Goal: Task Accomplishment & Management: Complete application form

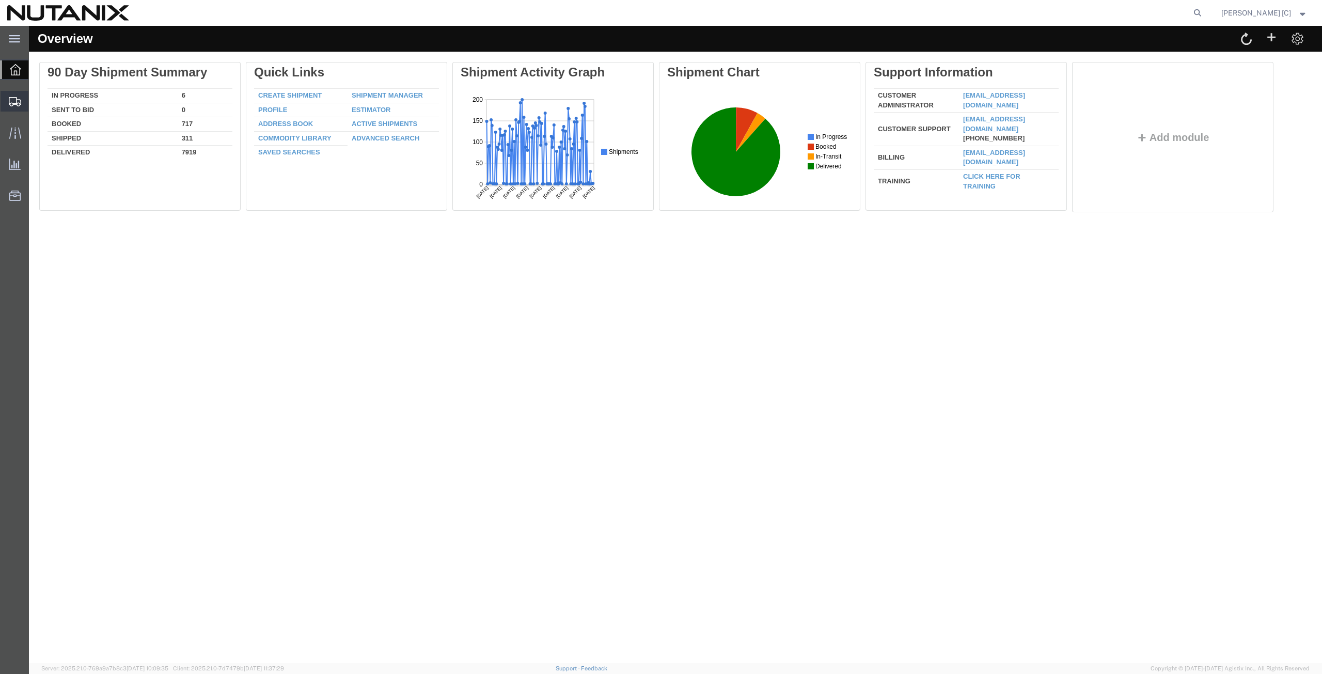
click at [10, 99] on icon at bounding box center [15, 101] width 12 height 9
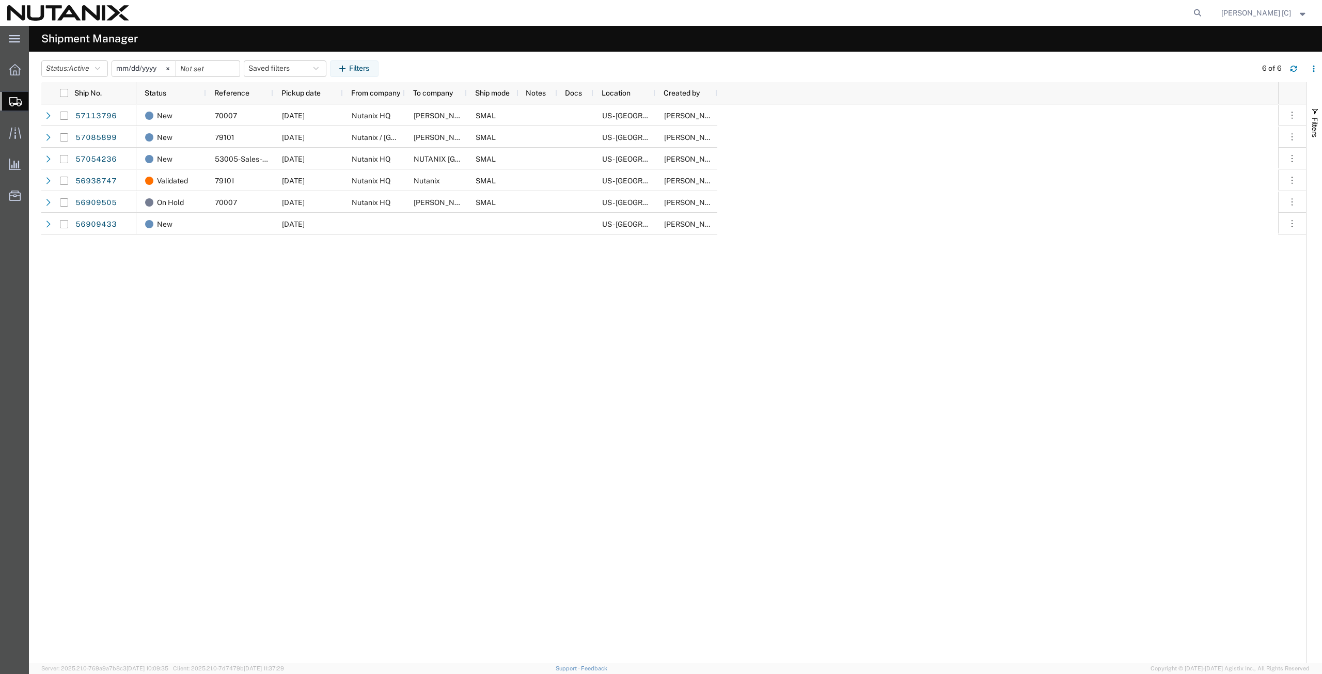
click at [13, 98] on icon at bounding box center [15, 101] width 12 height 9
click at [0, 0] on span "Create from Template" at bounding box center [0, 0] width 0 height 0
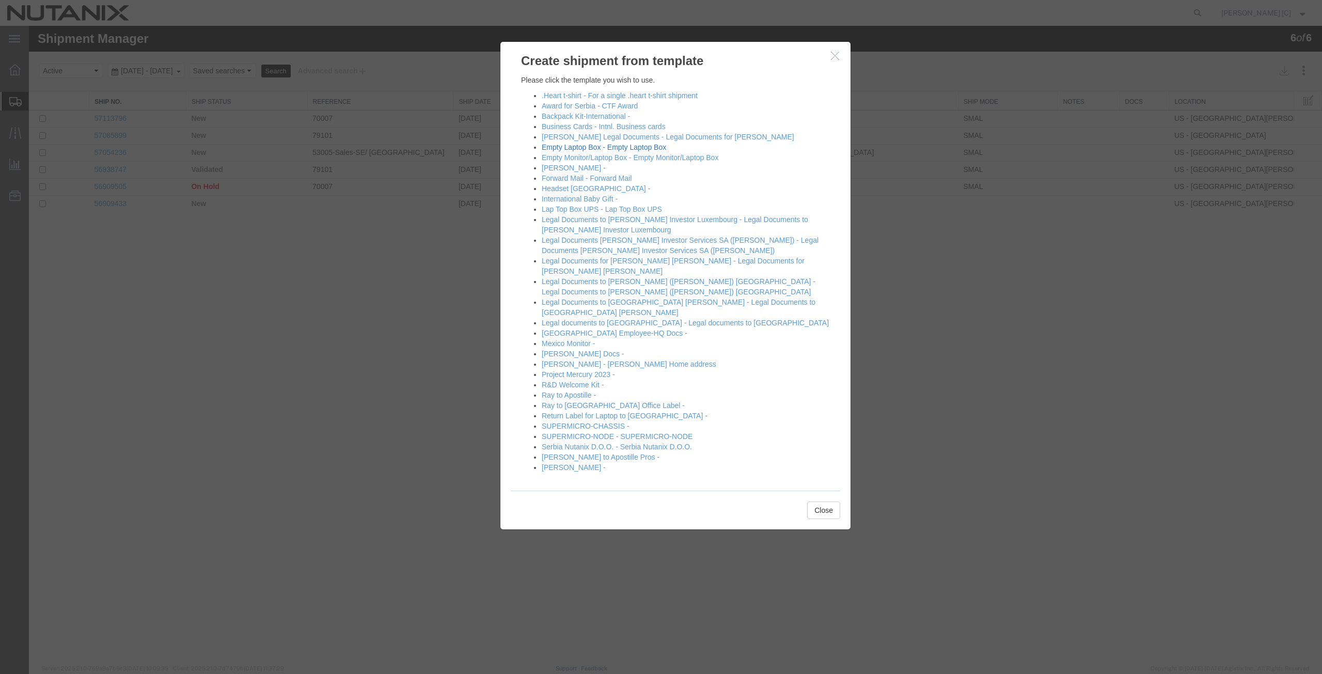
click at [553, 148] on link "Empty Laptop Box - Empty Laptop Box" at bounding box center [604, 147] width 124 height 8
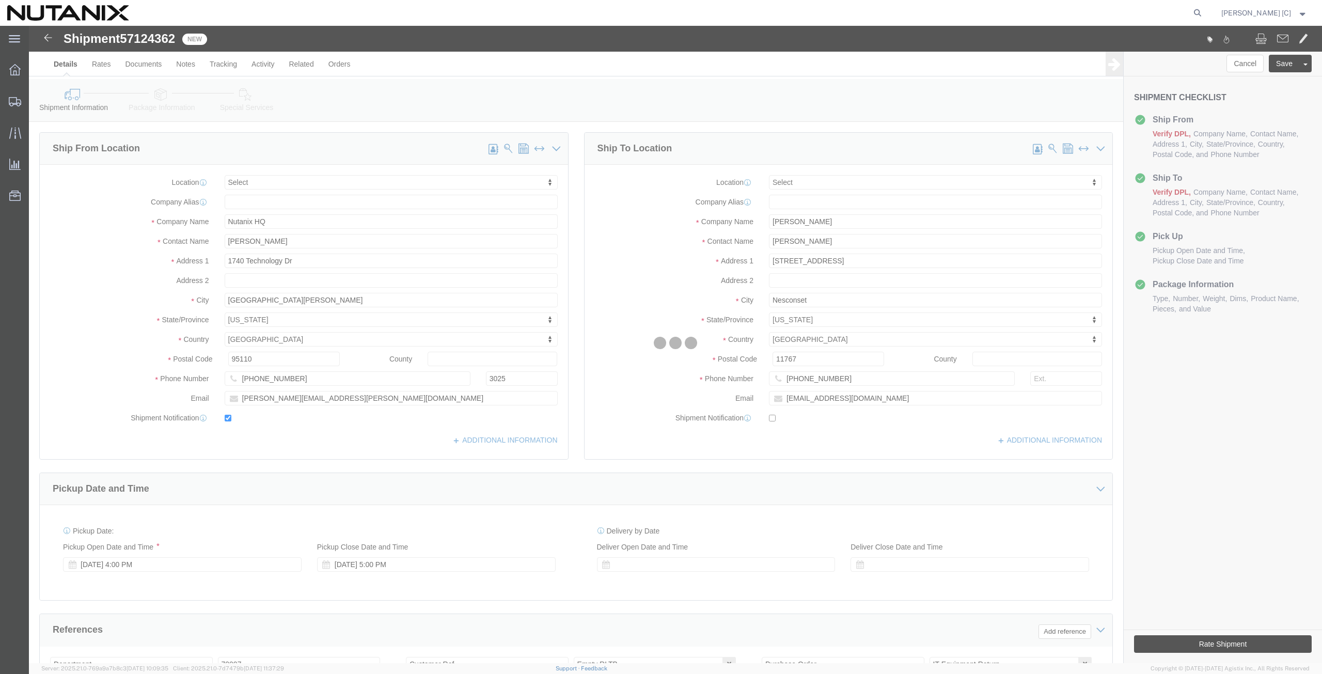
select select
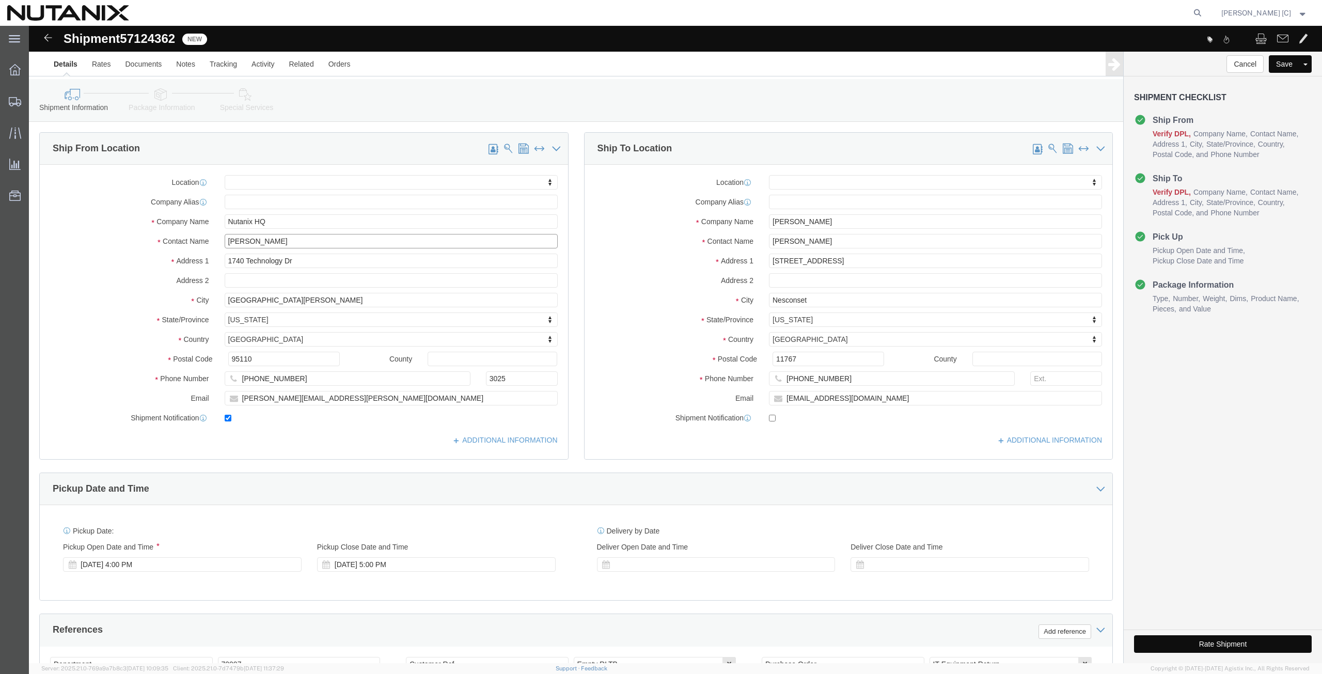
drag, startPoint x: 274, startPoint y: 218, endPoint x: 150, endPoint y: 247, distance: 127.4
click div "Location My Profile Location [GEOGRAPHIC_DATA] - [GEOGRAPHIC_DATA] [GEOGRAPHIC_…"
type input "art"
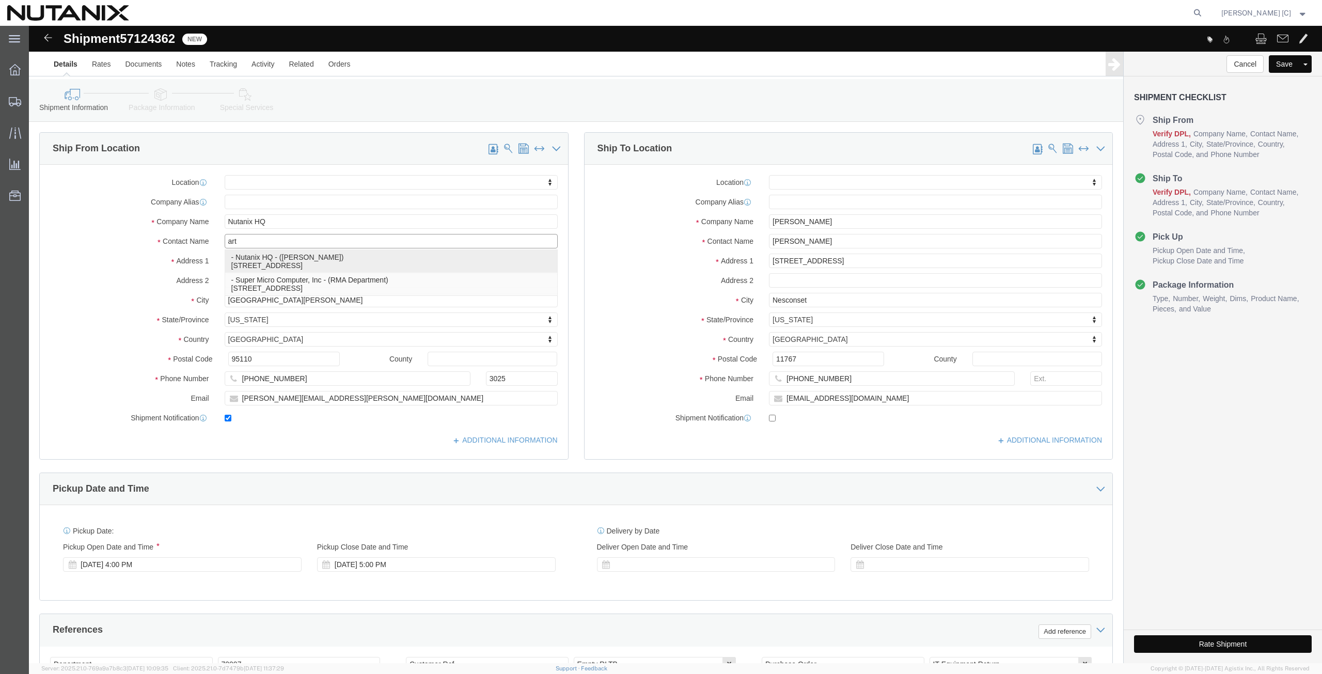
click p "- Nutanix HQ - ([PERSON_NAME]) [STREET_ADDRESS]"
select select
type input "[PERSON_NAME]"
type input "[PHONE_NUMBER]"
type input "[PERSON_NAME][EMAIL_ADDRESS][PERSON_NAME][DOMAIN_NAME]"
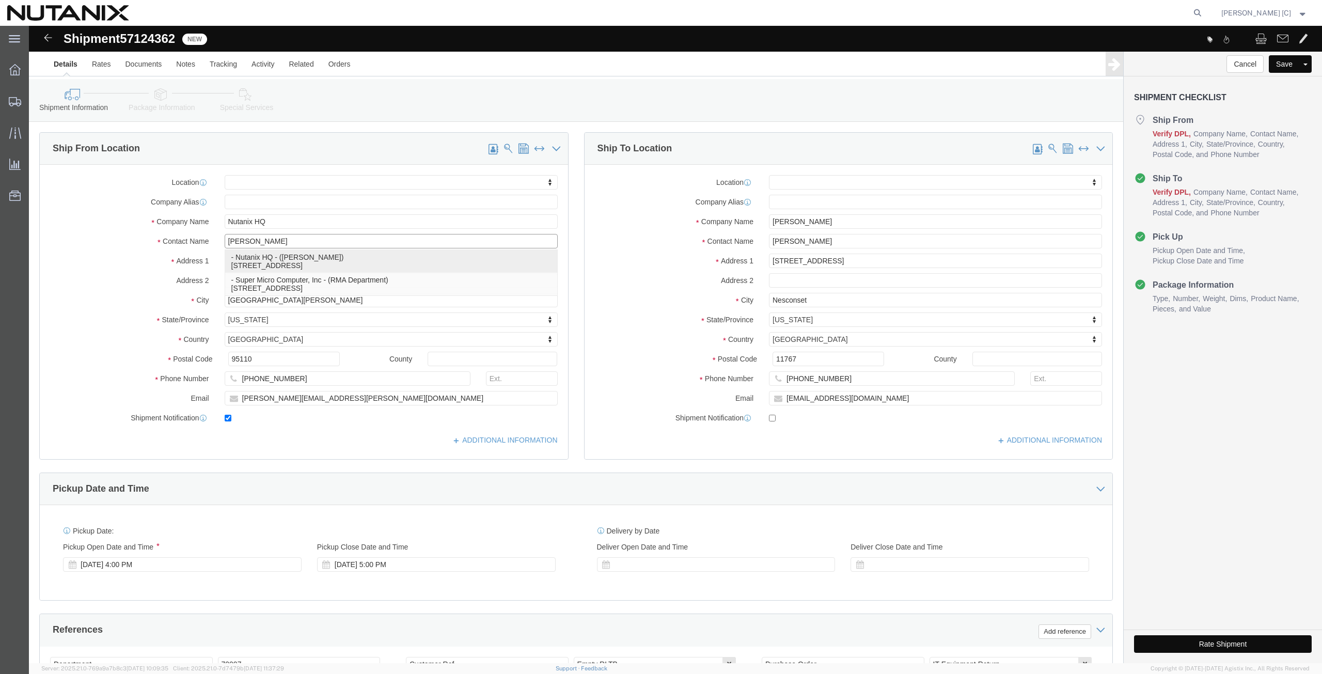
select select "CA"
type input "[PERSON_NAME]"
drag, startPoint x: 808, startPoint y: 193, endPoint x: 664, endPoint y: 201, distance: 144.9
click div "Company Name [PERSON_NAME]"
paste input "[PERSON_NAME]"
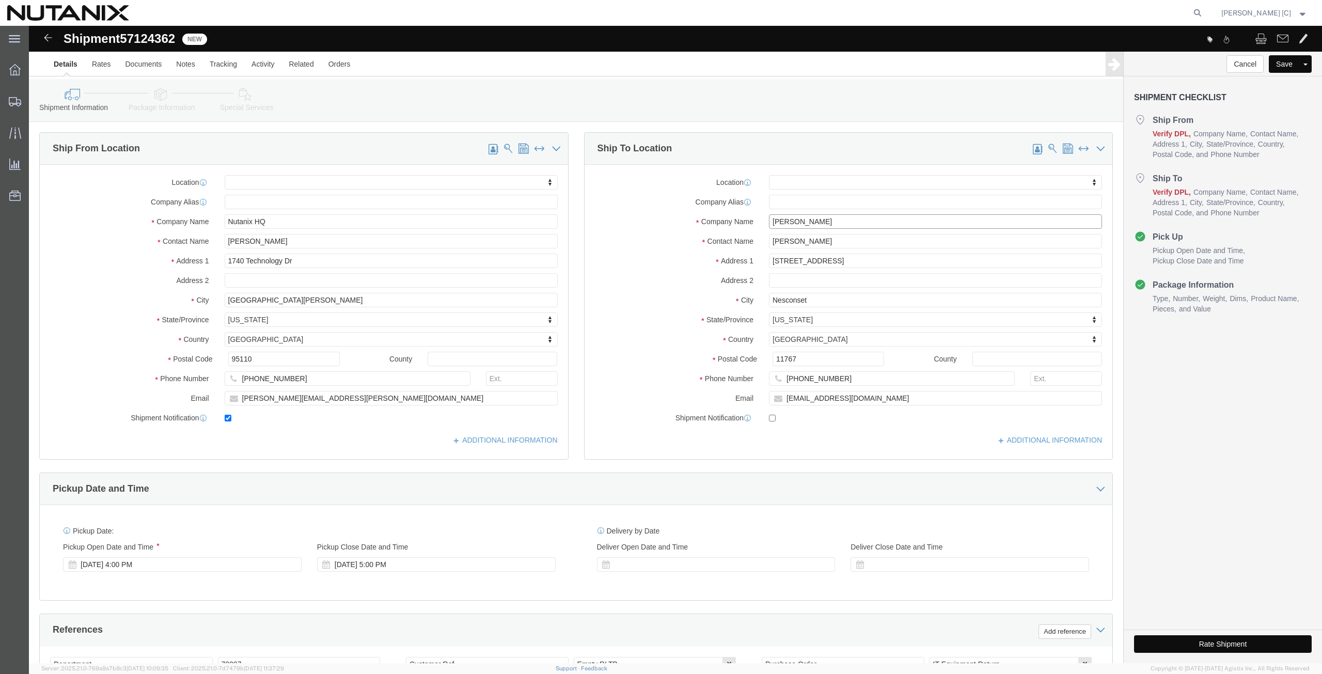
type input "[PERSON_NAME]"
drag, startPoint x: 808, startPoint y: 215, endPoint x: 544, endPoint y: 252, distance: 267.0
click div "Ship To Location Location My Profile Location [GEOGRAPHIC_DATA] - [GEOGRAPHIC_D…"
paste input "[PERSON_NAME]"
type input "[PERSON_NAME]"
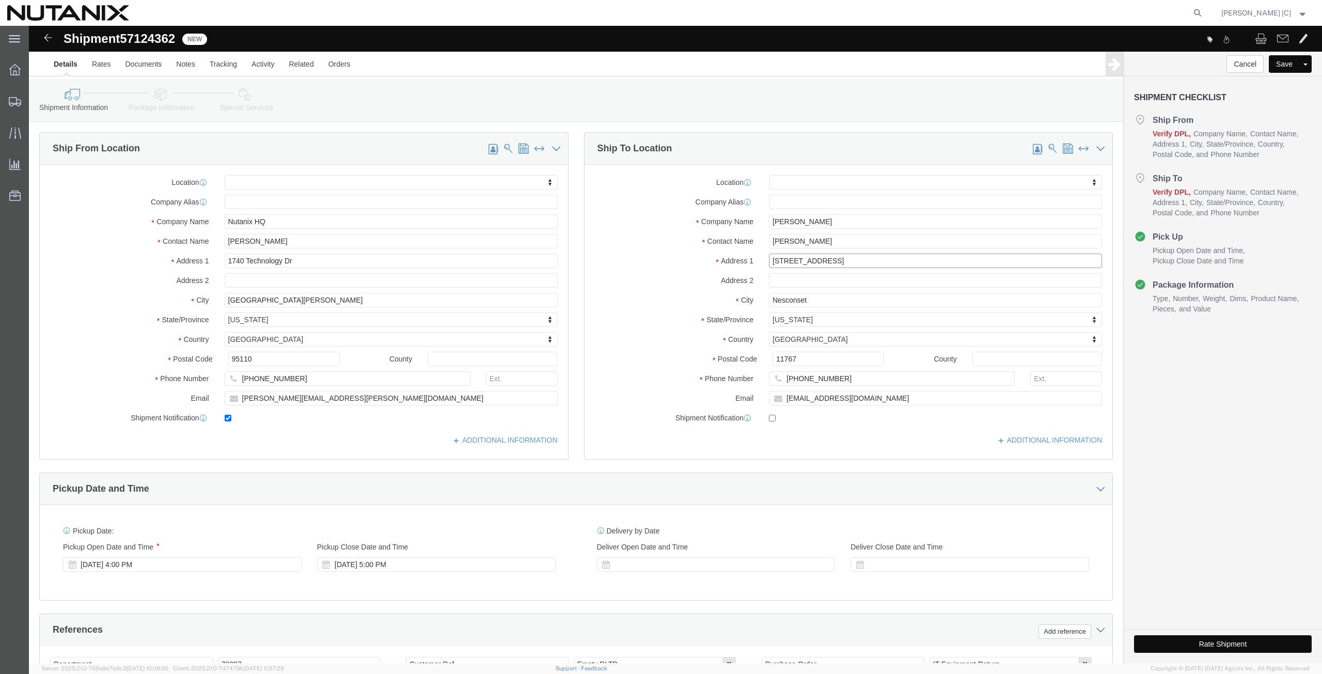
drag, startPoint x: 802, startPoint y: 239, endPoint x: 667, endPoint y: 250, distance: 135.8
click div "Location My Profile Location [GEOGRAPHIC_DATA] - [GEOGRAPHIC_DATA] [GEOGRAPHIC_…"
paste input "[STREET_ADDRESS]"
type input "[STREET_ADDRESS]"
select select
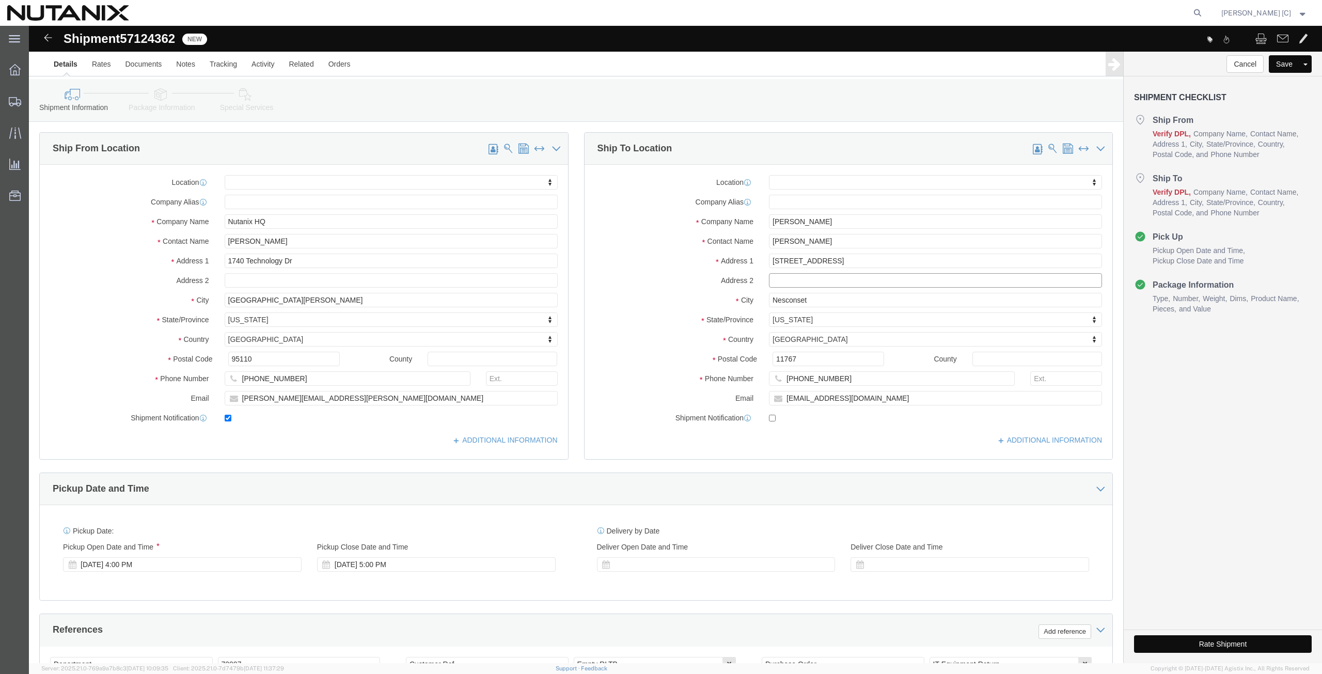
click input "text"
paste input "Apt 3301"
type input "Apt 3301"
drag, startPoint x: 783, startPoint y: 273, endPoint x: 644, endPoint y: 285, distance: 139.4
click div "Location My Profile Location [GEOGRAPHIC_DATA] - [GEOGRAPHIC_DATA] [GEOGRAPHIC_…"
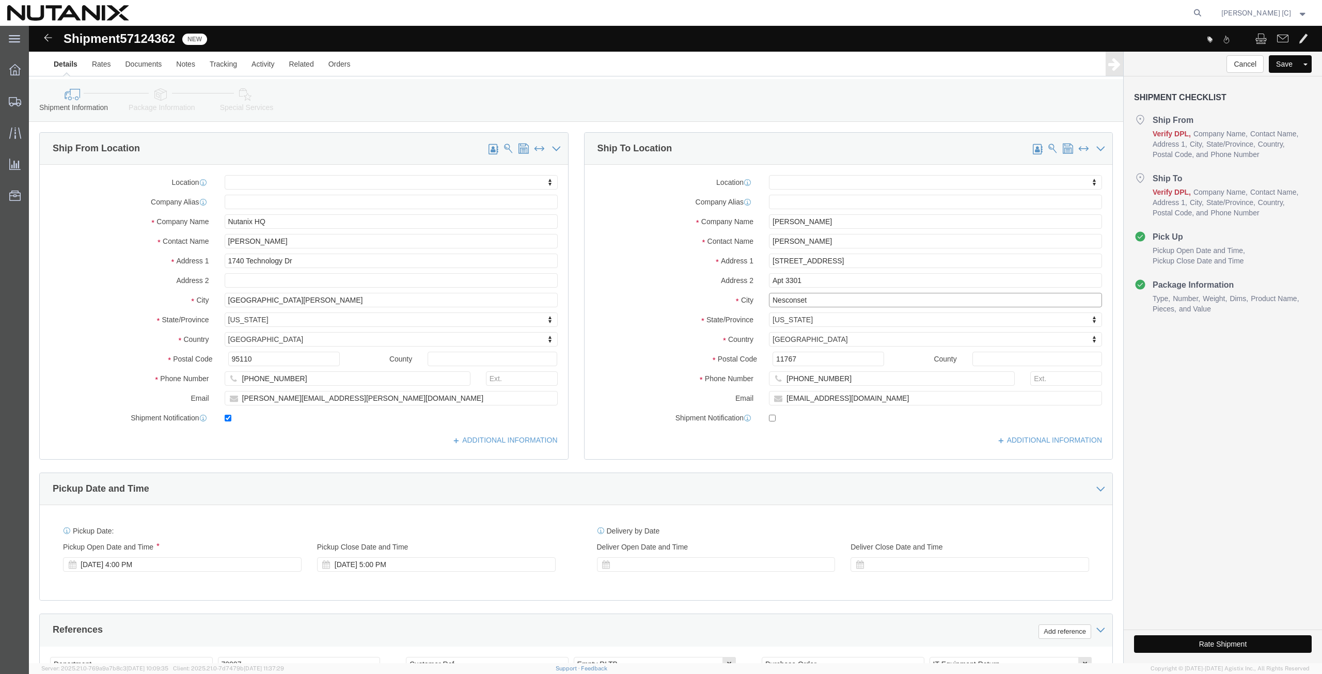
paste input "[GEOGRAPHIC_DATA]"
type input "[GEOGRAPHIC_DATA]"
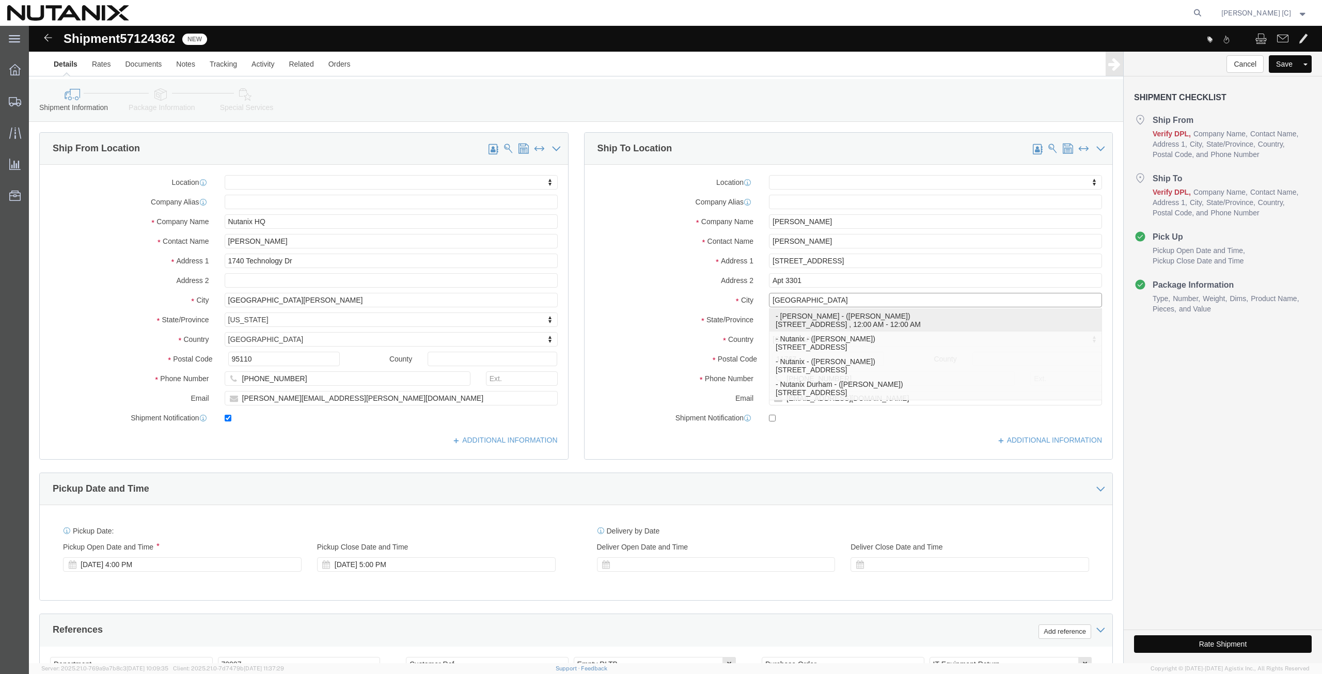
click div "- [PERSON_NAME] - ([PERSON_NAME]) [STREET_ADDRESS] , 12:00 AM - 12:00 AM"
select select
type input "[PERSON_NAME]"
type input "[STREET_ADDRESS]"
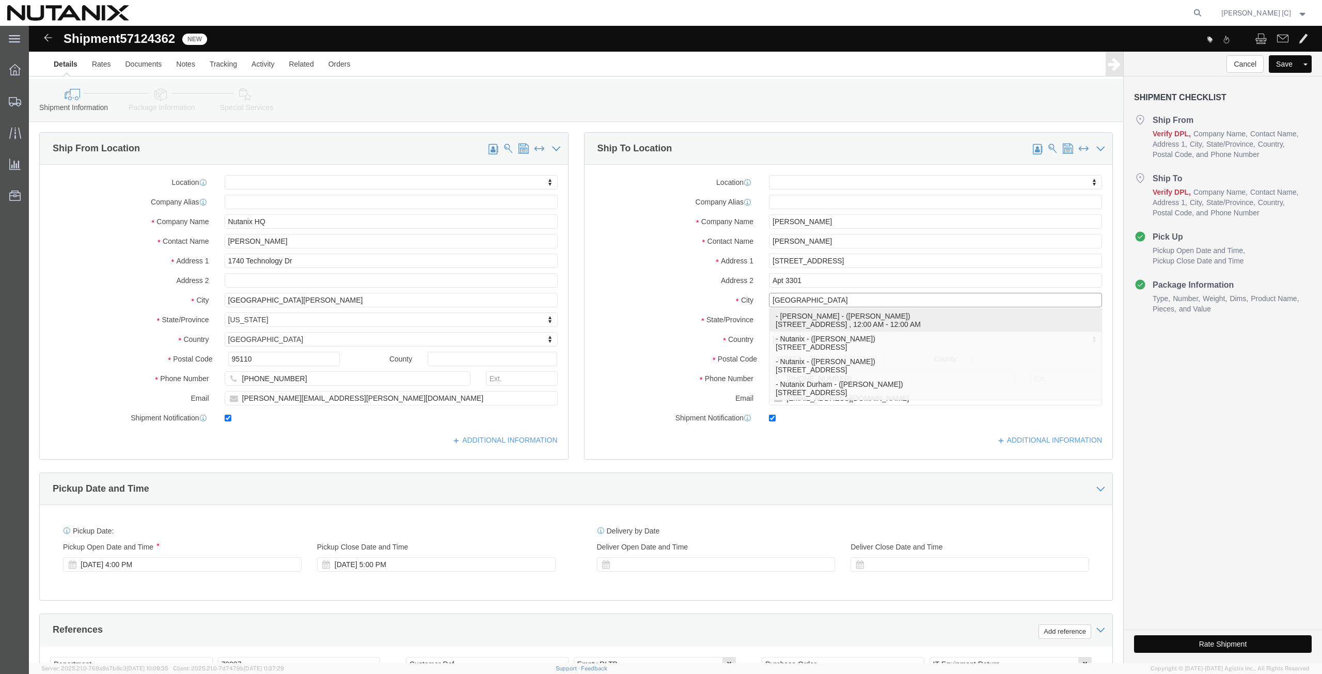
type input "Suite 700"
type input "[GEOGRAPHIC_DATA]"
type input "27701"
type input "[PHONE_NUMBER]"
type input "[PERSON_NAME][EMAIL_ADDRESS][PERSON_NAME][DOMAIN_NAME]"
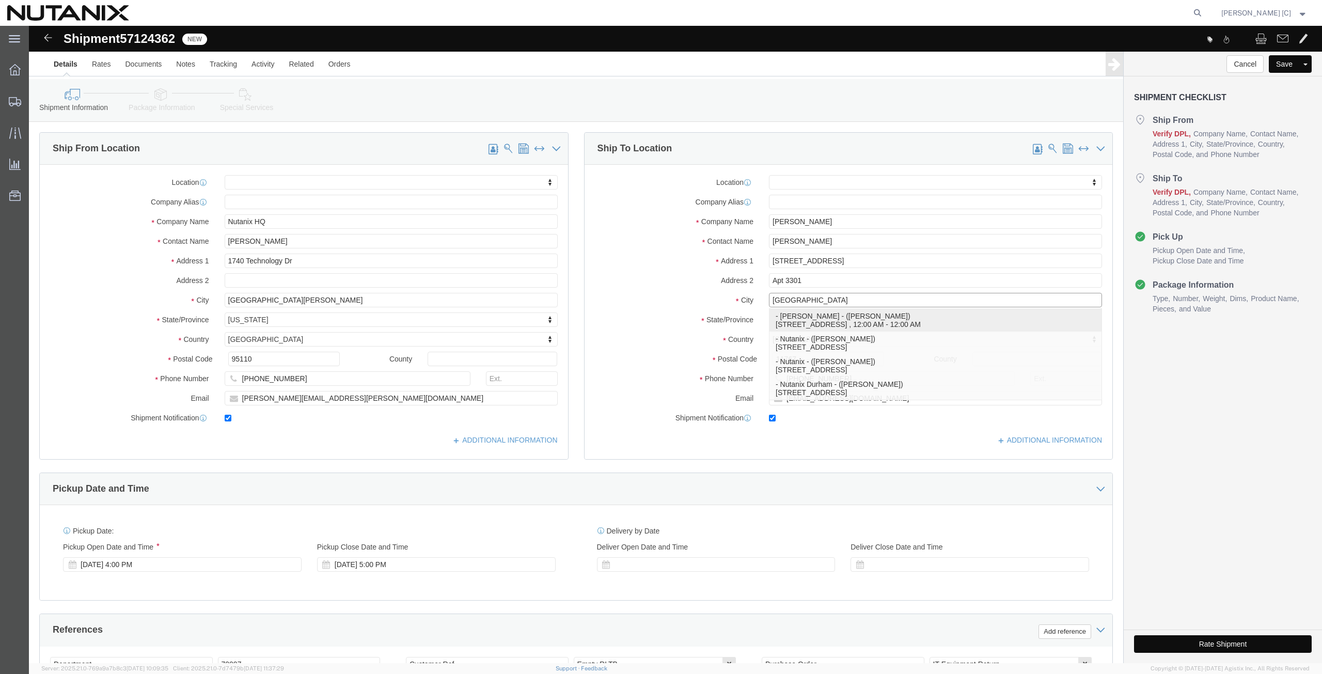
checkbox input "true"
select select "NC"
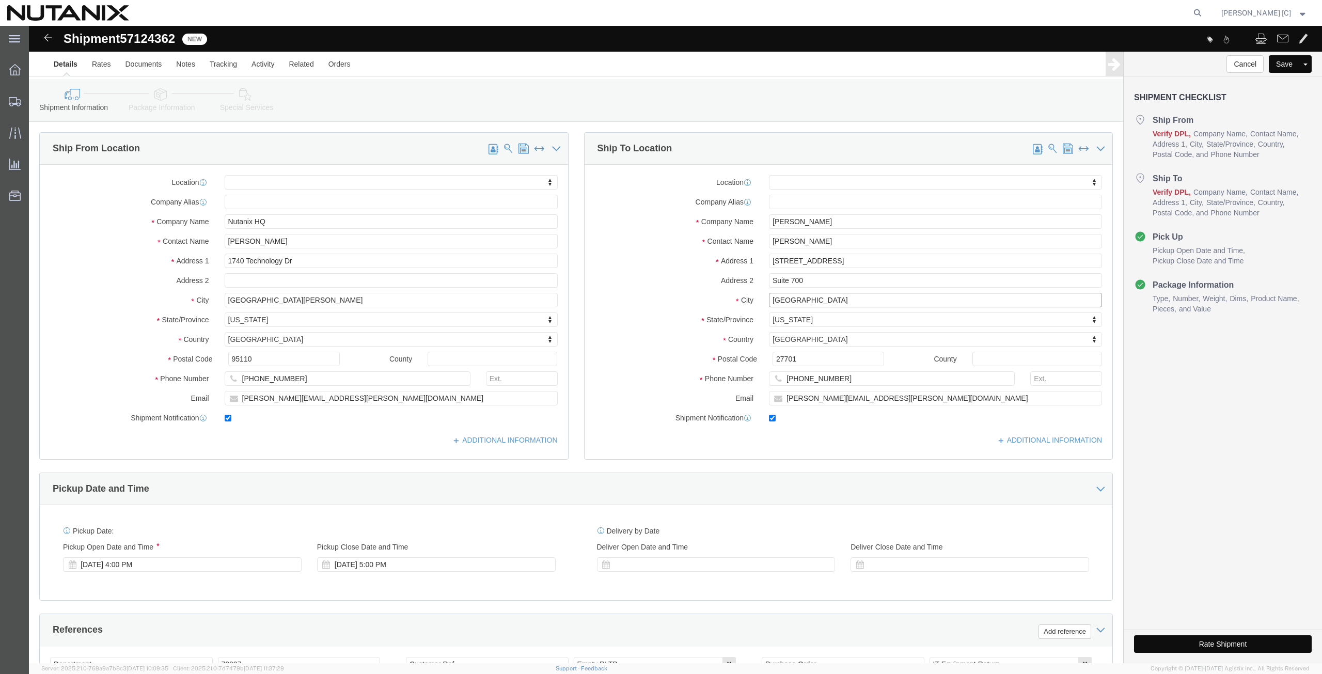
type input "[GEOGRAPHIC_DATA]"
select select
drag, startPoint x: 806, startPoint y: 198, endPoint x: 683, endPoint y: 204, distance: 123.1
click div "Location My Profile Location [GEOGRAPHIC_DATA] - [GEOGRAPHIC_DATA] [GEOGRAPHIC_…"
paste input "[PERSON_NAME]"
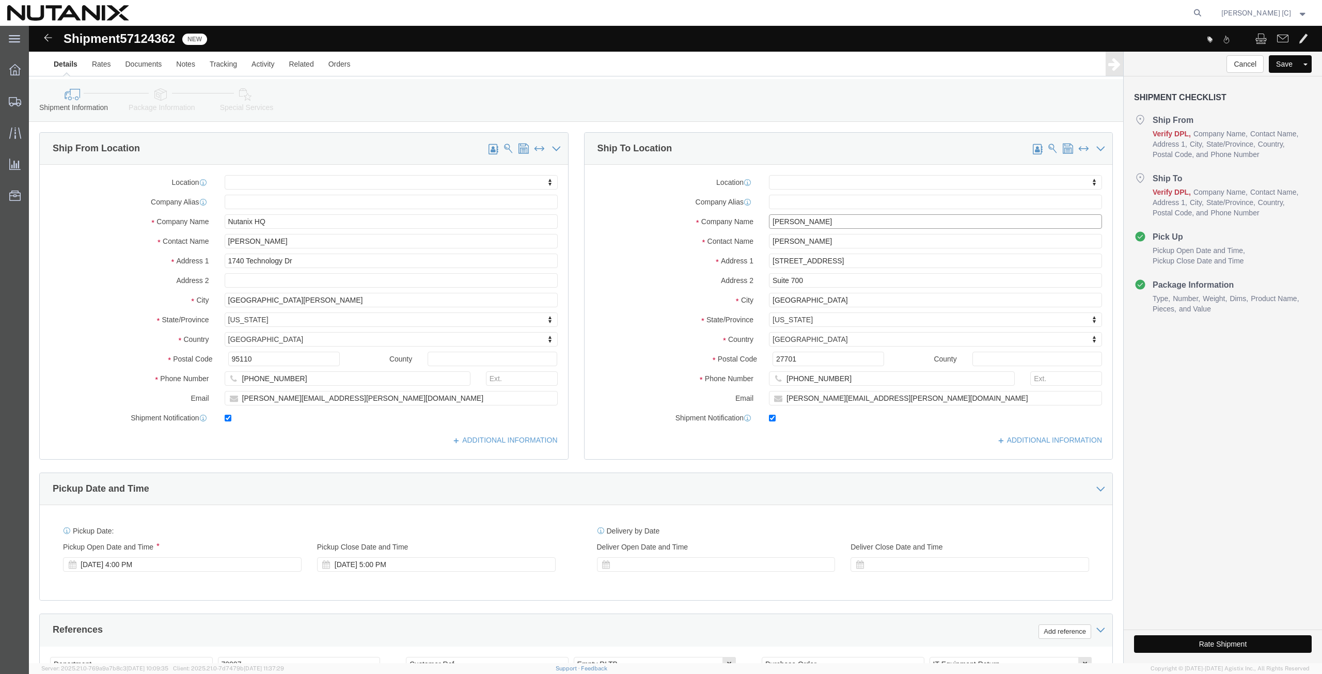
type input "[PERSON_NAME]"
drag, startPoint x: 748, startPoint y: 203, endPoint x: 652, endPoint y: 206, distance: 95.6
click div "Location My Profile Location [GEOGRAPHIC_DATA] - [GEOGRAPHIC_DATA] [GEOGRAPHIC_…"
paste input "[PERSON_NAME]"
type input "[PERSON_NAME]"
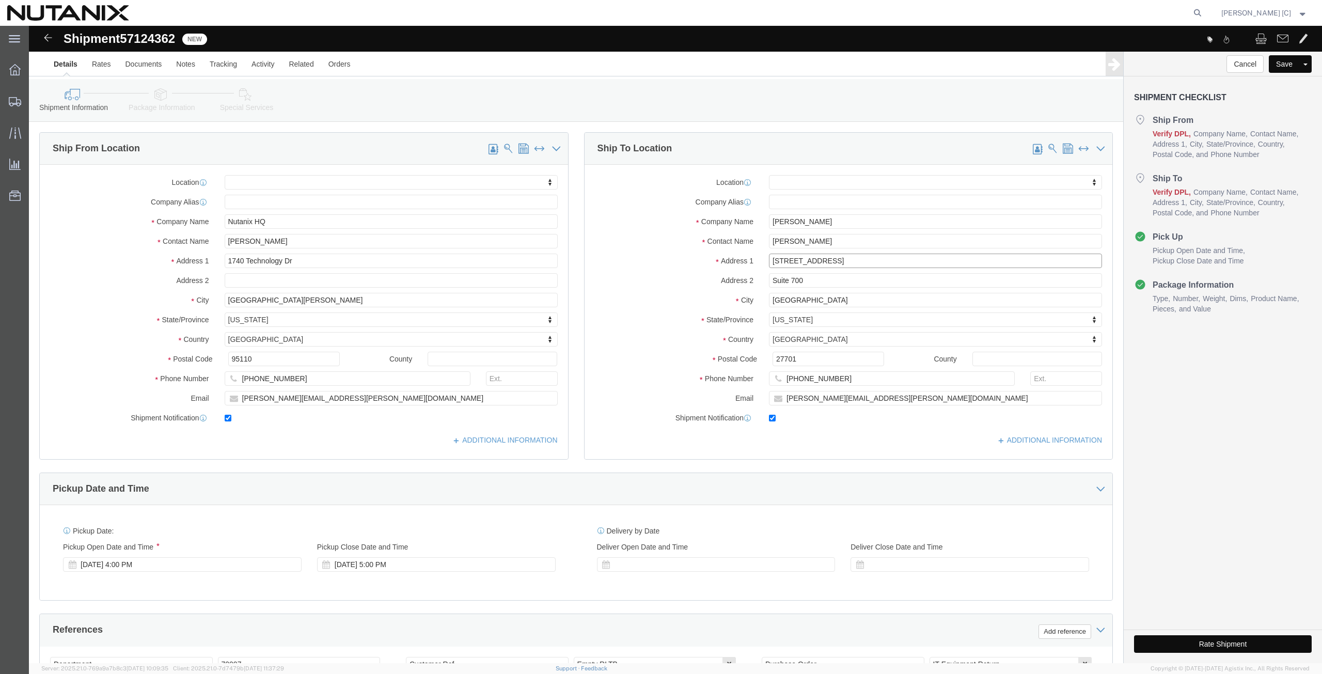
drag, startPoint x: 813, startPoint y: 232, endPoint x: 588, endPoint y: 224, distance: 225.3
click div "Location My Profile Location [GEOGRAPHIC_DATA] - [GEOGRAPHIC_DATA] [GEOGRAPHIC_…"
paste input "800 Finsbury S"
type input "[STREET_ADDRESS]"
select select
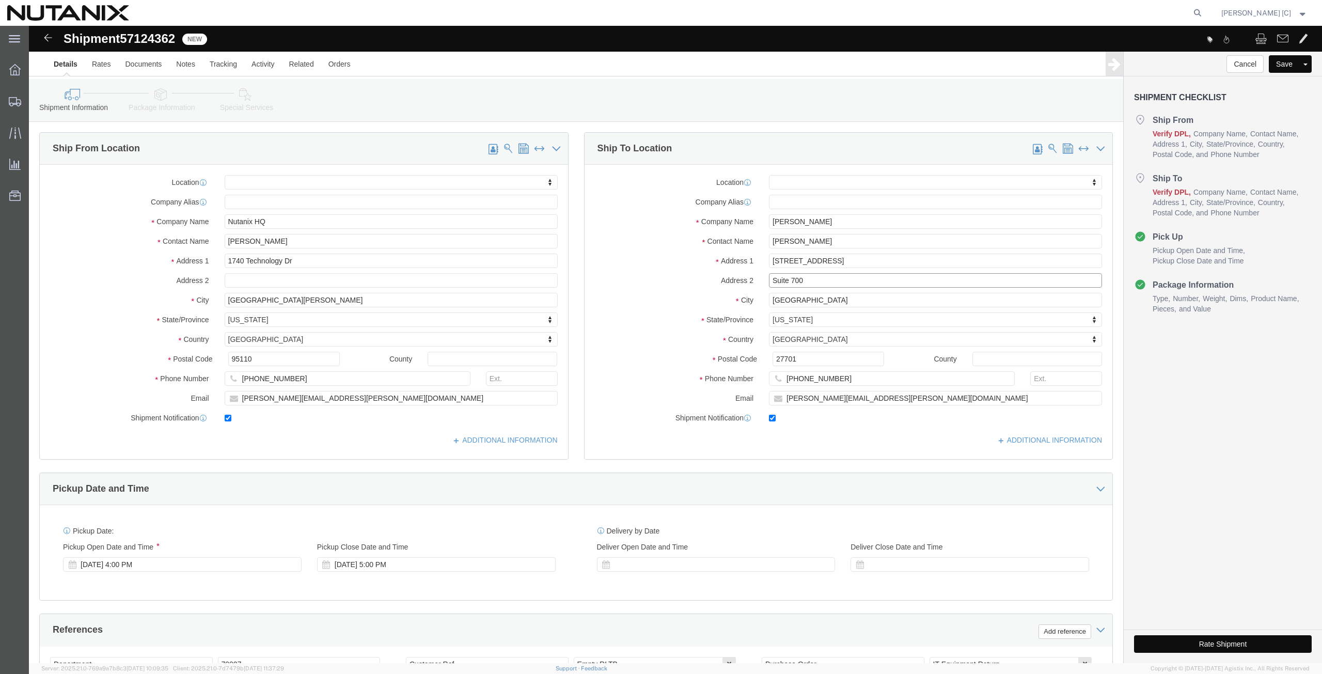
drag, startPoint x: 778, startPoint y: 254, endPoint x: 657, endPoint y: 245, distance: 121.7
click div "Location My Profile Location [GEOGRAPHIC_DATA] - [GEOGRAPHIC_DATA] [GEOGRAPHIC_…"
paste input "Apt 3301"
type input "Apt 3301"
drag, startPoint x: 711, startPoint y: 327, endPoint x: 696, endPoint y: 326, distance: 14.5
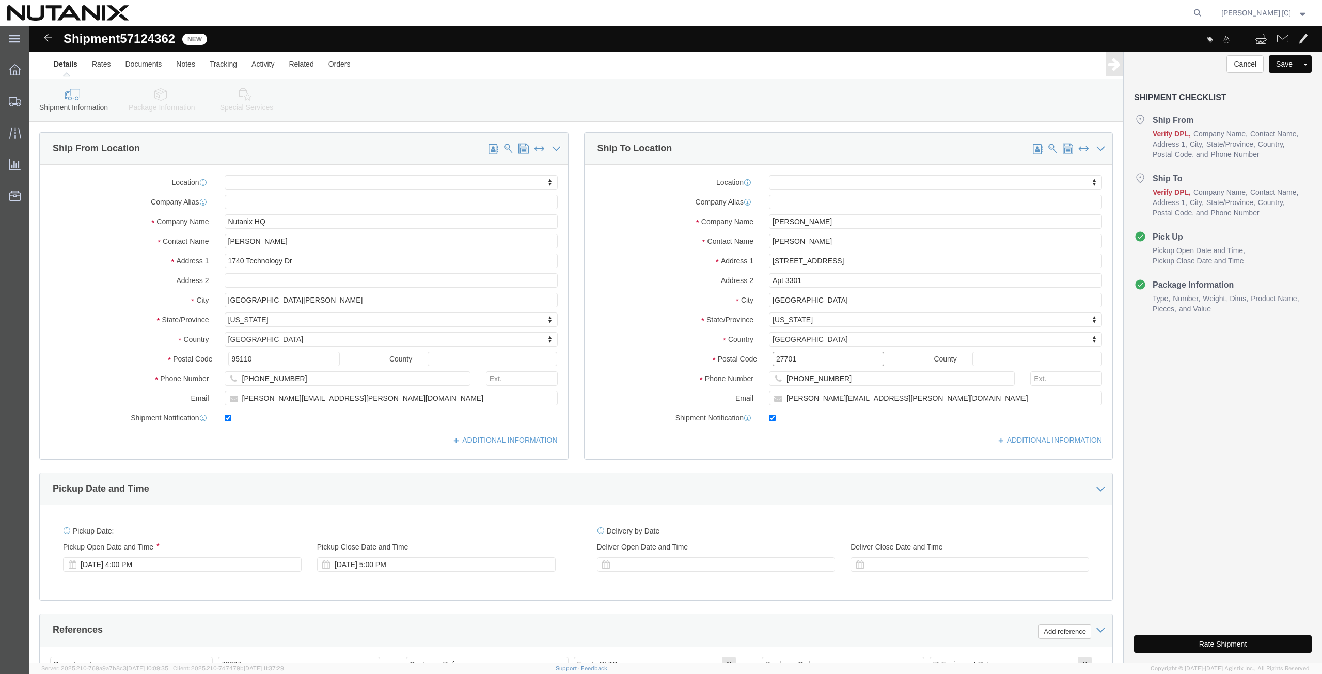
click div "Postal Code 27701"
paste input "3"
type input "27703"
select select
drag, startPoint x: 812, startPoint y: 354, endPoint x: 720, endPoint y: 356, distance: 92.5
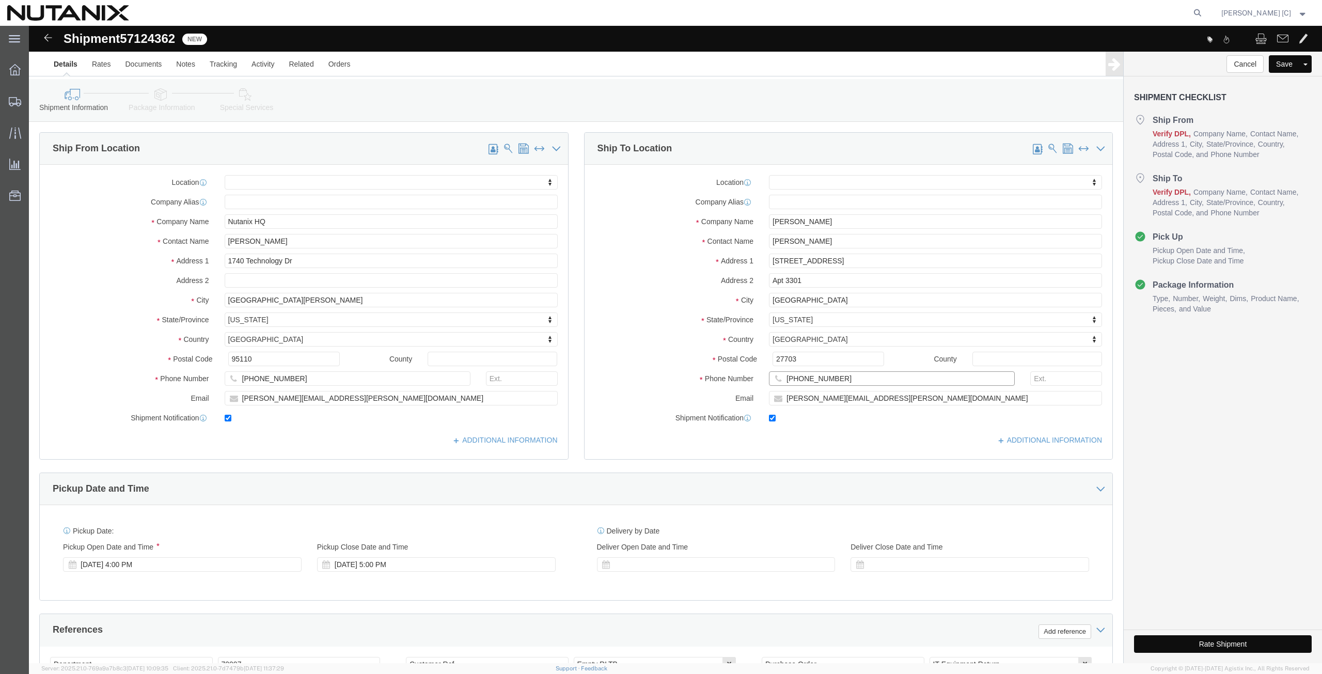
click div "Phone Number [PHONE_NUMBER]"
paste input "612) 7431955"
type input "[PHONE_NUMBER]"
drag, startPoint x: 764, startPoint y: 368, endPoint x: 661, endPoint y: 366, distance: 103.3
click div "Email [PERSON_NAME][EMAIL_ADDRESS][PERSON_NAME][DOMAIN_NAME]"
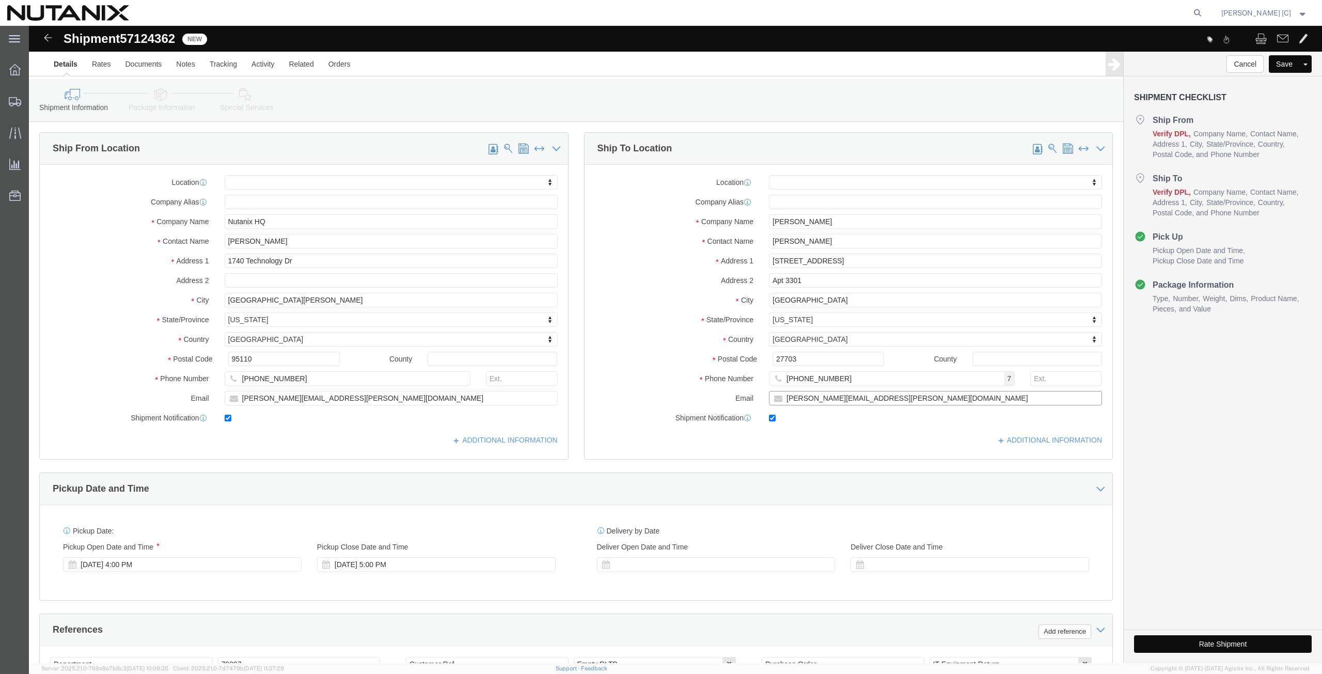
paste input "[EMAIL_ADDRESS]"
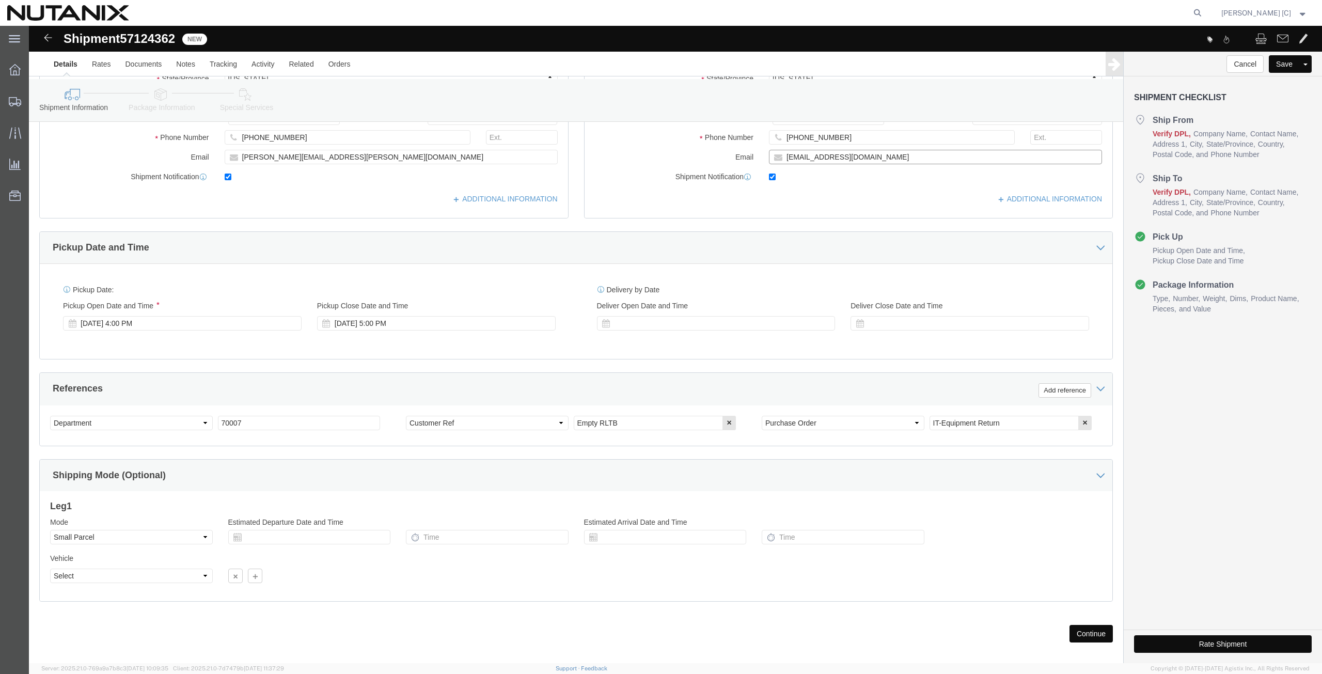
scroll to position [252, 0]
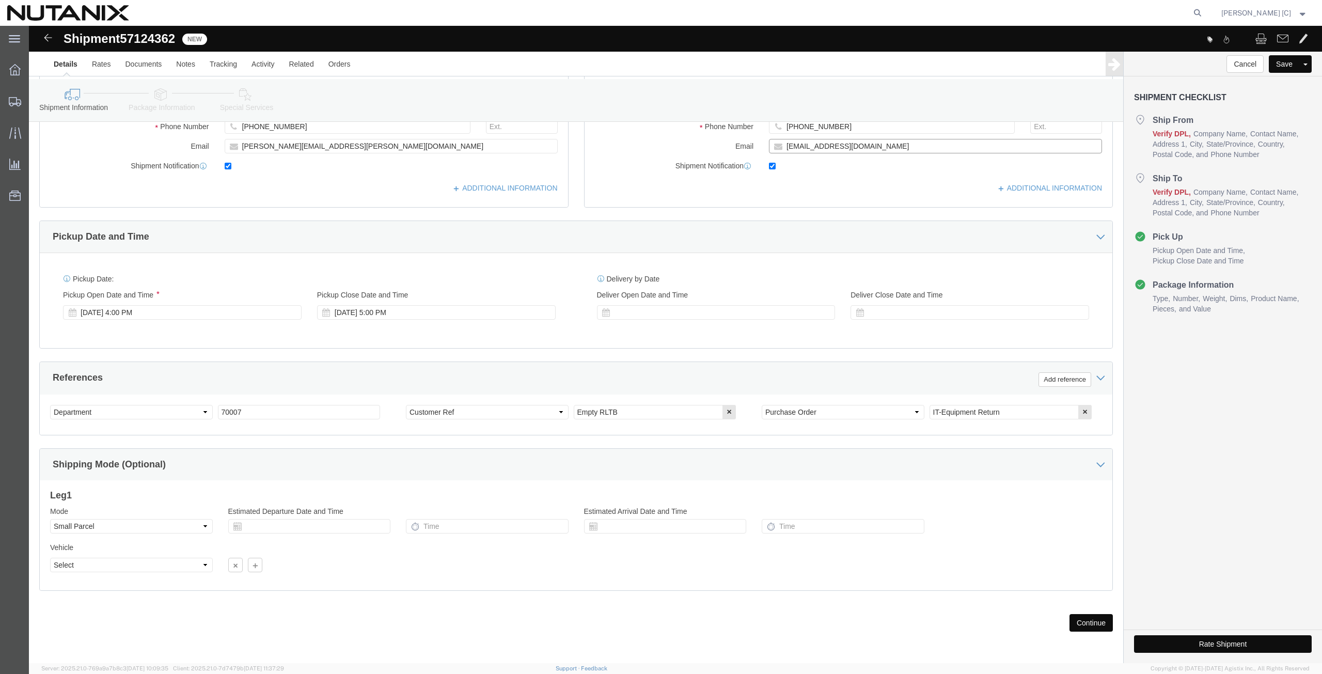
type input "[EMAIL_ADDRESS][DOMAIN_NAME]"
click button "Continue"
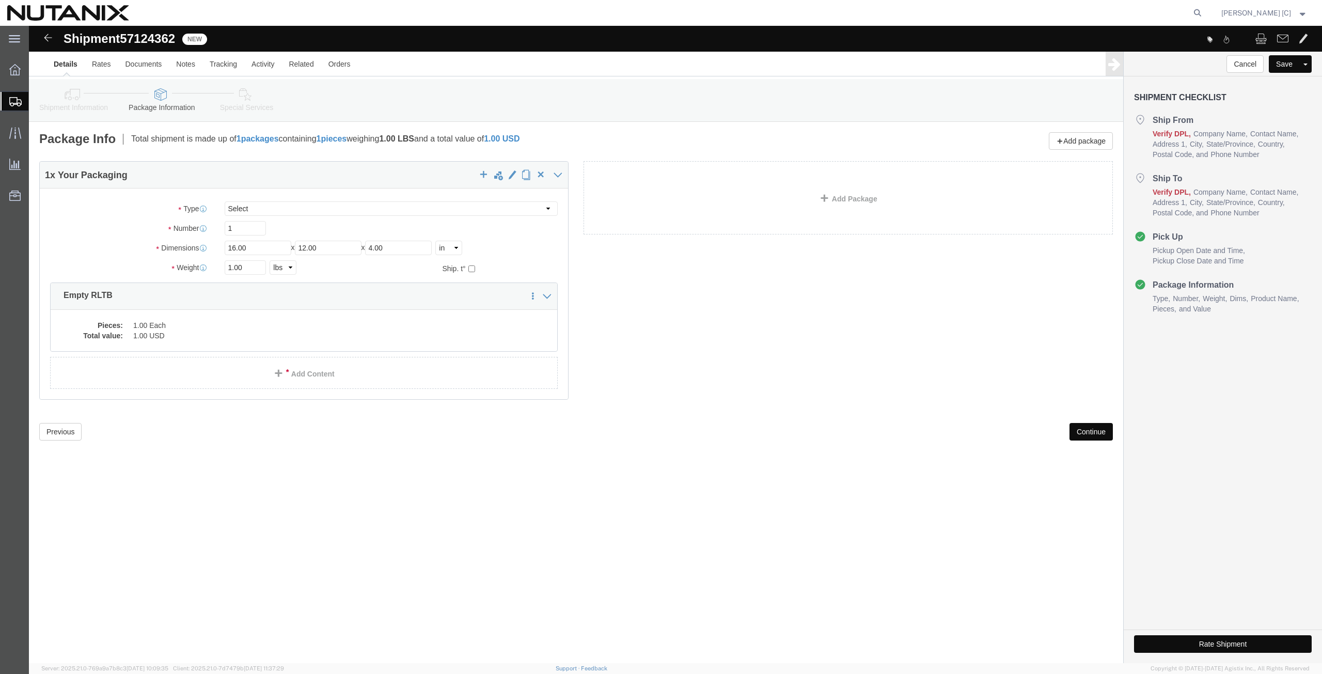
click button "Continue"
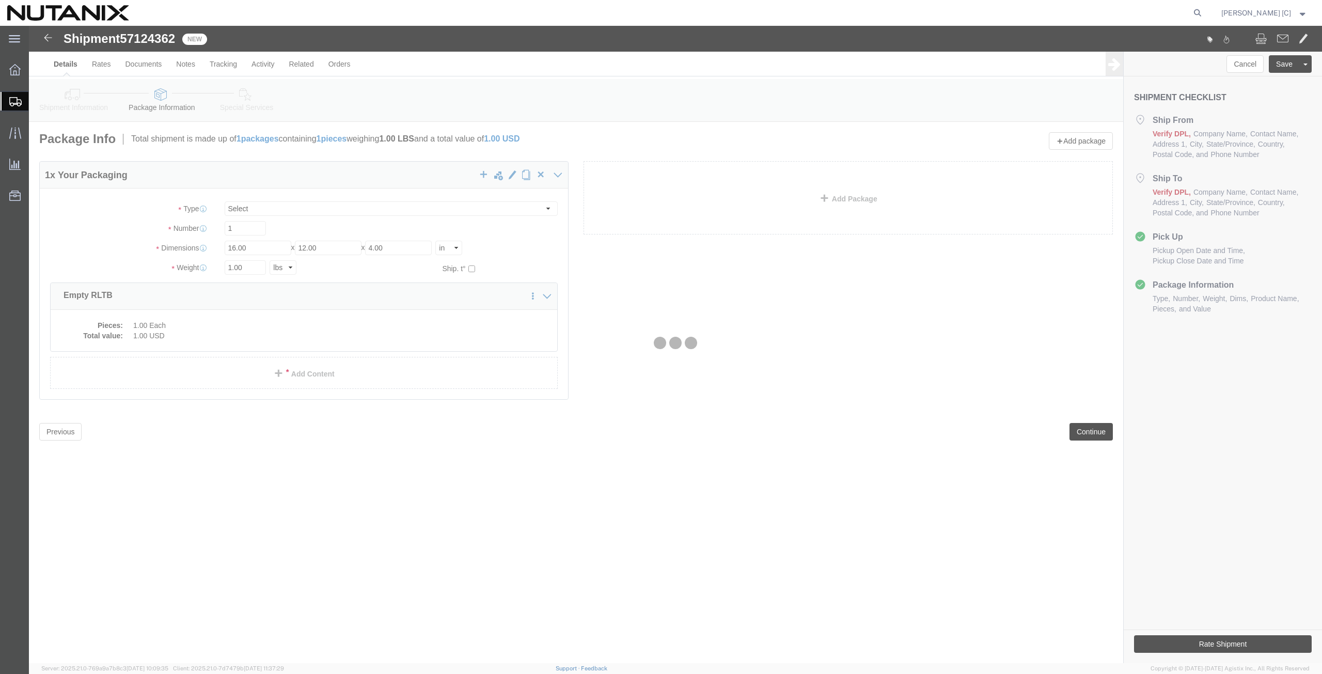
select select
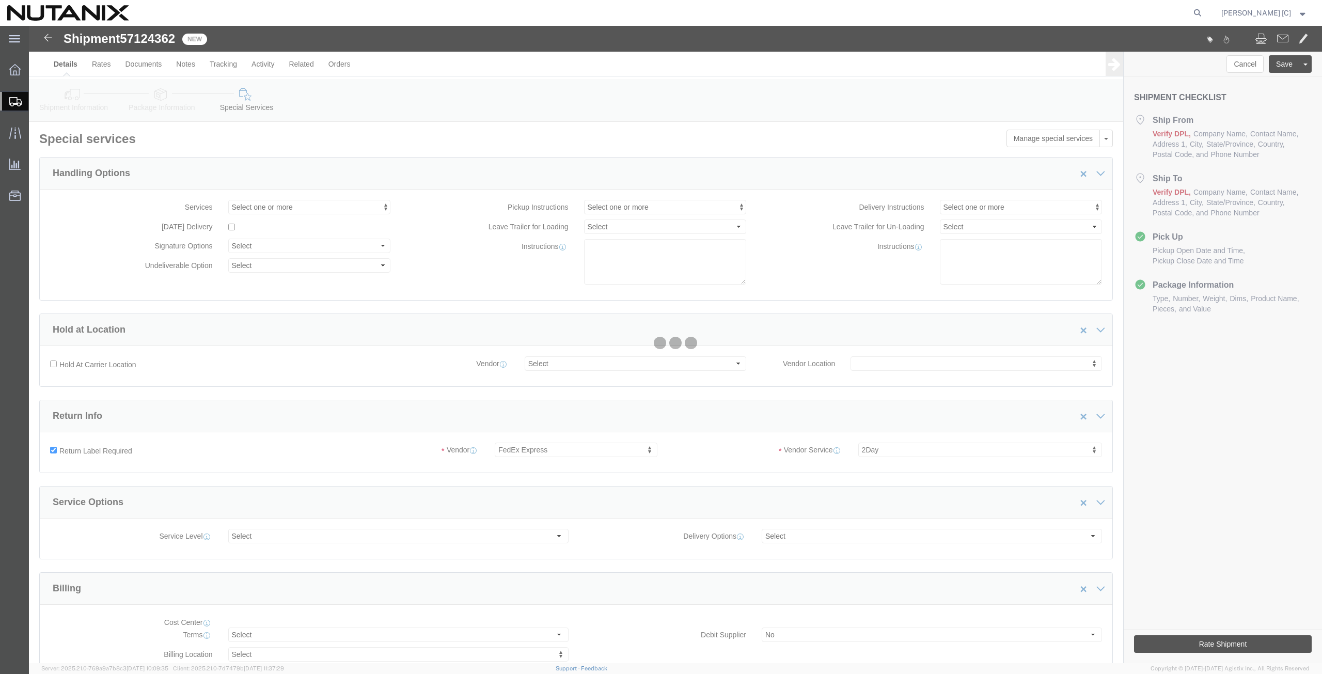
select select "COSTCENTER"
select select "59656"
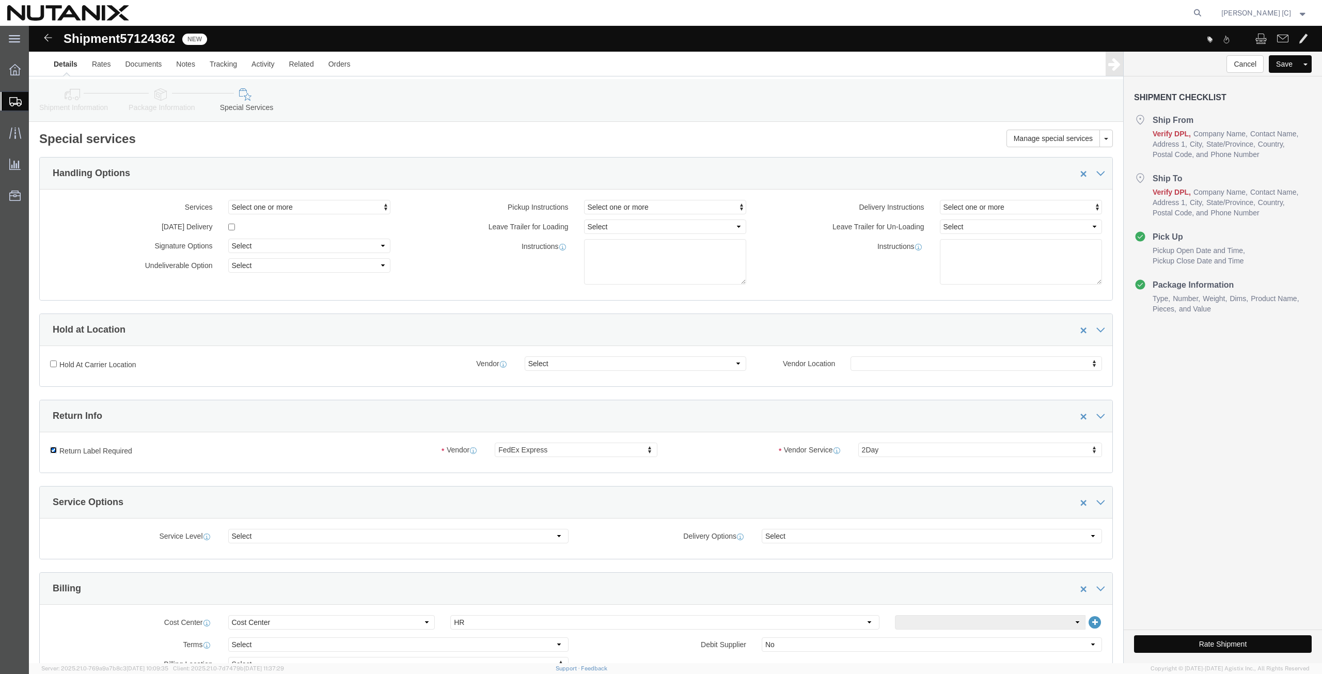
click input "Return Label Required"
checkbox input "false"
select select
click icon
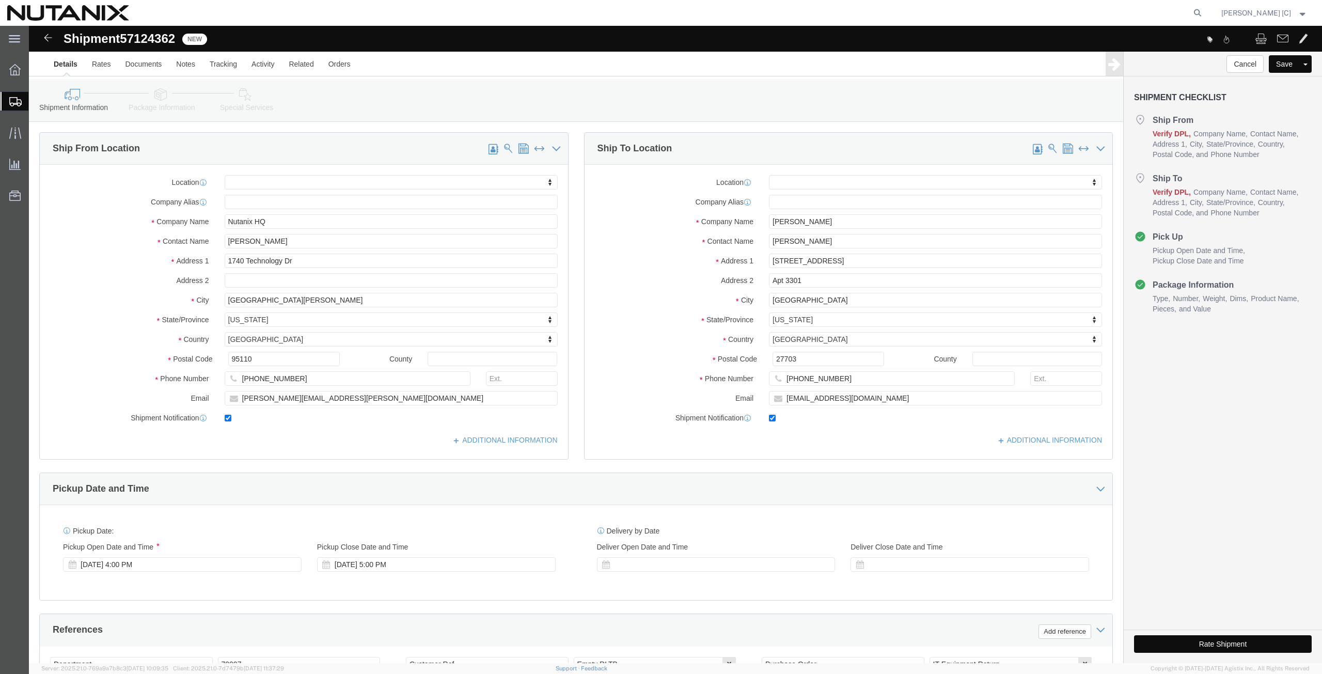
click link "Special Services"
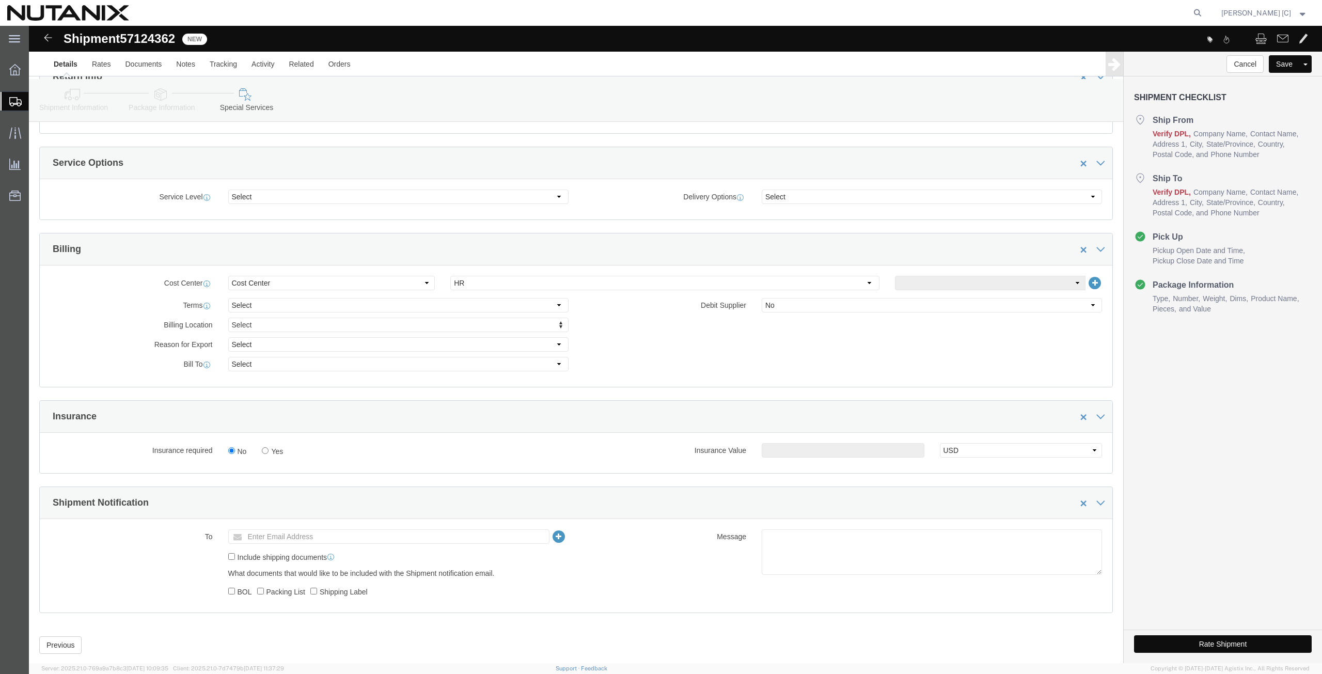
scroll to position [362, 0]
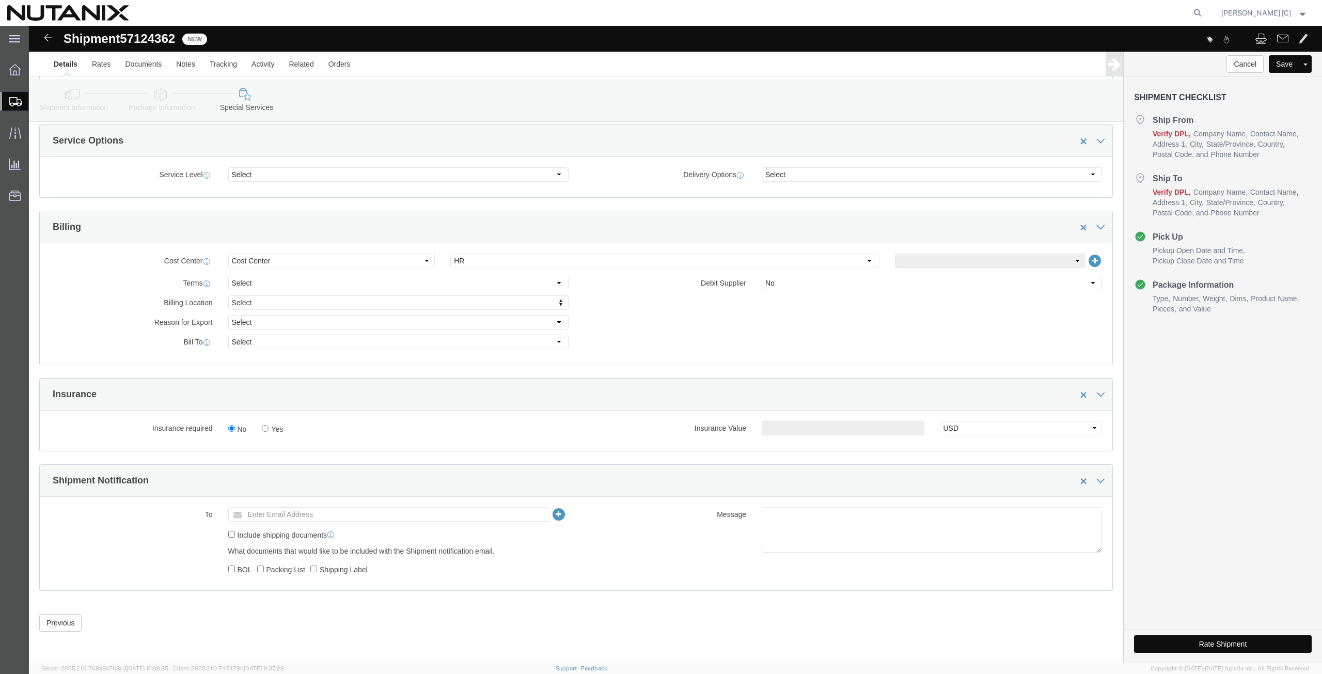
click button "Rate Shipment"
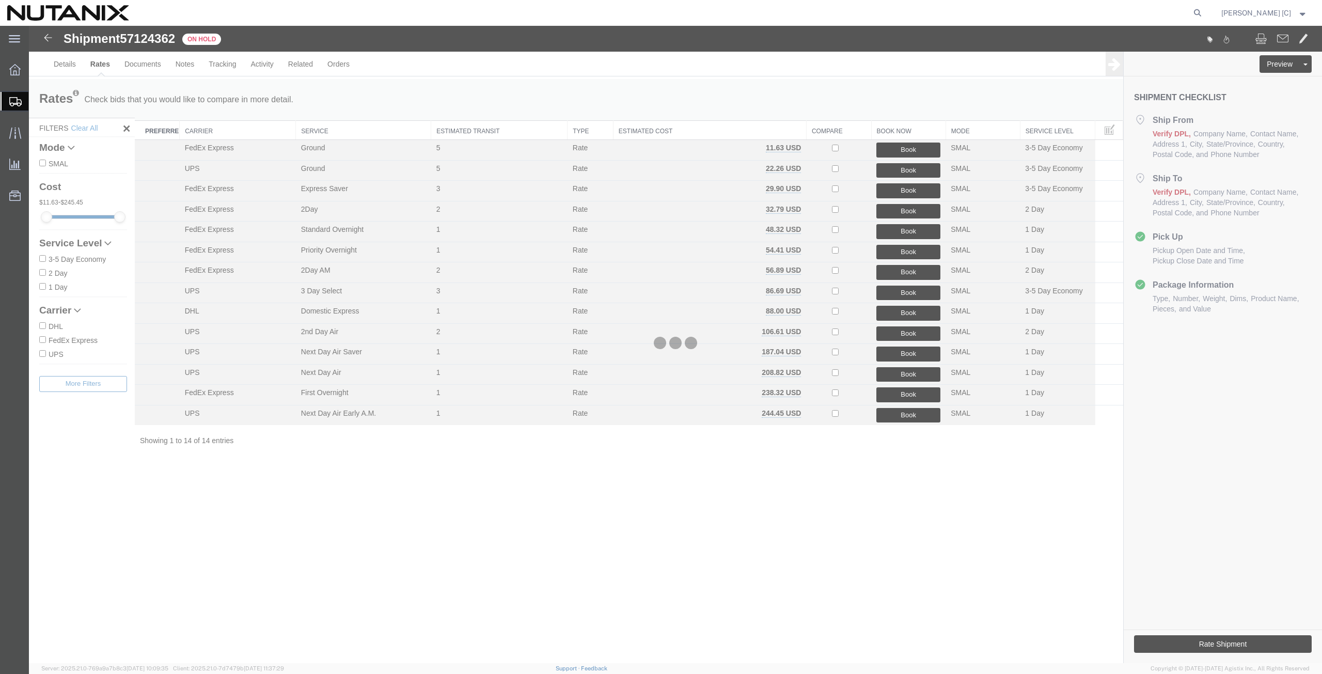
scroll to position [0, 0]
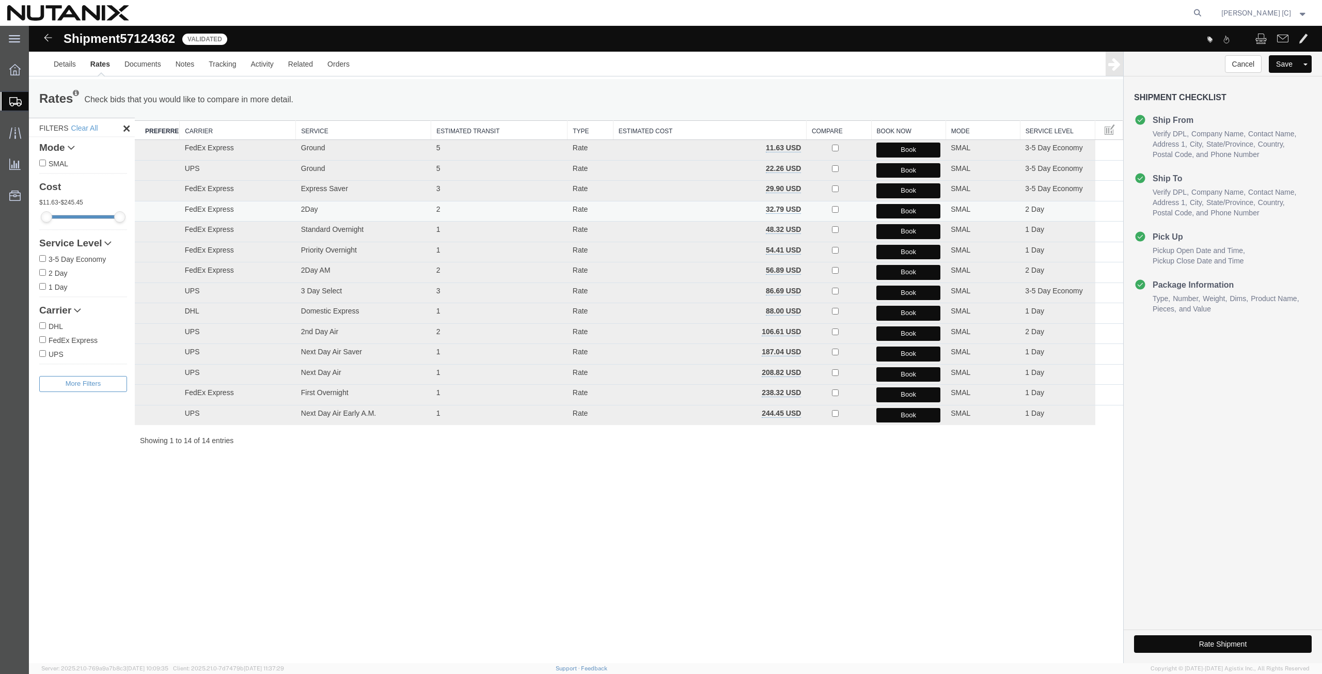
click at [912, 209] on button "Book" at bounding box center [908, 211] width 64 height 15
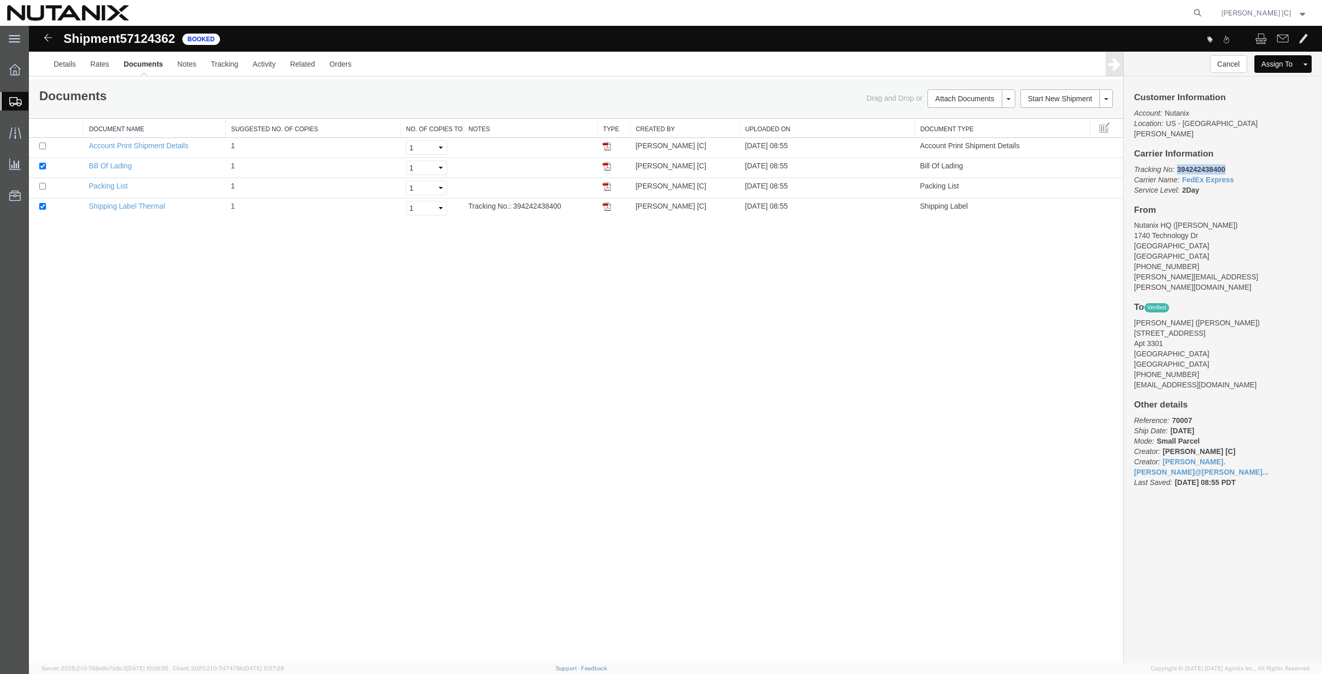
drag, startPoint x: 1227, startPoint y: 159, endPoint x: 1179, endPoint y: 161, distance: 48.1
click at [1179, 164] on p "Tracking No: 394242438400 Carrier Name: FedEx Express FedEx Express Service Lev…" at bounding box center [1223, 179] width 178 height 31
copy b "394242438400"
click at [0, 0] on span "Create from Template" at bounding box center [0, 0] width 0 height 0
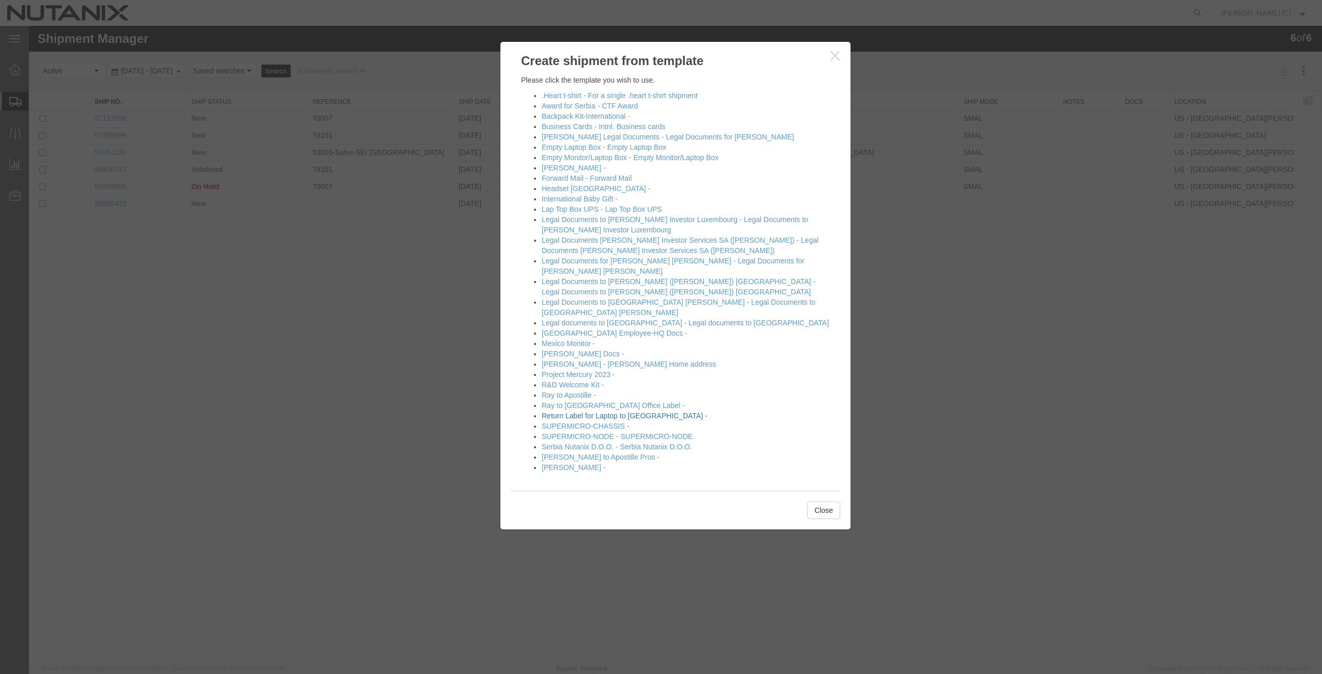
click at [567, 412] on link "Return Label for Laptop to [GEOGRAPHIC_DATA] -" at bounding box center [625, 416] width 166 height 8
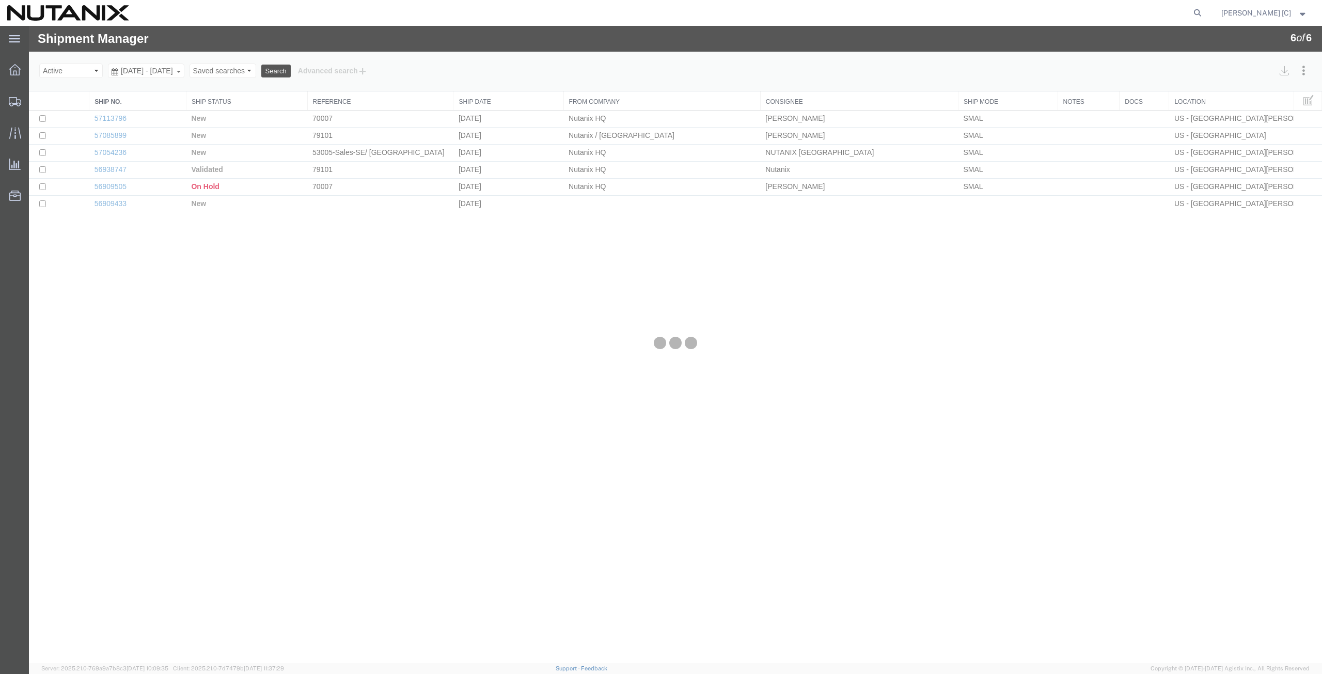
select select "46554"
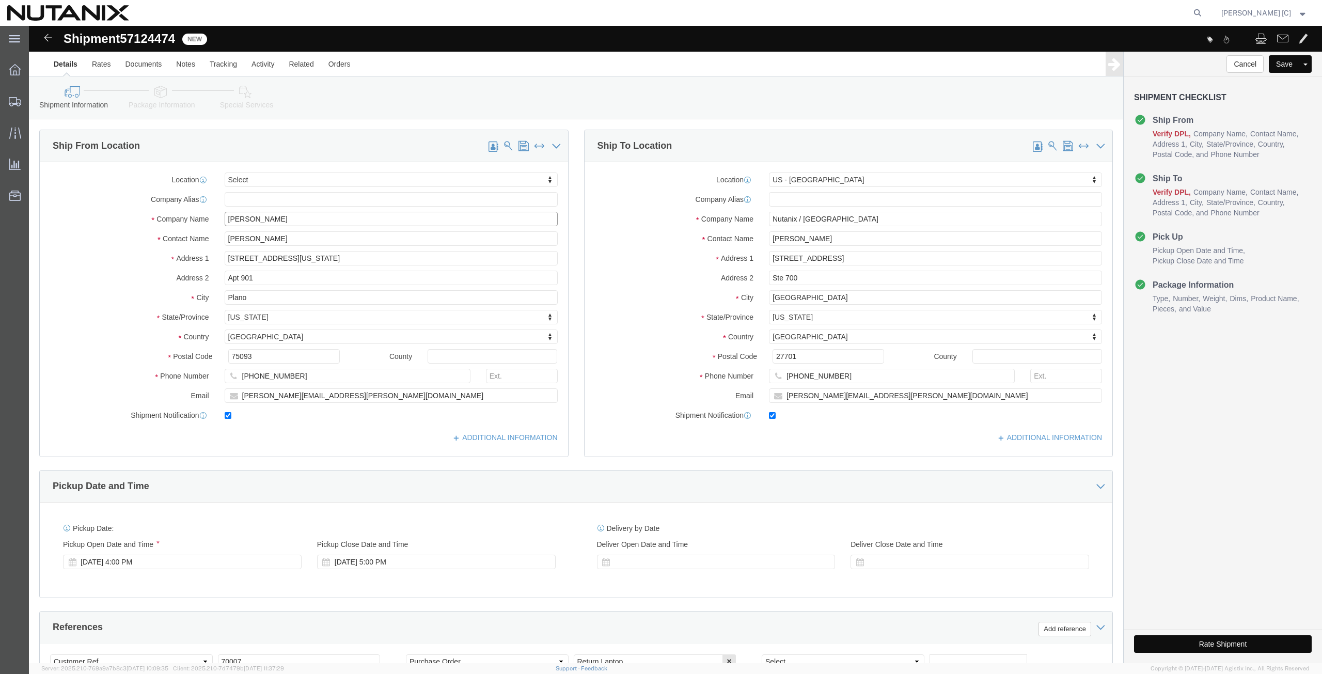
drag, startPoint x: 256, startPoint y: 196, endPoint x: 148, endPoint y: 198, distance: 108.5
click div "Company Name [PERSON_NAME]"
paste input "[PERSON_NAME]"
type input "[PERSON_NAME]"
drag, startPoint x: 251, startPoint y: 212, endPoint x: 166, endPoint y: 217, distance: 84.8
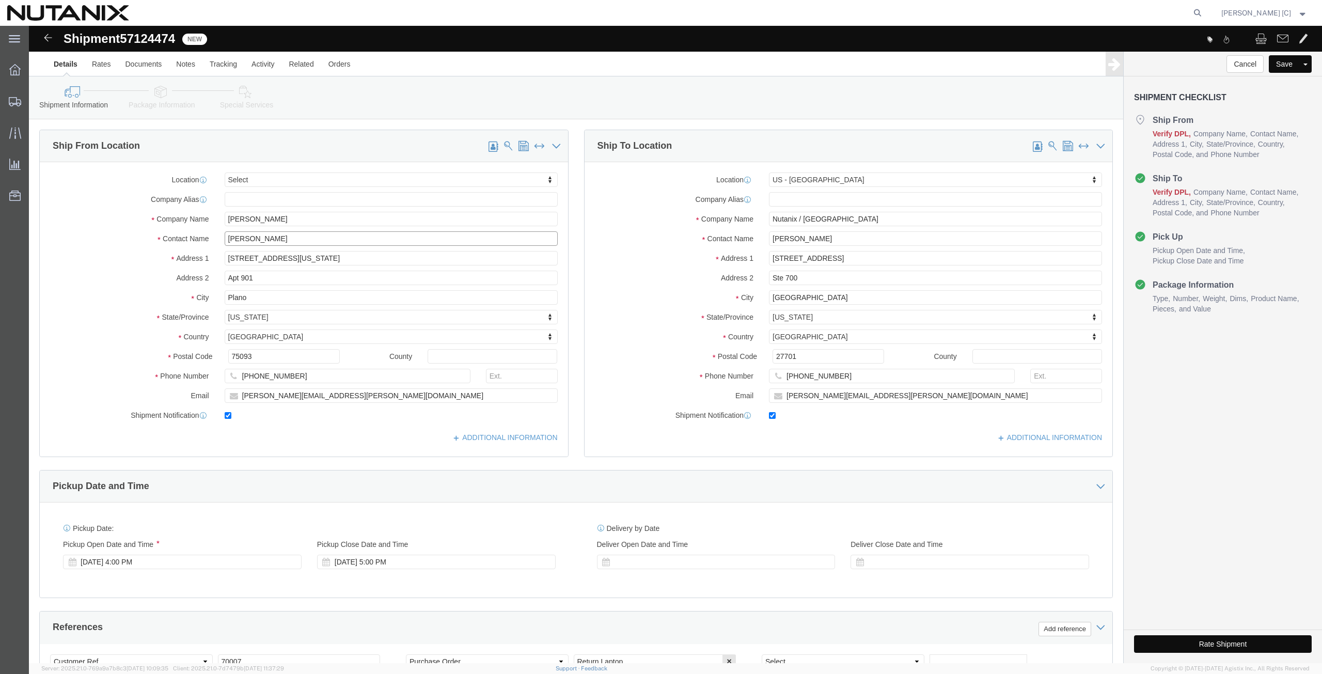
click div "Contact Name [PERSON_NAME]"
paste input "[PERSON_NAME]"
type input "[PERSON_NAME]"
drag, startPoint x: 256, startPoint y: 237, endPoint x: 149, endPoint y: 248, distance: 107.5
click div "Location Select Select My Profile Location [GEOGRAPHIC_DATA] - [GEOGRAPHIC_DATA…"
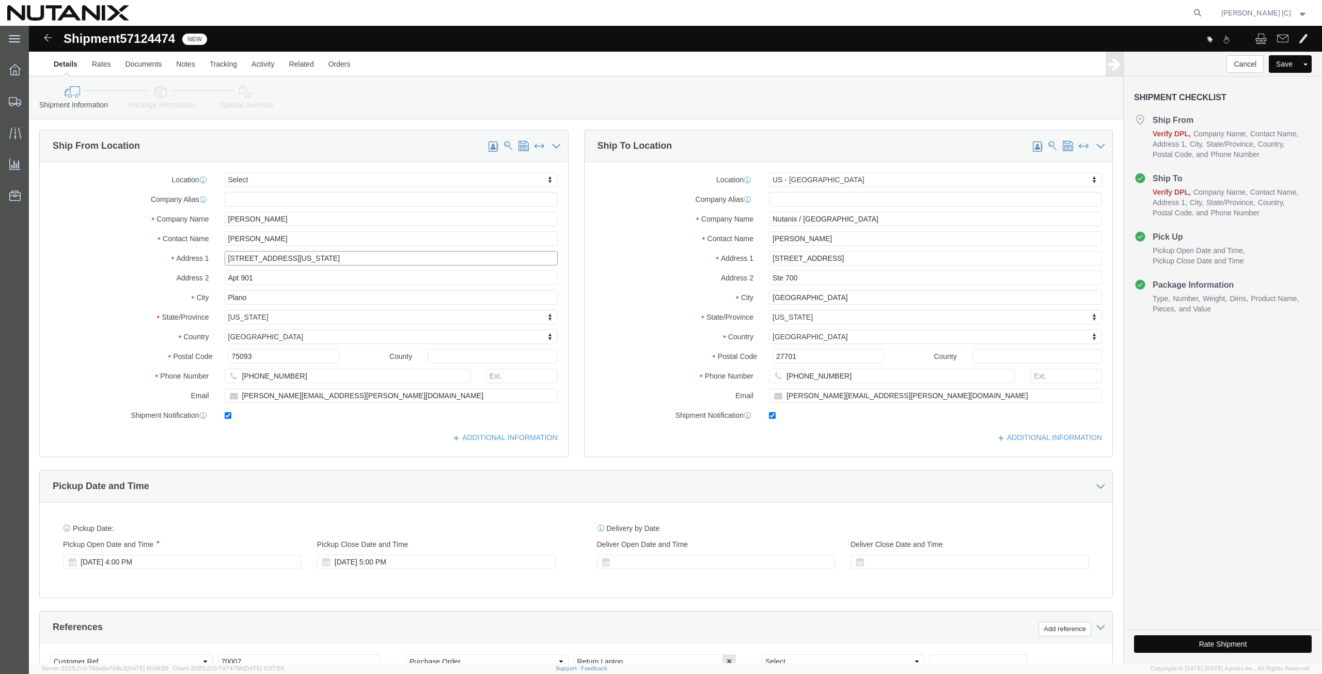
paste input "[STREET_ADDRESS]"
type input "[STREET_ADDRESS]"
drag, startPoint x: 233, startPoint y: 253, endPoint x: 134, endPoint y: 252, distance: 99.2
click div "Address [STREET_ADDRESS]"
paste input "33"
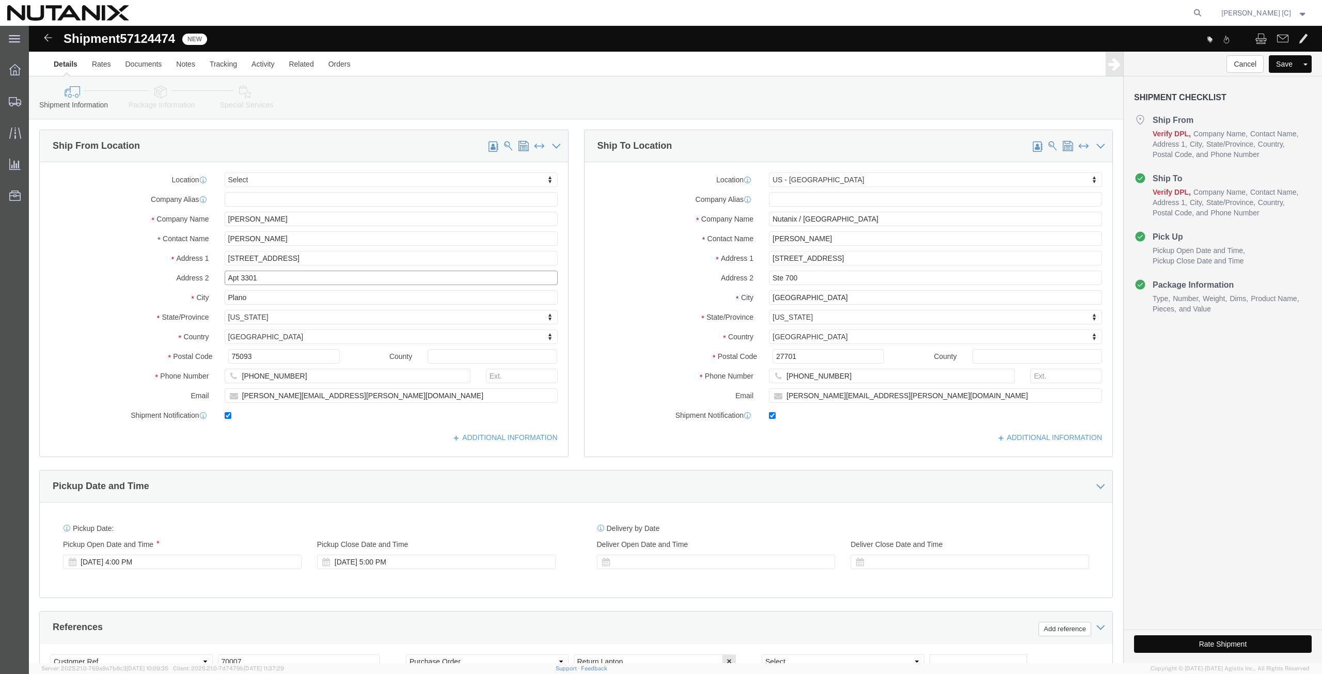
type input "Apt 3301"
click div "Location Select Select My Profile Location [GEOGRAPHIC_DATA] - [GEOGRAPHIC_DATA…"
paste input "[GEOGRAPHIC_DATA]"
type input "[GEOGRAPHIC_DATA]"
click label "City"
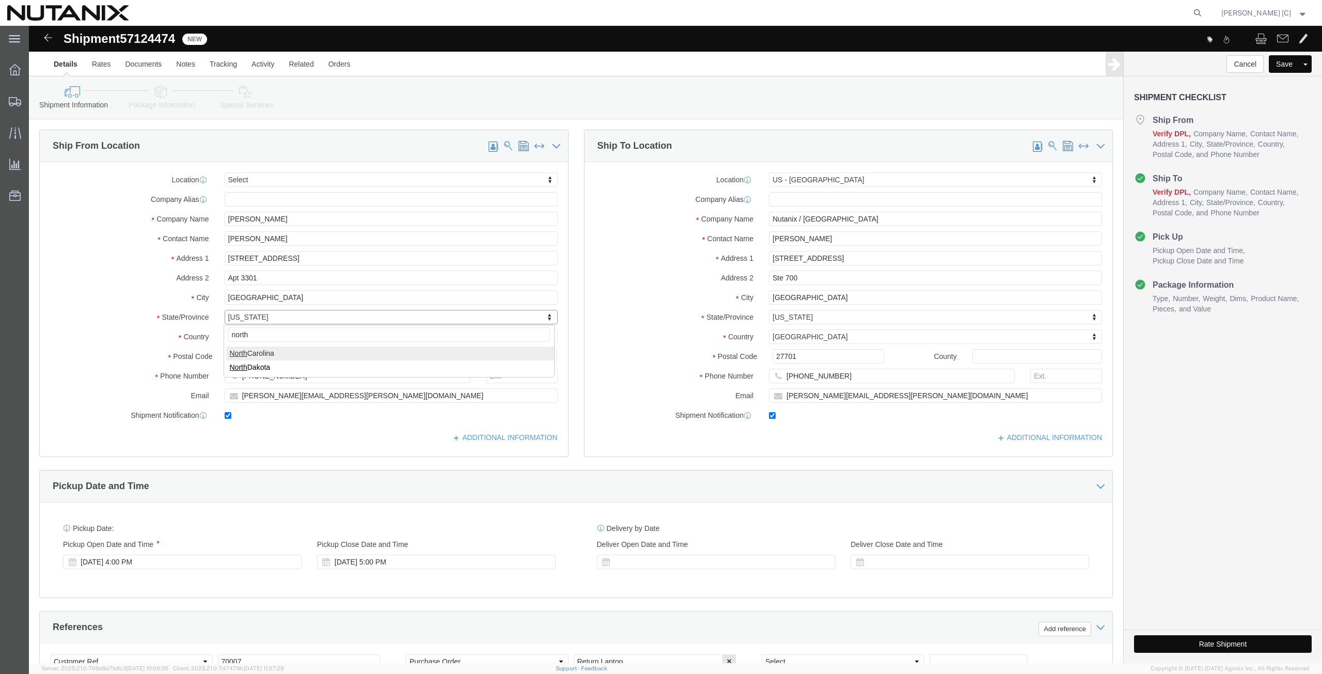
type input "north"
select select "NC"
drag, startPoint x: 231, startPoint y: 333, endPoint x: 150, endPoint y: 325, distance: 81.9
click div "Postal Code 75093"
paste input "2770"
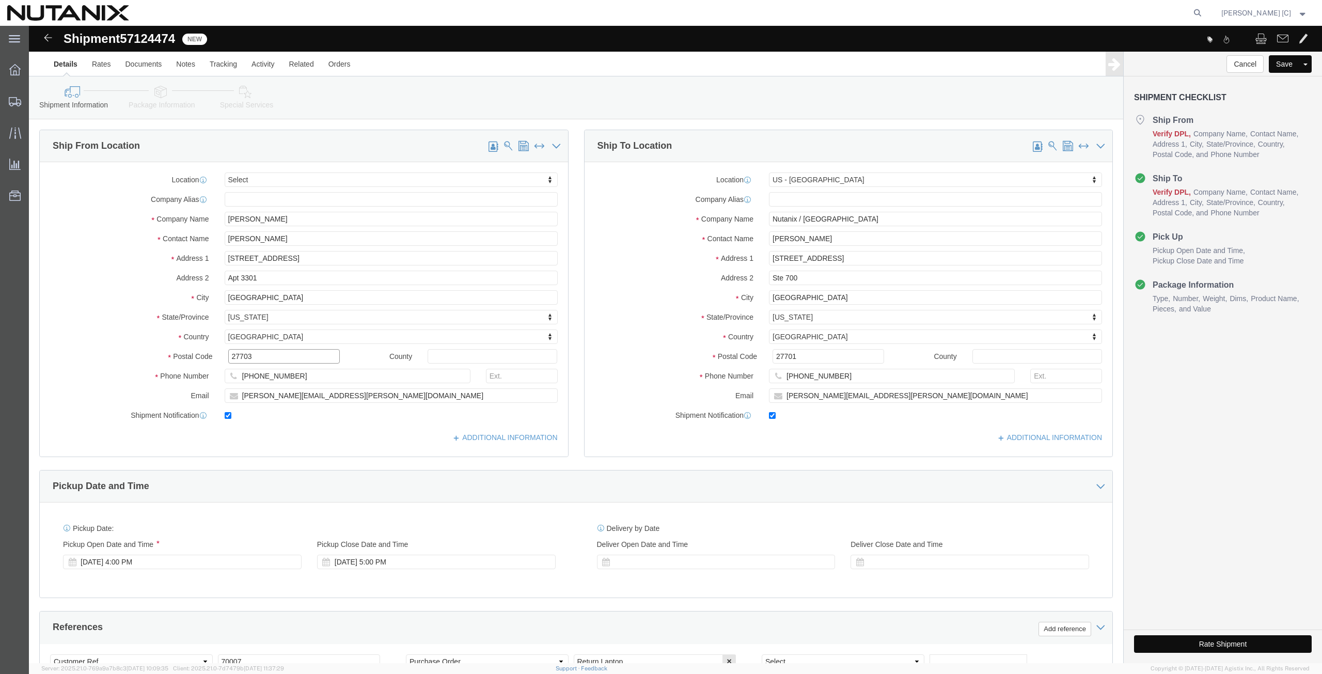
type input "27703"
drag, startPoint x: 262, startPoint y: 348, endPoint x: 189, endPoint y: 367, distance: 75.8
click div "Location Select Select My Profile Location [GEOGRAPHIC_DATA] - [GEOGRAPHIC_DATA…"
paste input "(612) 743195"
type input "[PHONE_NUMBER]"
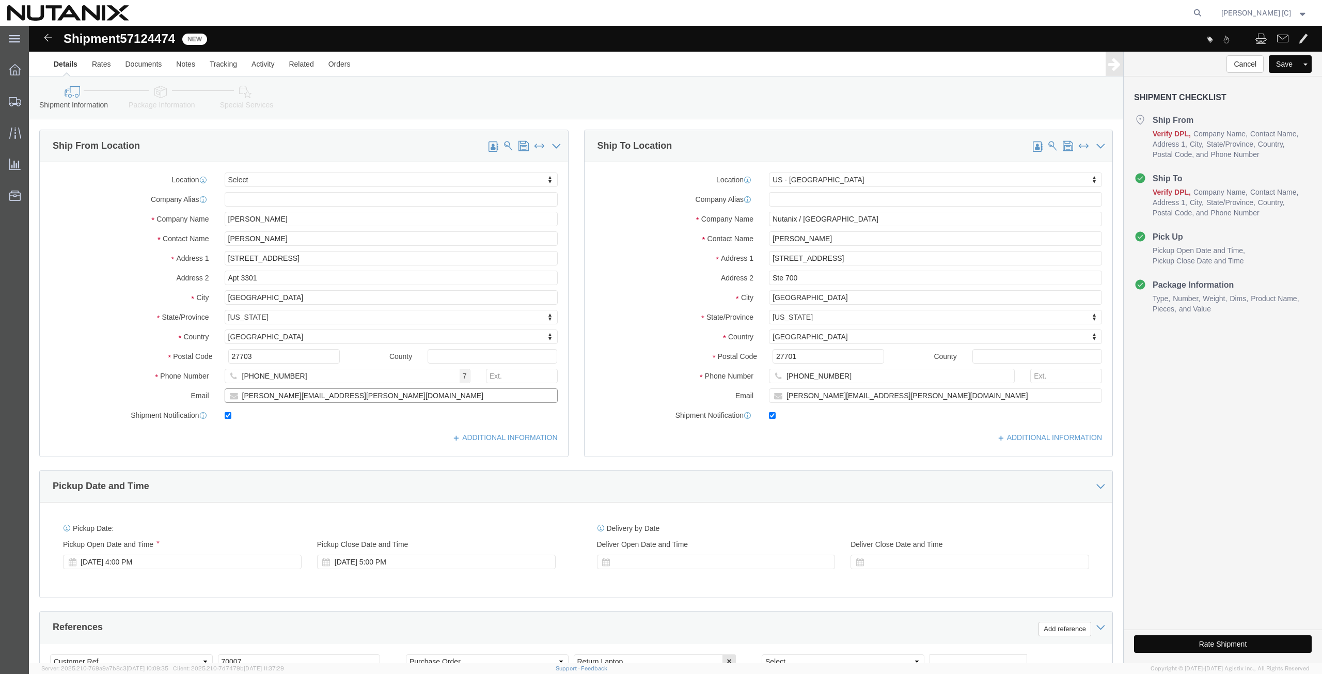
drag, startPoint x: 323, startPoint y: 368, endPoint x: 13, endPoint y: 404, distance: 312.0
click div "Location Select Select My Profile Location [GEOGRAPHIC_DATA] - [GEOGRAPHIC_DATA…"
paste input "[EMAIL_ADDRESS]"
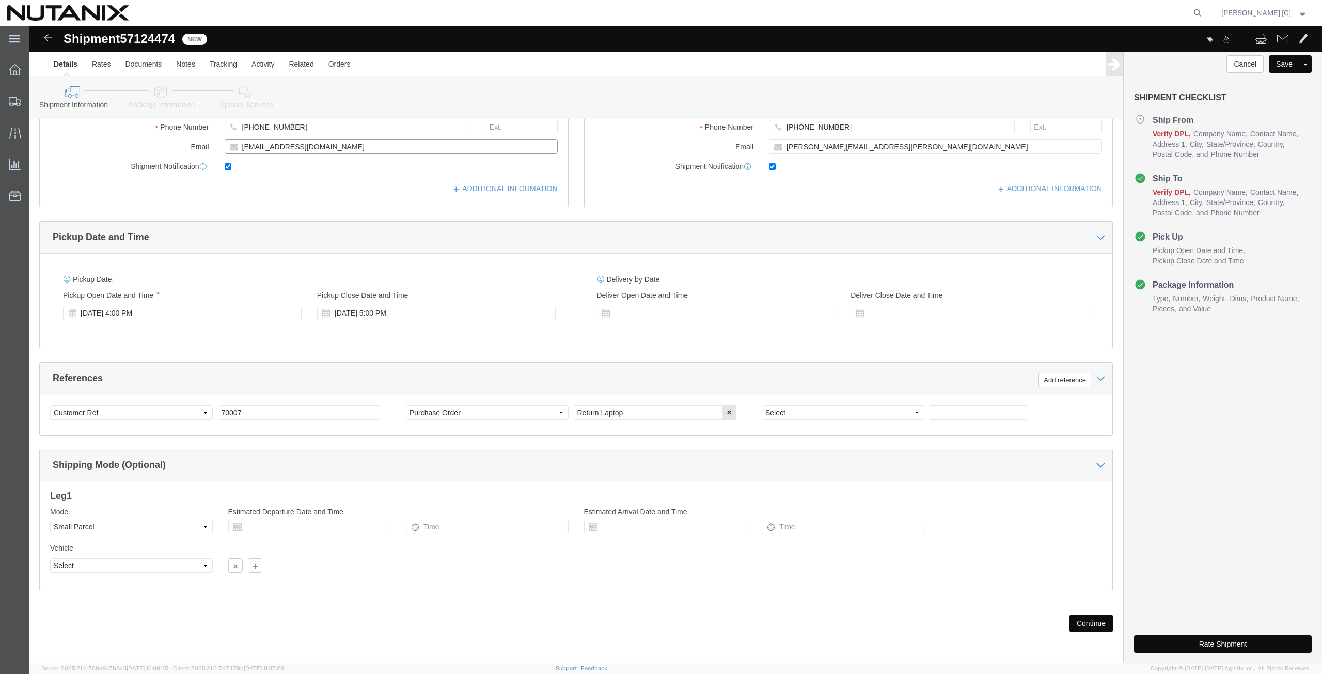
scroll to position [249, 0]
type input "[EMAIL_ADDRESS][DOMAIN_NAME]"
click button "Continue"
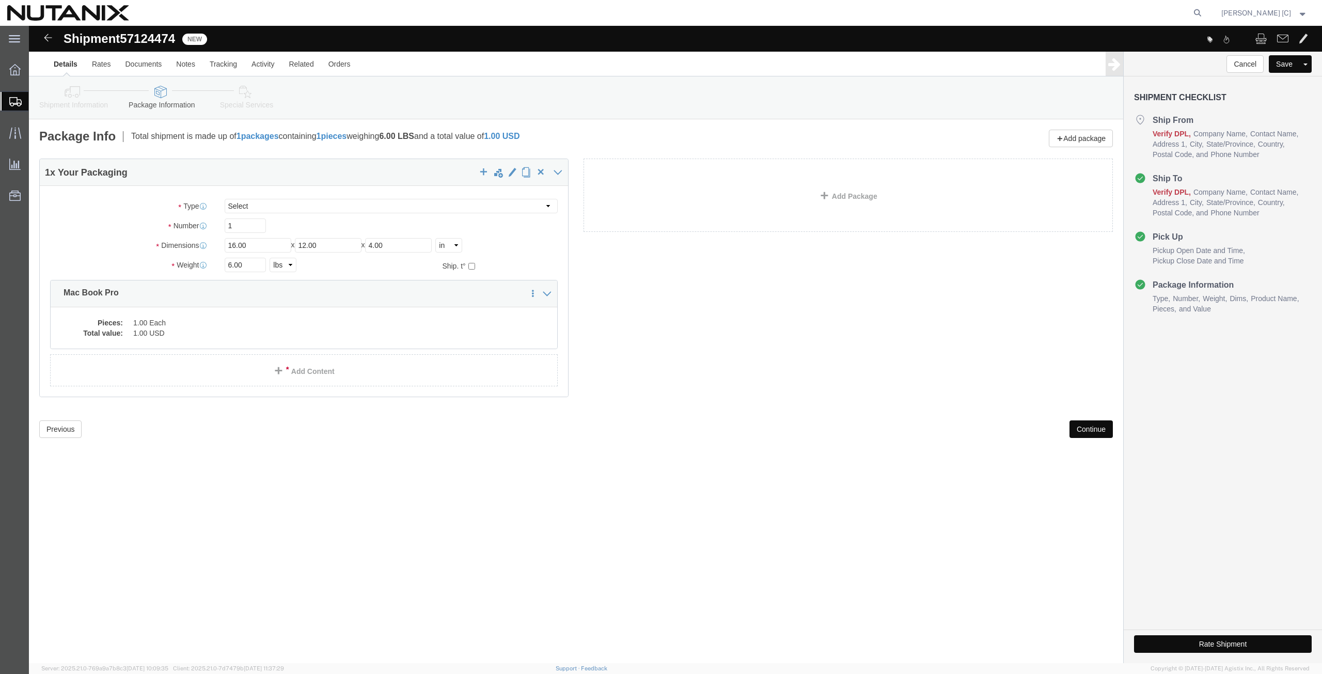
click button "Continue"
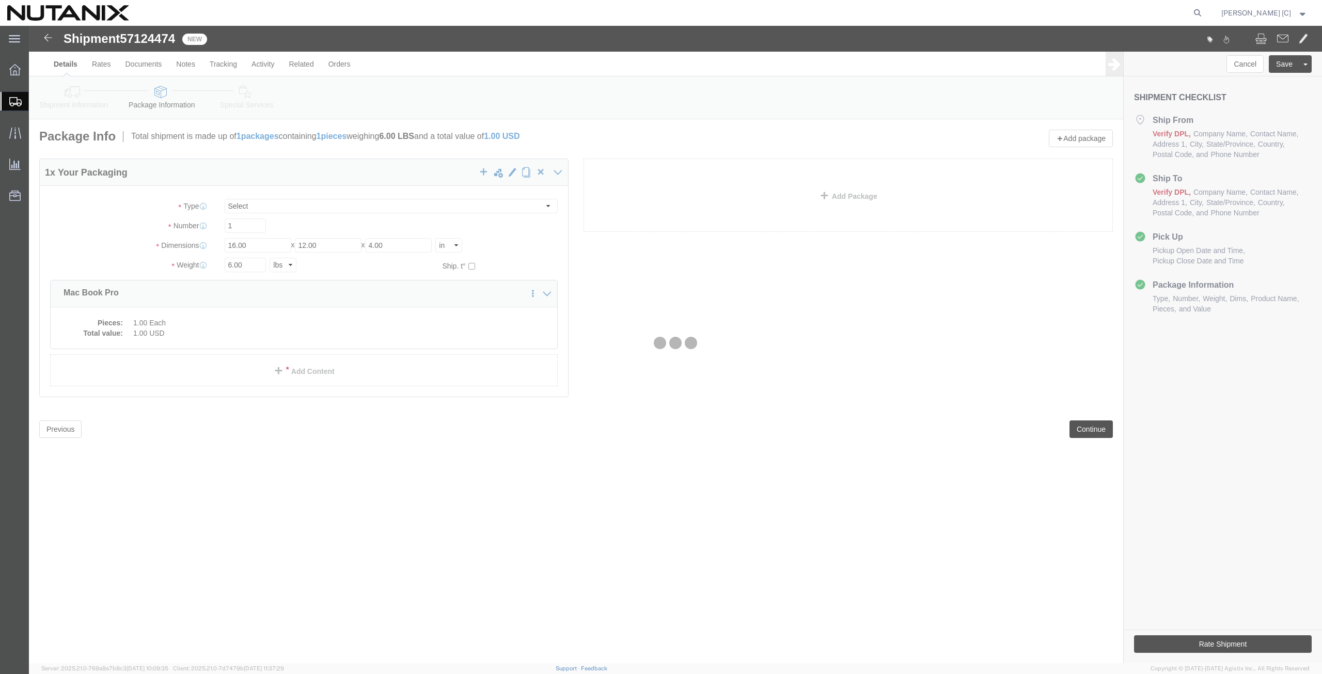
select select
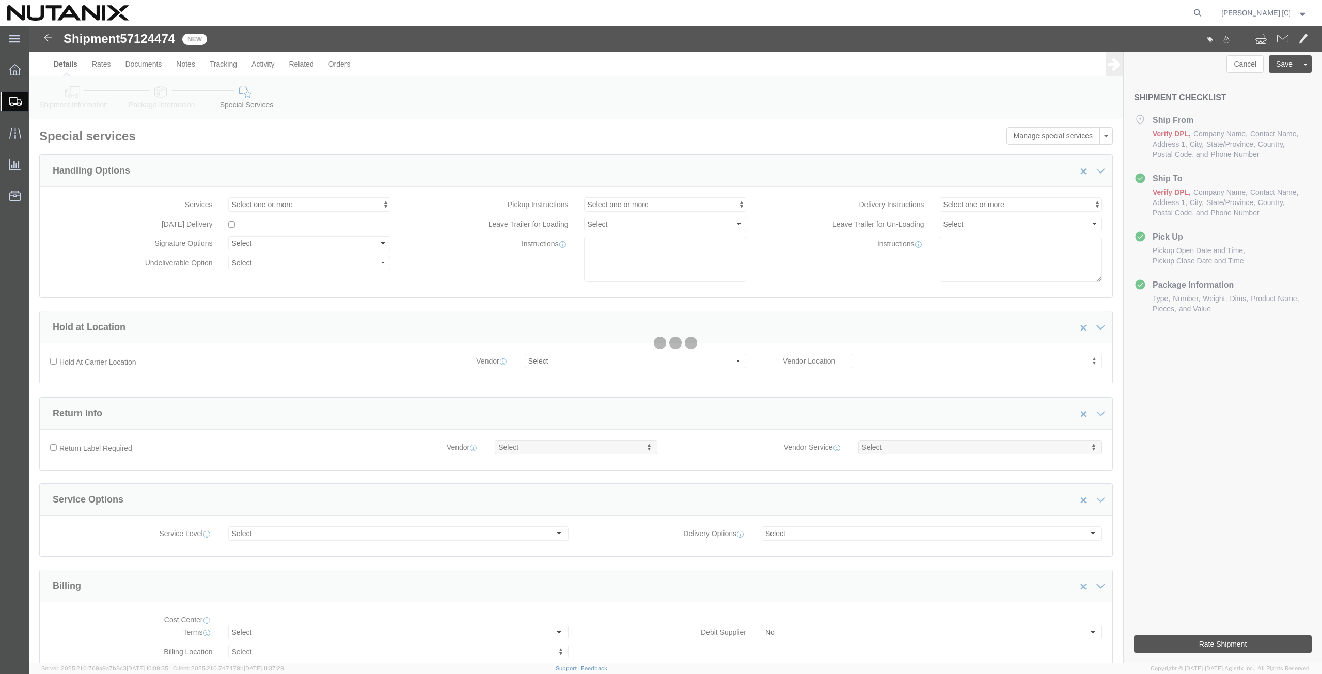
select select "COSTCENTER"
select select "48694"
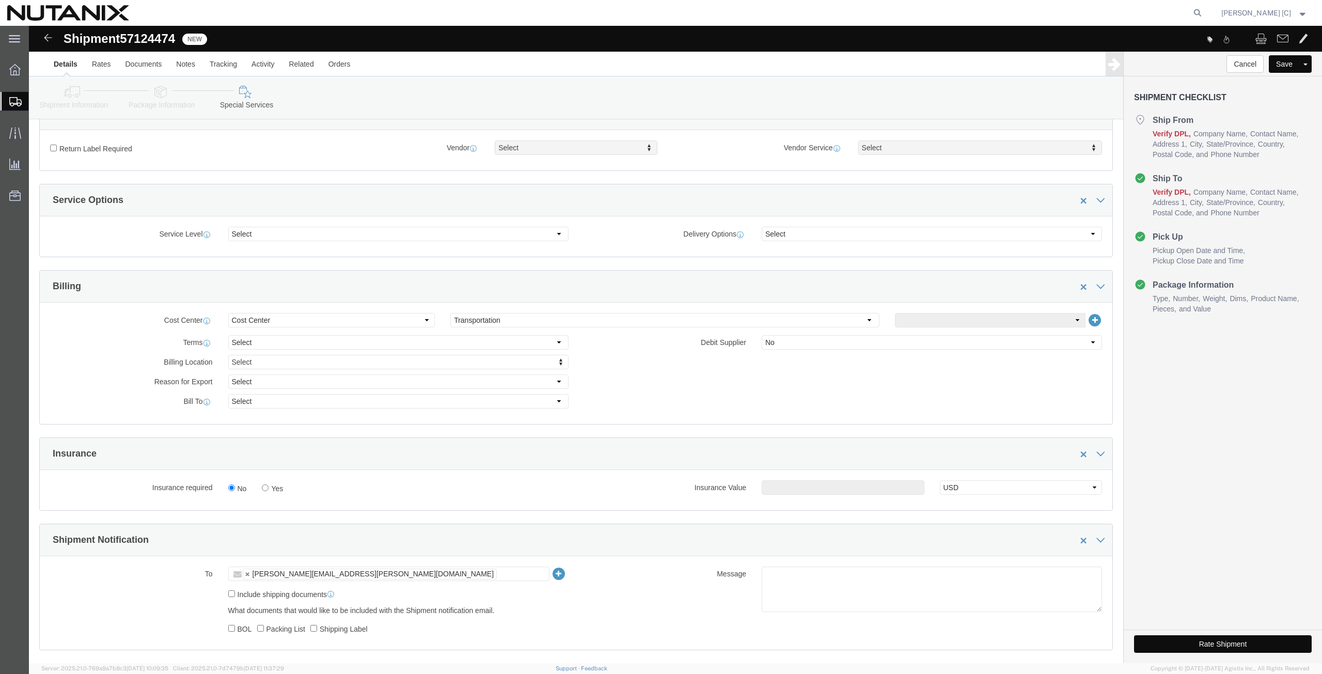
scroll to position [359, 0]
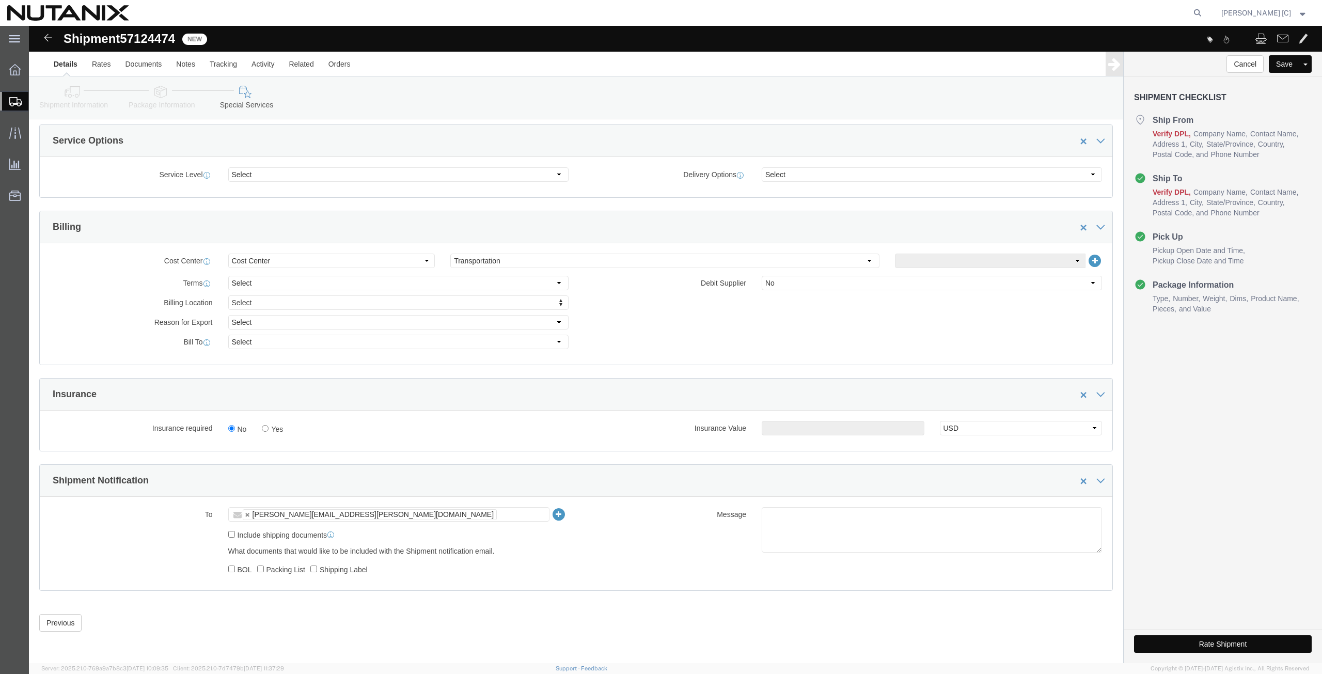
click button "Rate Shipment"
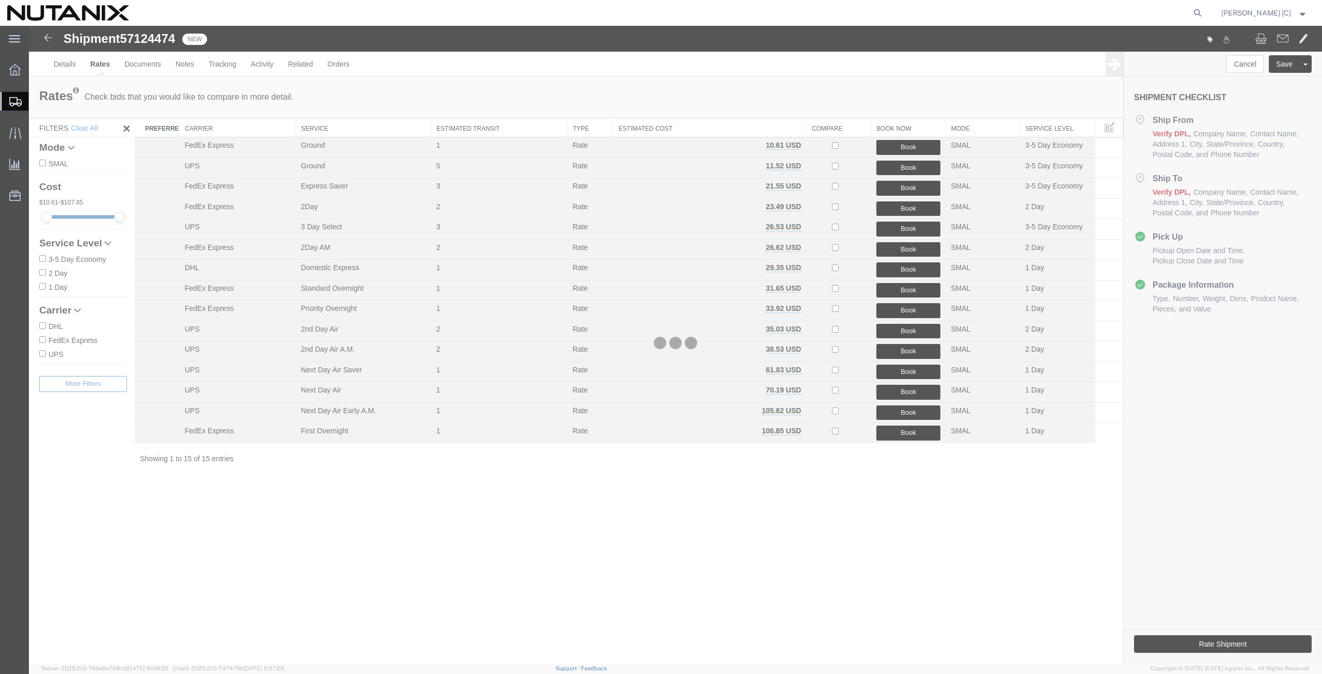
scroll to position [0, 0]
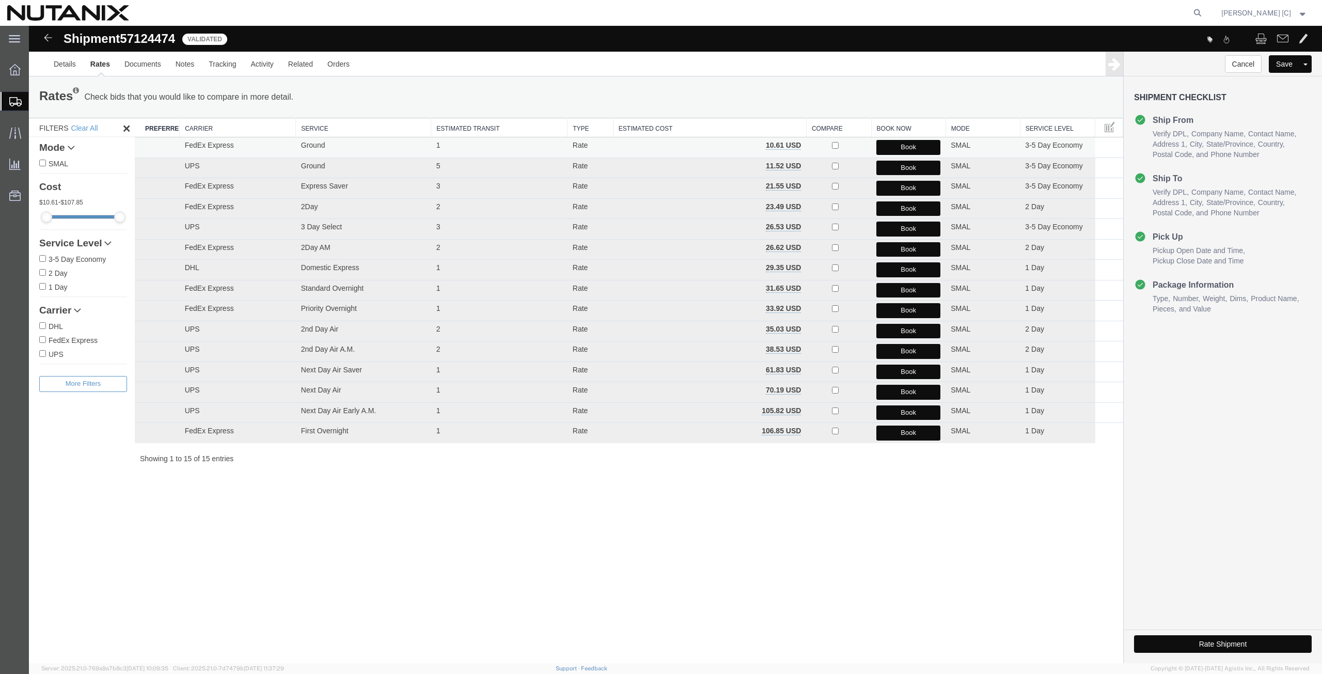
click at [910, 147] on button "Book" at bounding box center [908, 147] width 64 height 15
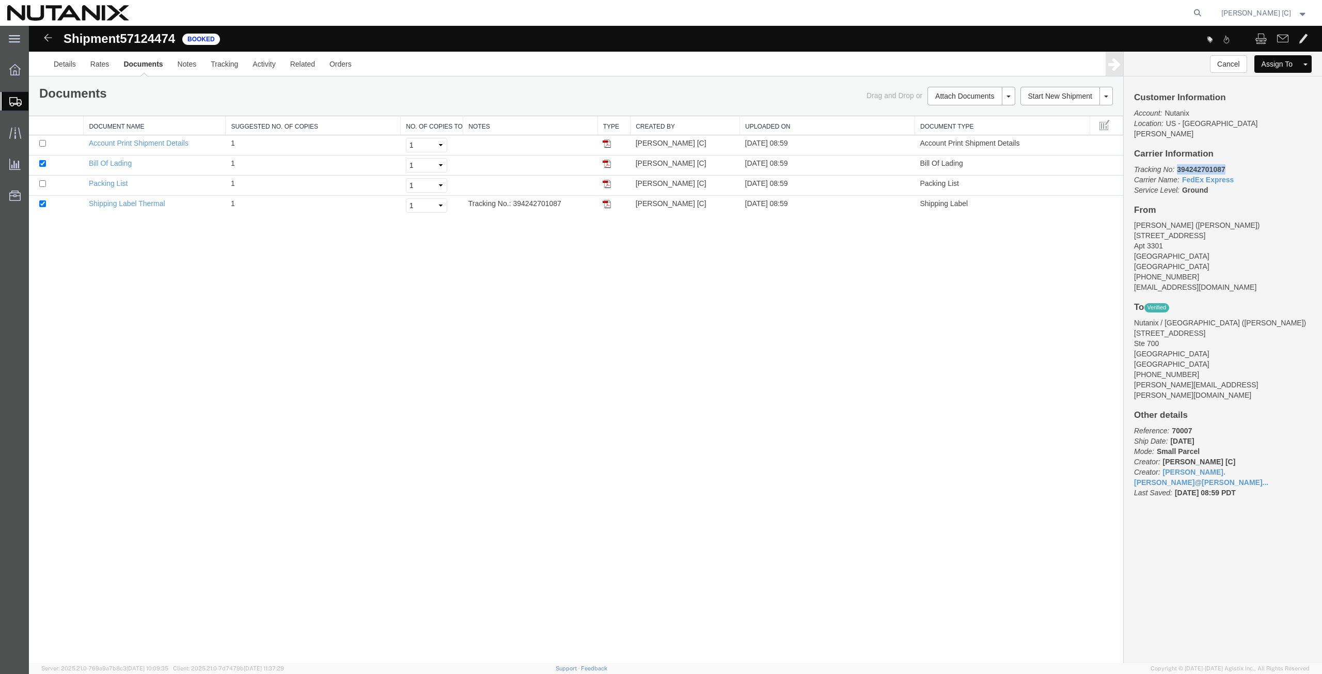
drag, startPoint x: 1233, startPoint y: 157, endPoint x: 1177, endPoint y: 161, distance: 55.9
click at [1177, 164] on p "Tracking No: 394242701087 Carrier Name: FedEx Express FedEx Express Service Lev…" at bounding box center [1223, 179] width 178 height 31
copy b "394242701087"
click at [0, 0] on span "Create from Template" at bounding box center [0, 0] width 0 height 0
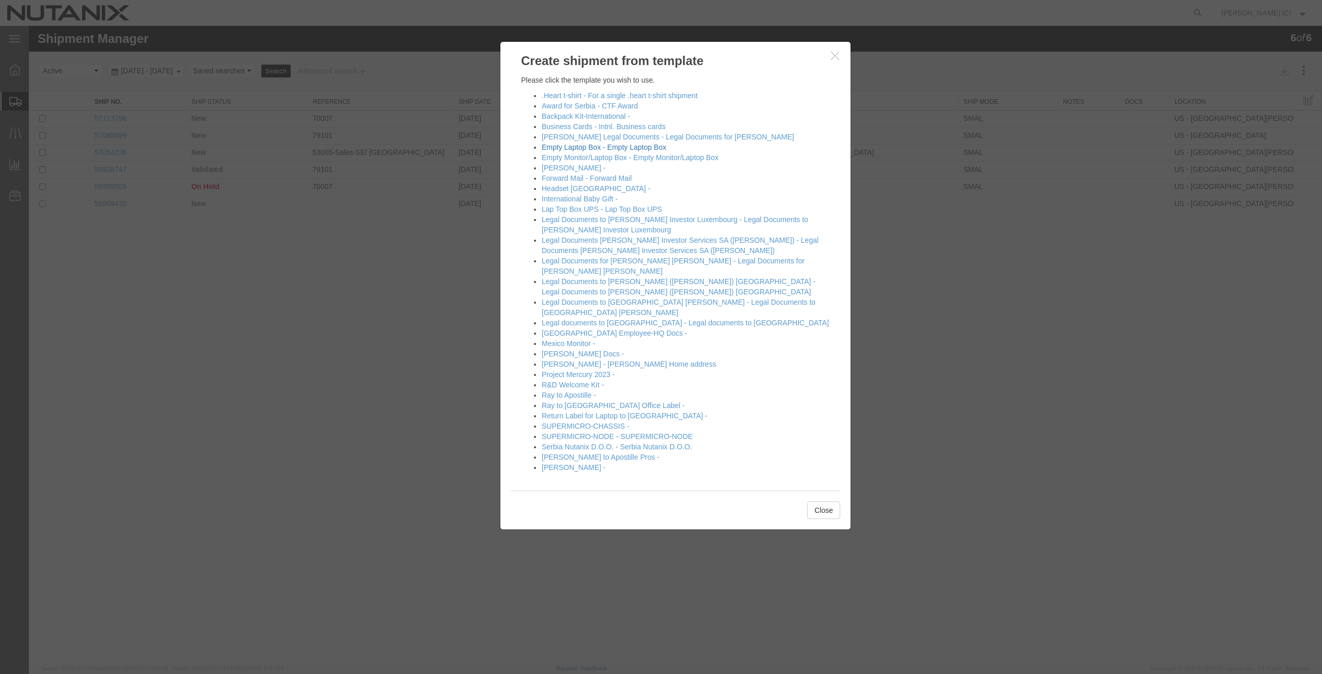
click at [562, 149] on link "Empty Laptop Box - Empty Laptop Box" at bounding box center [604, 147] width 124 height 8
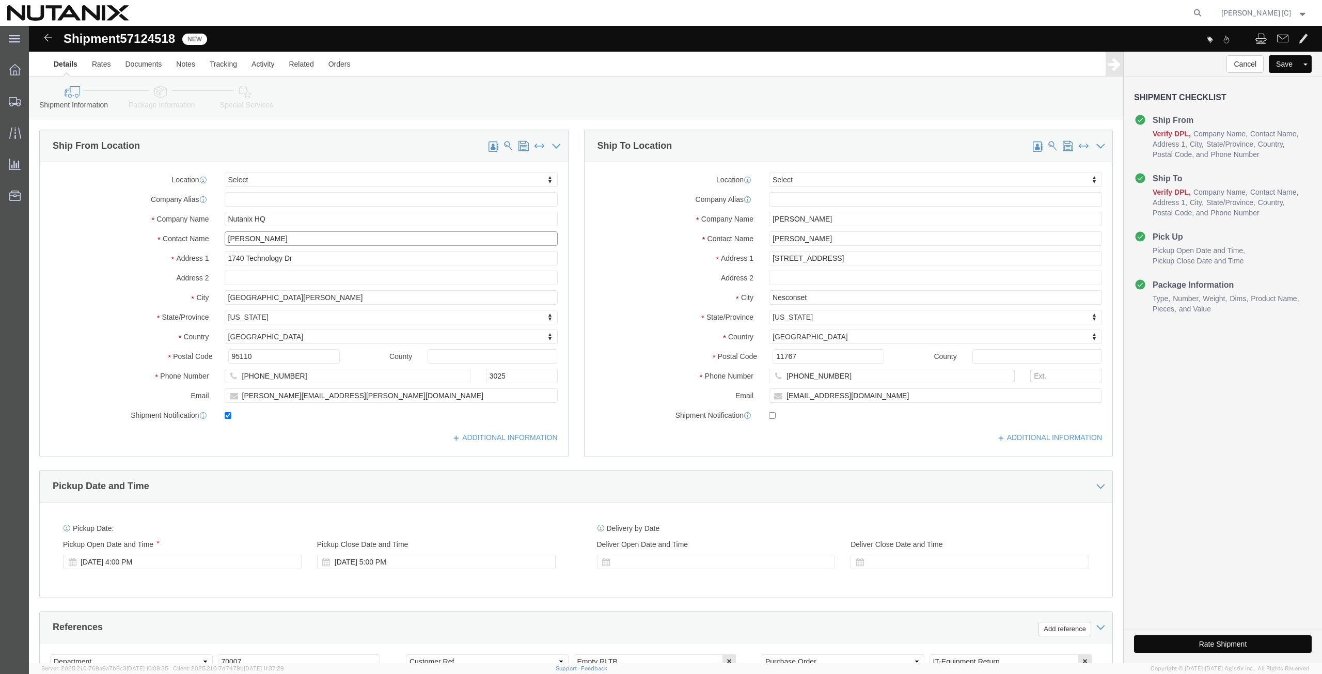
drag, startPoint x: 270, startPoint y: 215, endPoint x: 165, endPoint y: 224, distance: 105.2
click div "Location Select Select My Profile Location [GEOGRAPHIC_DATA] - [GEOGRAPHIC_DATA…"
click p "- Nutanix HQ - ([PERSON_NAME]) [STREET_ADDRESS]"
type input "[PERSON_NAME]"
type input "[PHONE_NUMBER]"
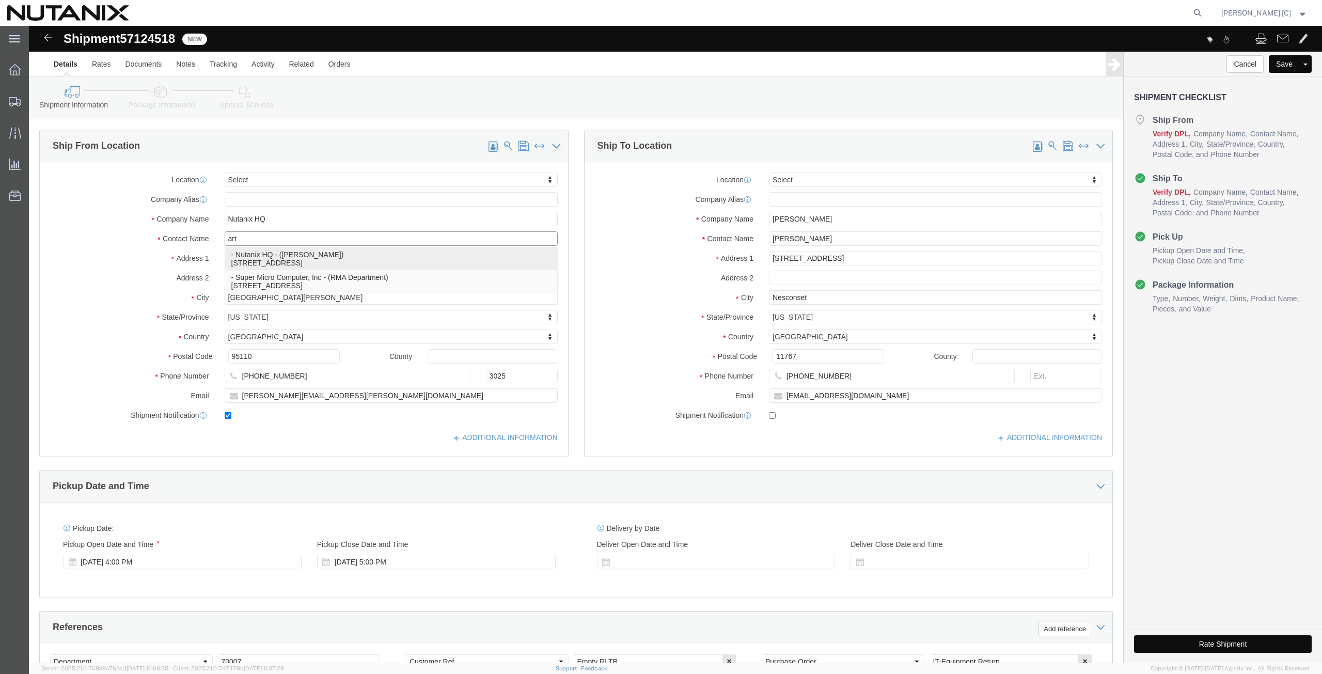
type input "[PERSON_NAME][EMAIL_ADDRESS][PERSON_NAME][DOMAIN_NAME]"
select select "CA"
type input "[PERSON_NAME]"
drag, startPoint x: 803, startPoint y: 190, endPoint x: 634, endPoint y: 182, distance: 168.5
click div "Location Select Select My Profile Location [GEOGRAPHIC_DATA] - [GEOGRAPHIC_DATA…"
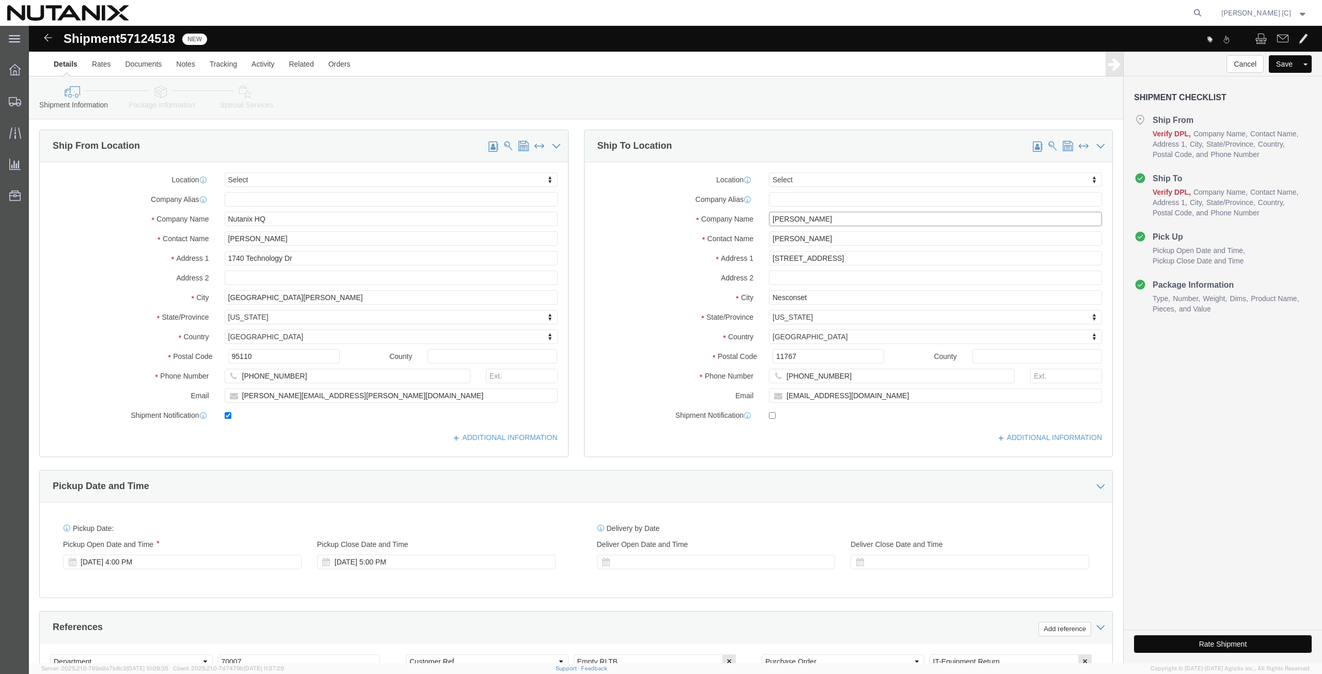
paste input "[PERSON_NAME] ([PERSON_NAME]) [PERSON_NAME]"
type input "[PERSON_NAME] ([PERSON_NAME]) [PERSON_NAME]"
click div
drag, startPoint x: 804, startPoint y: 213, endPoint x: 719, endPoint y: 238, distance: 88.4
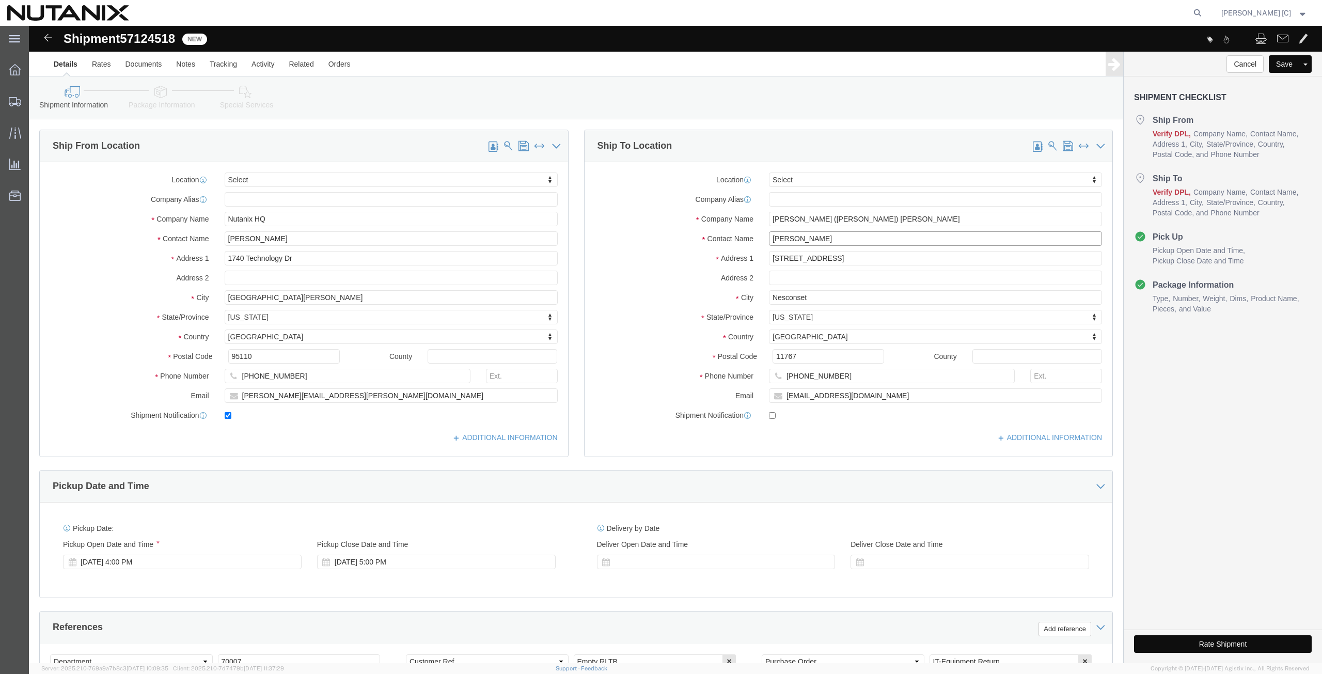
click div "Location Select Select My Profile Location [GEOGRAPHIC_DATA] - [GEOGRAPHIC_DATA…"
paste input "[PERSON_NAME] ([PERSON_NAME]) [PERSON_NAME]"
type input "[PERSON_NAME] ([PERSON_NAME]) [PERSON_NAME]"
drag, startPoint x: 815, startPoint y: 229, endPoint x: 536, endPoint y: 230, distance: 279.4
click div "Ship From Location Location Select Select My Profile Location [GEOGRAPHIC_DATA]…"
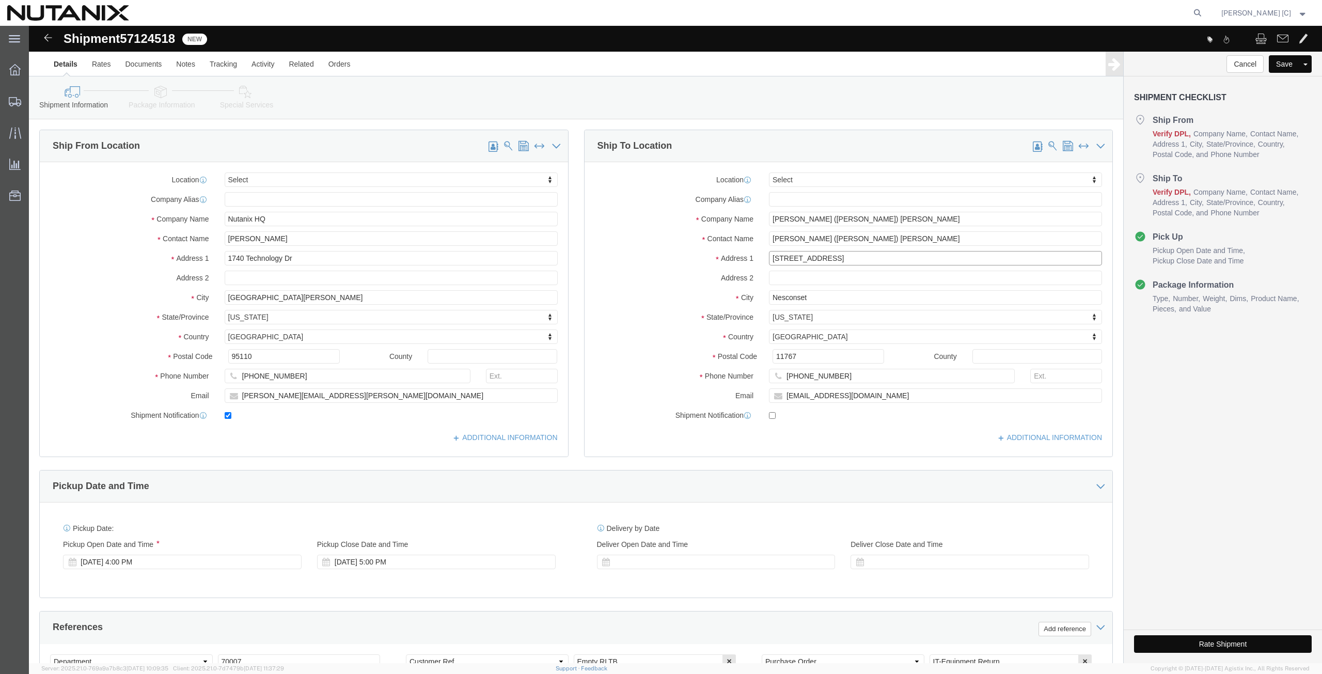
paste input "1705 [PERSON_NAME] Dri"
type input "[STREET_ADDRESS][PERSON_NAME]"
drag, startPoint x: 792, startPoint y: 271, endPoint x: 591, endPoint y: 280, distance: 200.6
click div "Location Select Select My Profile Location [GEOGRAPHIC_DATA] - [GEOGRAPHIC_DATA…"
paste input "[GEOGRAPHIC_DATA]"
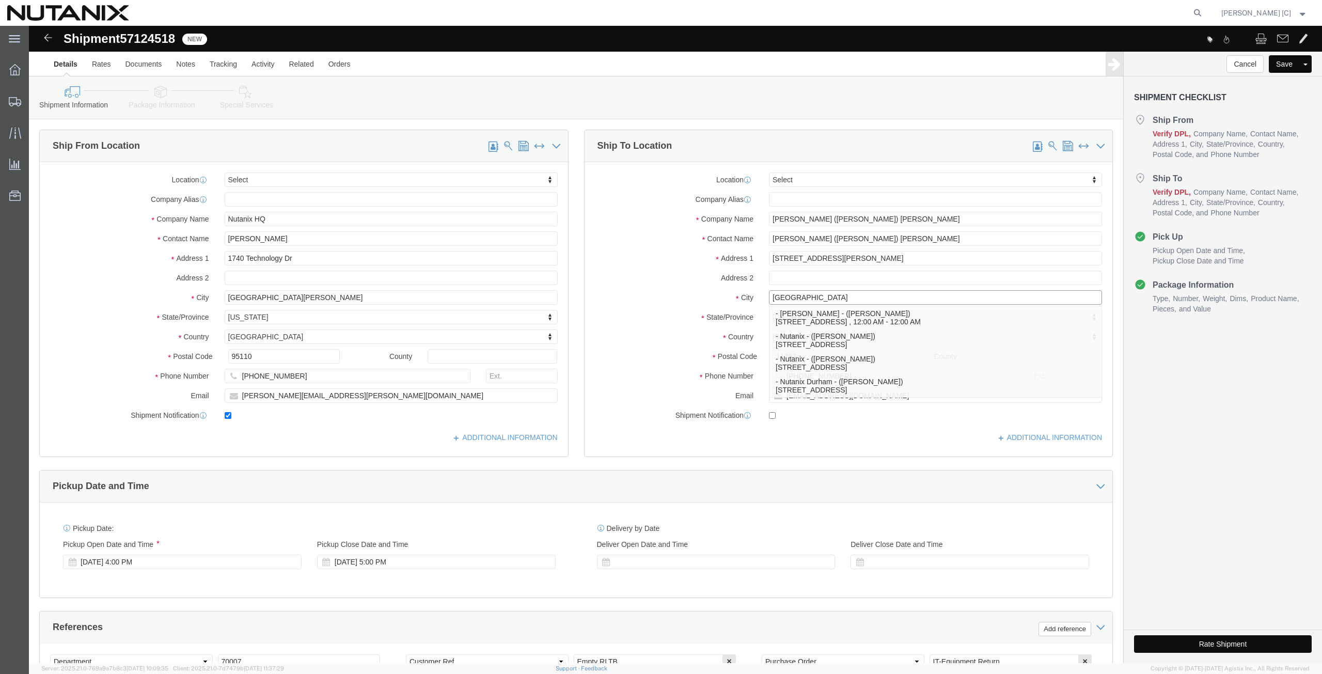
type input "[GEOGRAPHIC_DATA]"
click label "Address 2"
type input "north"
select select "NC"
drag, startPoint x: 776, startPoint y: 327, endPoint x: 637, endPoint y: 334, distance: 139.1
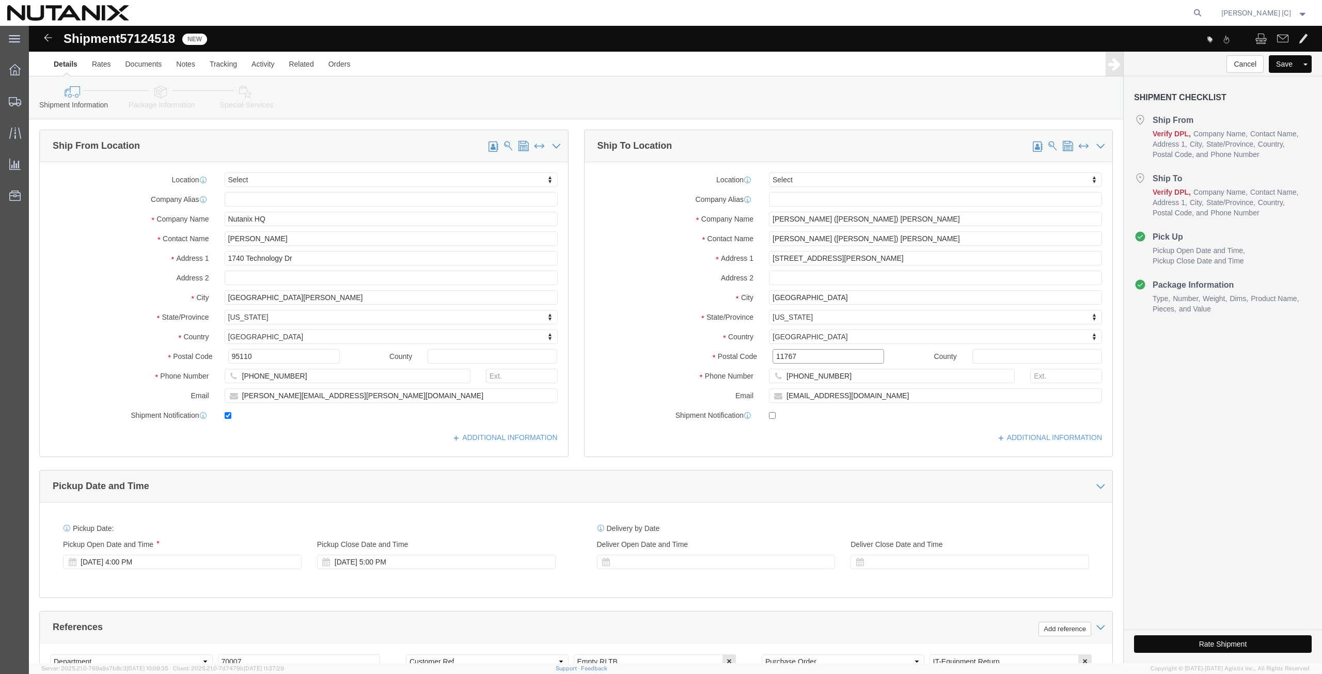
click div "Postal Code 11767"
paste input "27703"
type input "27703"
drag, startPoint x: 805, startPoint y: 346, endPoint x: 571, endPoint y: 347, distance: 234.0
click div "Phone Number [PHONE_NUMBER]"
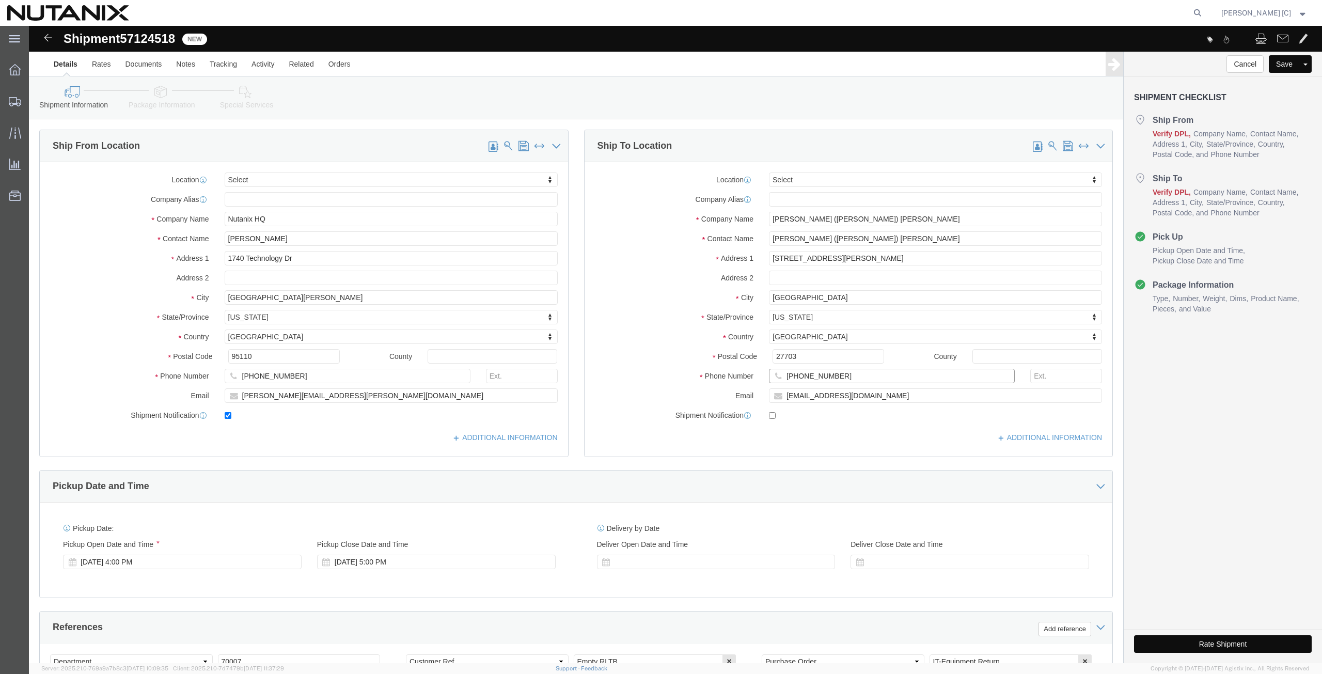
paste input "[PHONE_NUMBER]"
type input "[PHONE_NUMBER]"
drag, startPoint x: 828, startPoint y: 370, endPoint x: 698, endPoint y: 374, distance: 129.7
click div "Email [EMAIL_ADDRESS][DOMAIN_NAME]"
paste input "[PERSON_NAME].[PERSON_NAME]"
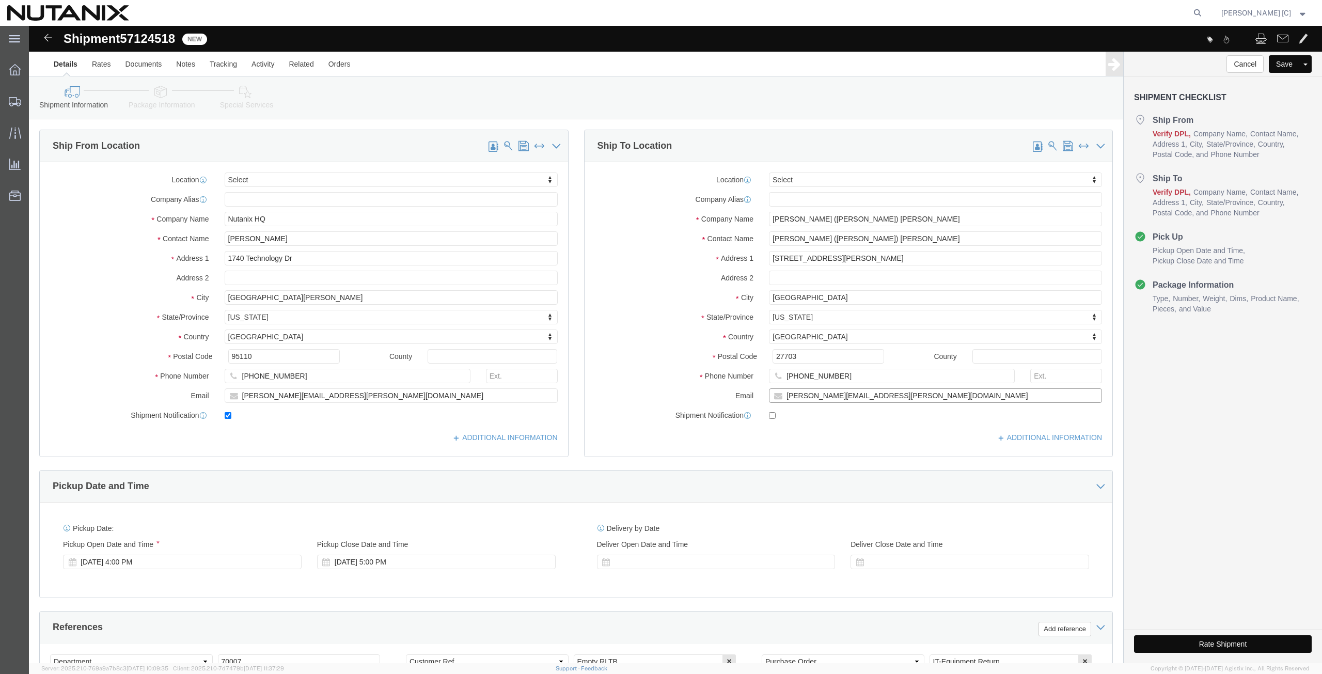
type input "[PERSON_NAME][EMAIL_ADDRESS][PERSON_NAME][DOMAIN_NAME]"
click input "checkbox"
checkbox input "true"
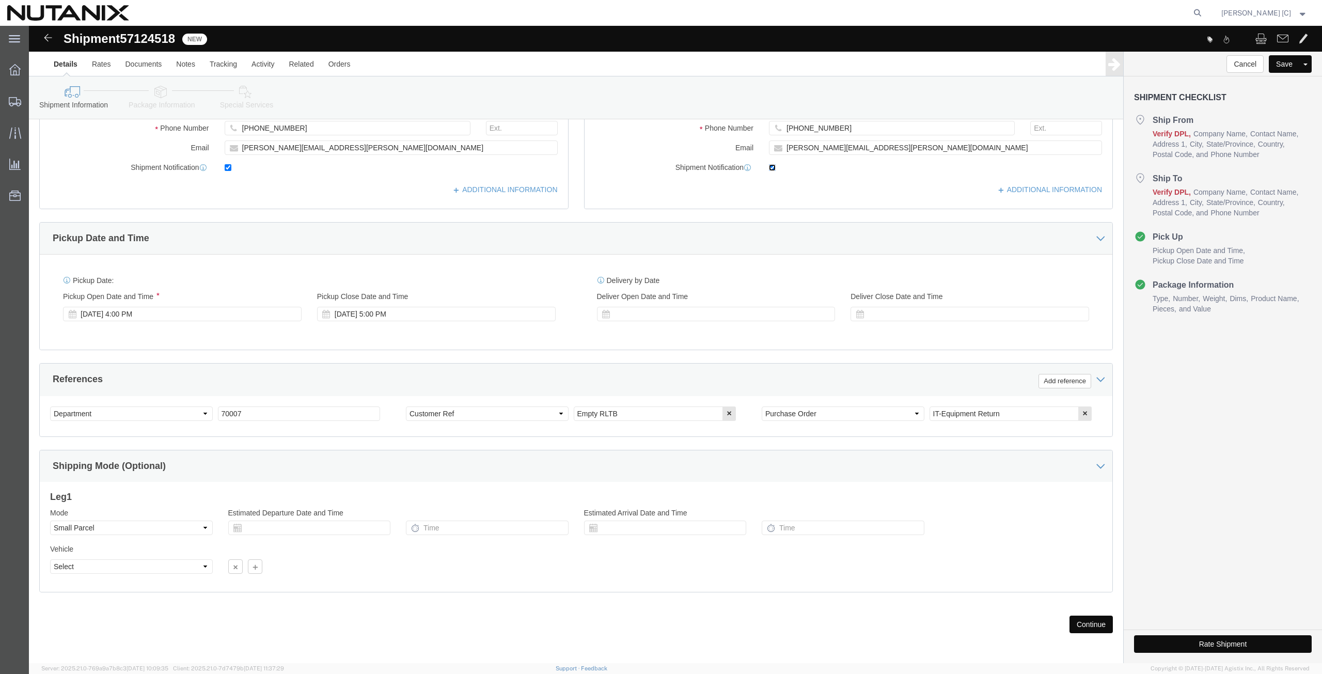
scroll to position [249, 0]
click button "Continue"
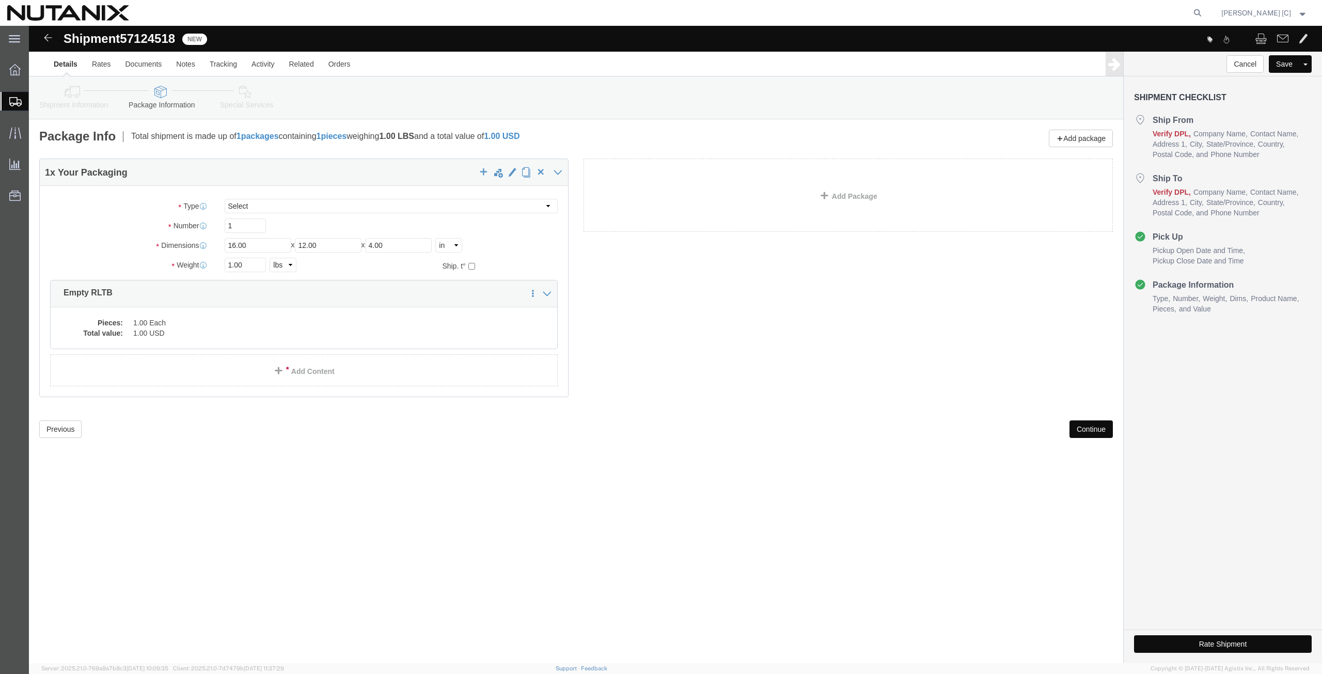
click button "Continue"
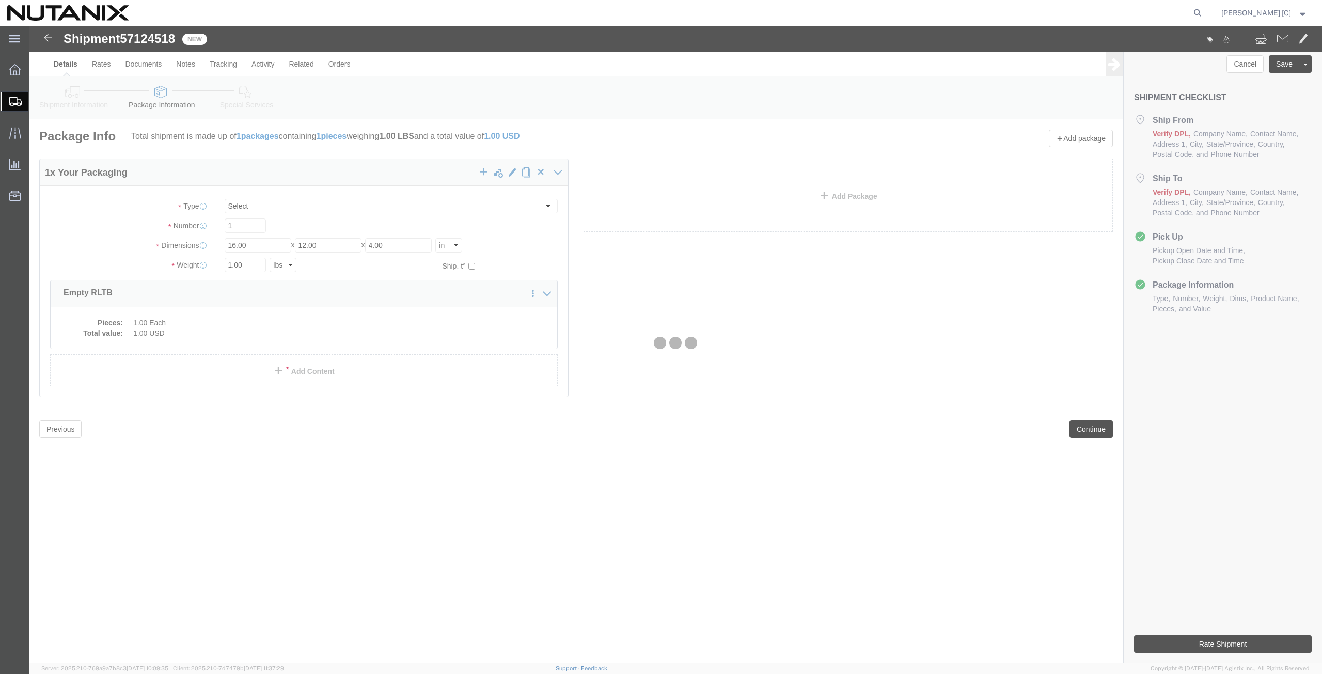
select select
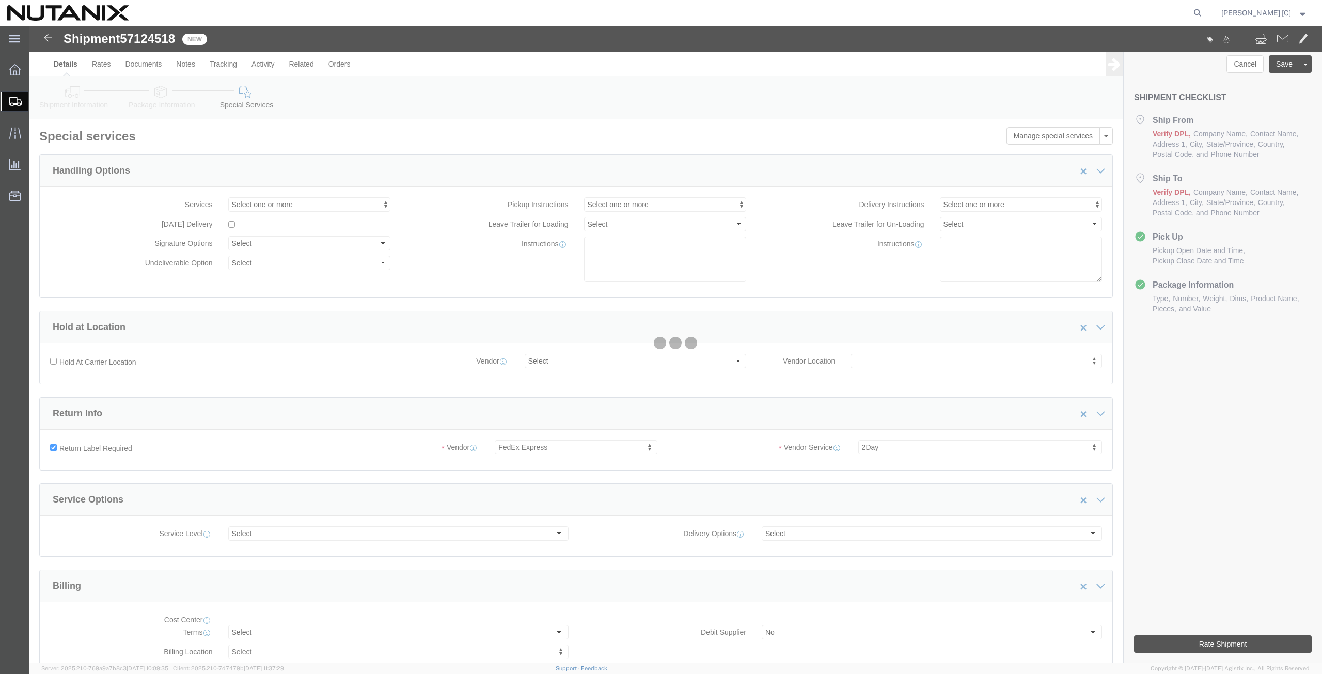
select select "COSTCENTER"
select select "59656"
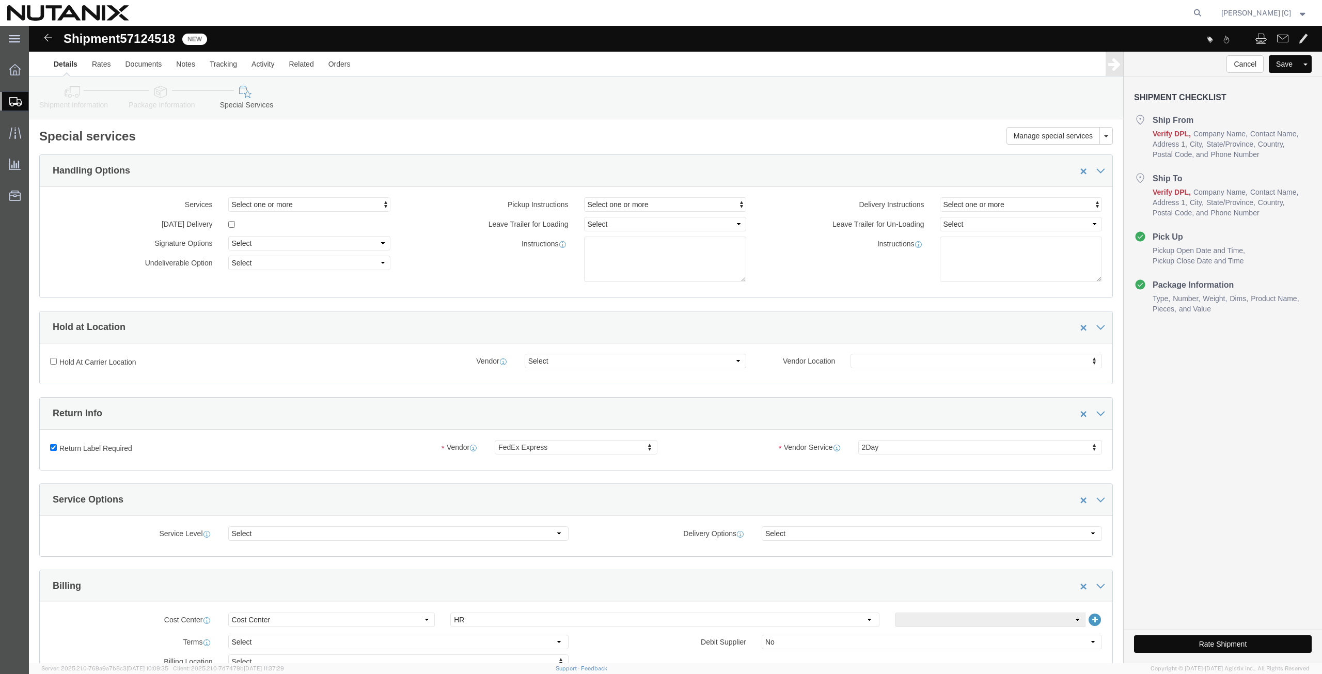
click div "Return Label Required"
click input "Return Label Required"
checkbox input "false"
select select
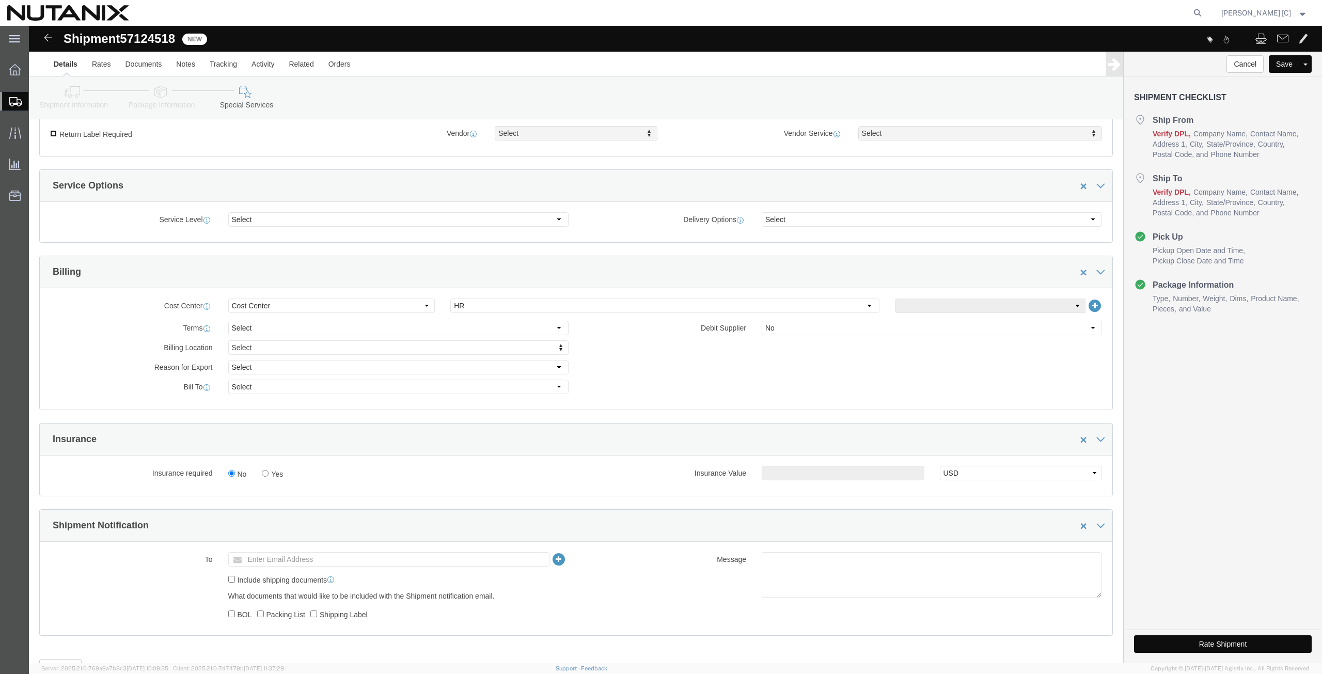
scroll to position [359, 0]
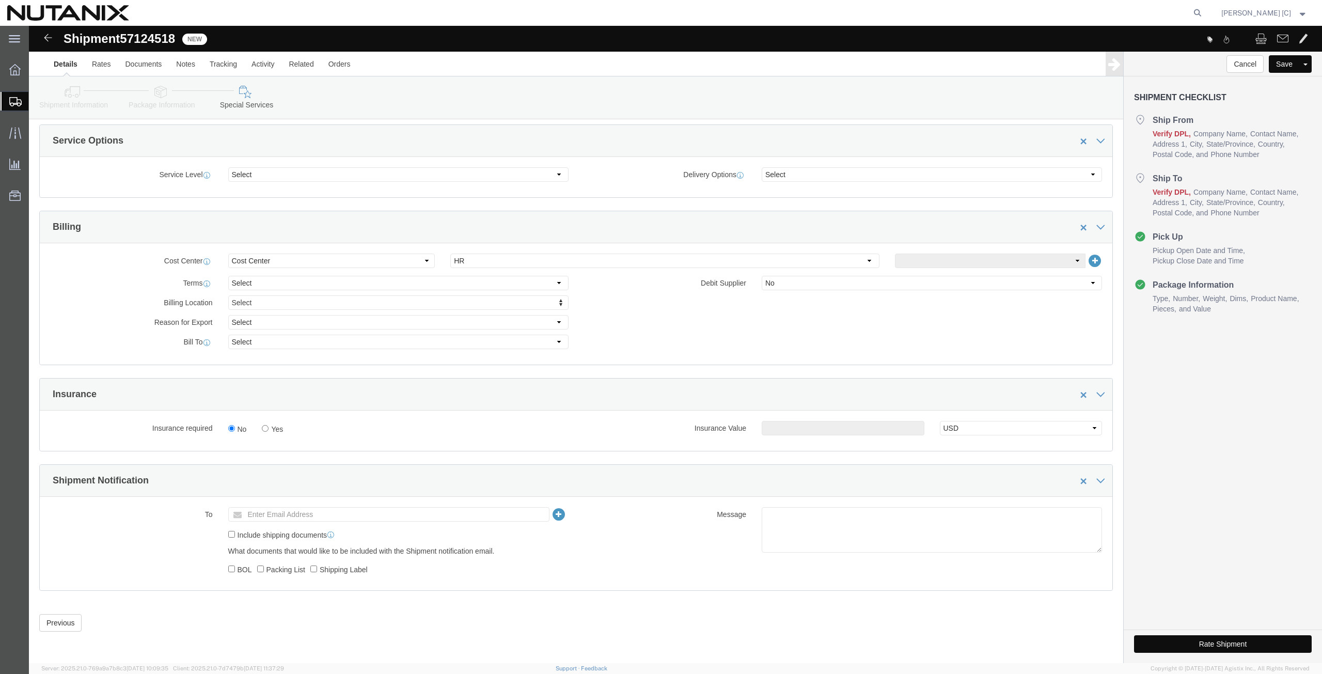
click button "Rate Shipment"
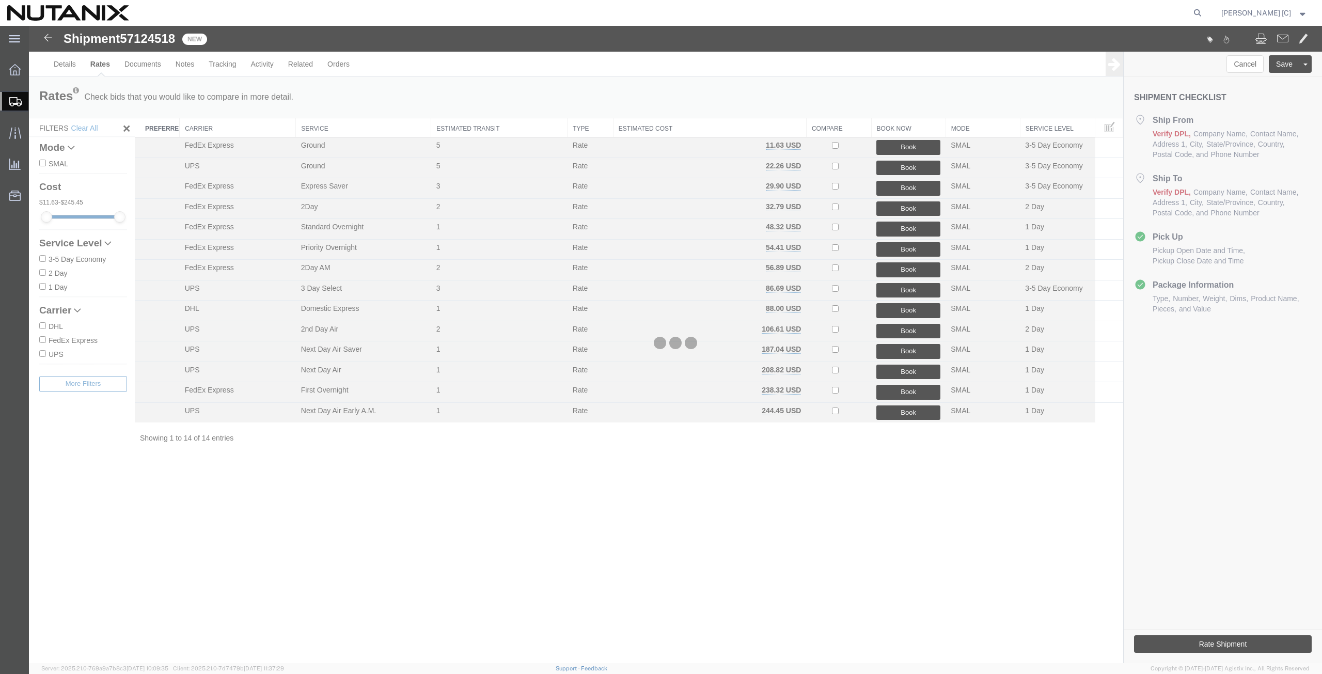
scroll to position [0, 0]
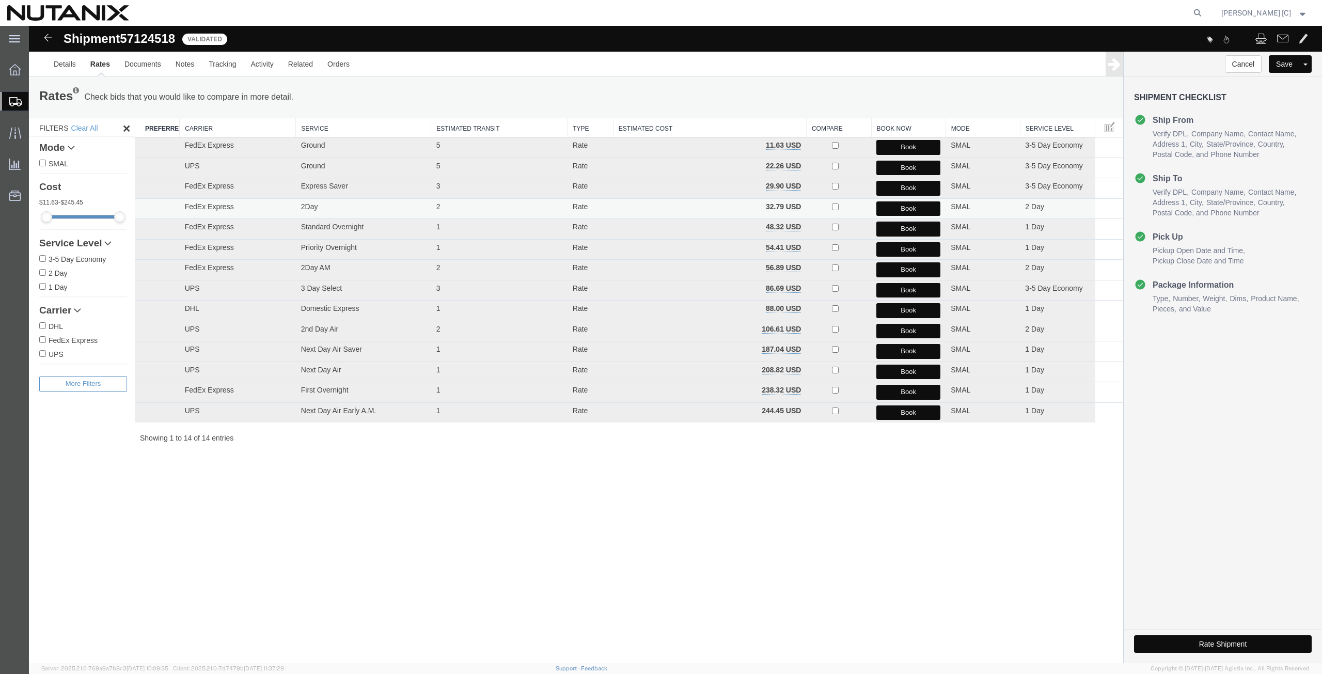
click at [897, 209] on button "Book" at bounding box center [908, 208] width 64 height 15
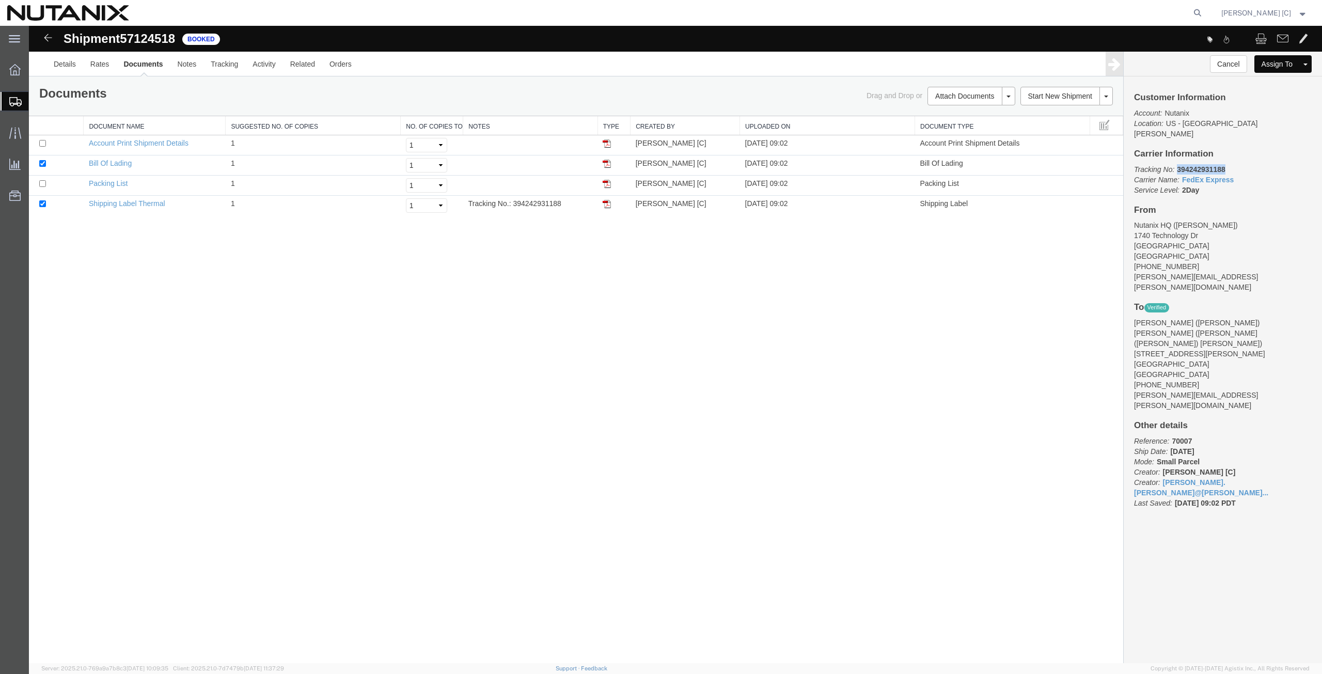
drag, startPoint x: 1232, startPoint y: 160, endPoint x: 1179, endPoint y: 162, distance: 52.7
click at [1179, 164] on p "Tracking No: 394242931188 Carrier Name: FedEx Express FedEx Express Service Lev…" at bounding box center [1223, 179] width 178 height 31
copy b "394242931188"
click at [0, 0] on span "Create from Template" at bounding box center [0, 0] width 0 height 0
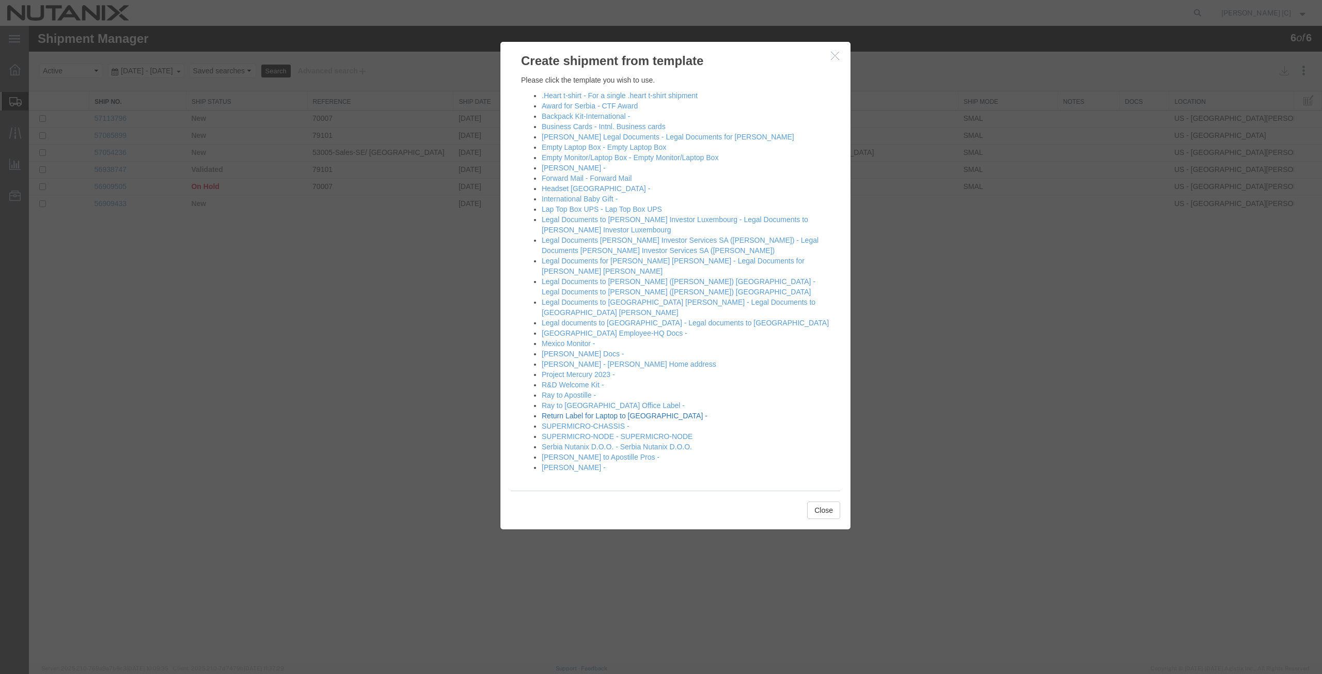
click at [586, 412] on link "Return Label for Laptop to [GEOGRAPHIC_DATA] -" at bounding box center [625, 416] width 166 height 8
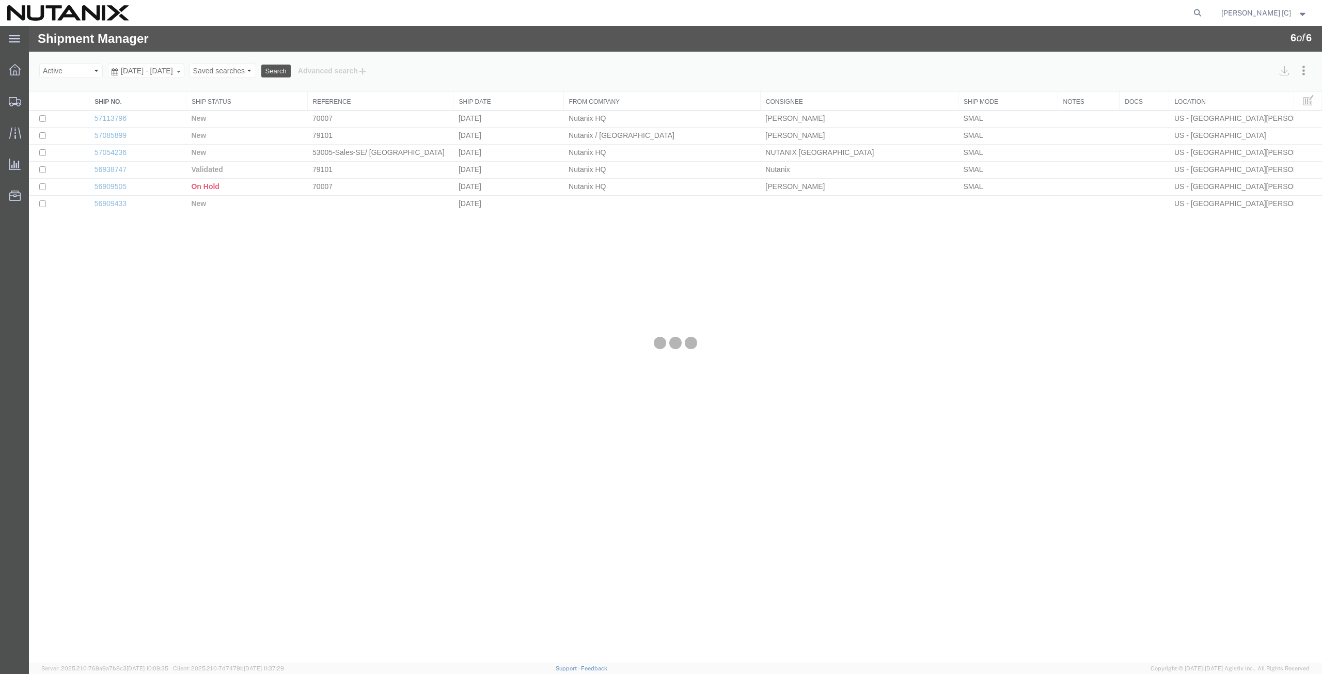
select select "46554"
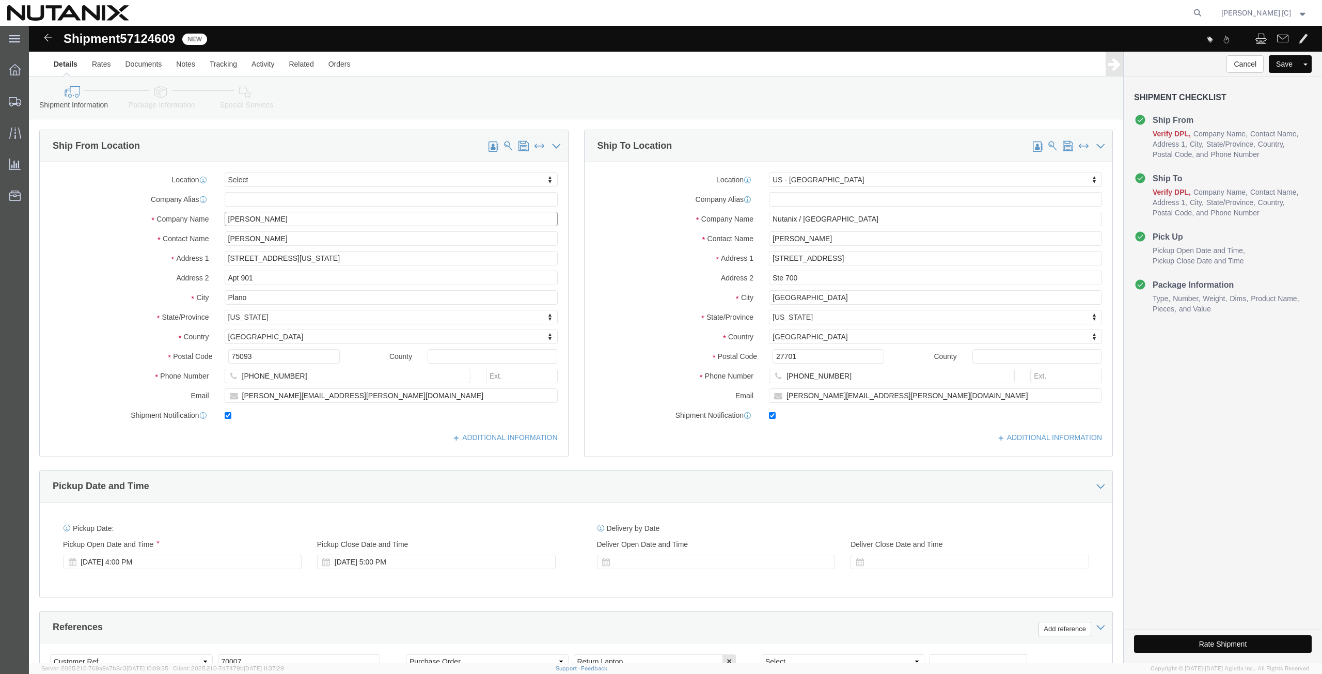
drag, startPoint x: 257, startPoint y: 192, endPoint x: 114, endPoint y: 169, distance: 144.9
click div "Location Select Select My Profile Location [GEOGRAPHIC_DATA] - [GEOGRAPHIC_DATA…"
paste input "[PERSON_NAME] ([PERSON_NAME]) [PERSON_NAME]"
type input "[PERSON_NAME] ([PERSON_NAME]) [PERSON_NAME]"
drag, startPoint x: 249, startPoint y: 216, endPoint x: 186, endPoint y: 215, distance: 63.0
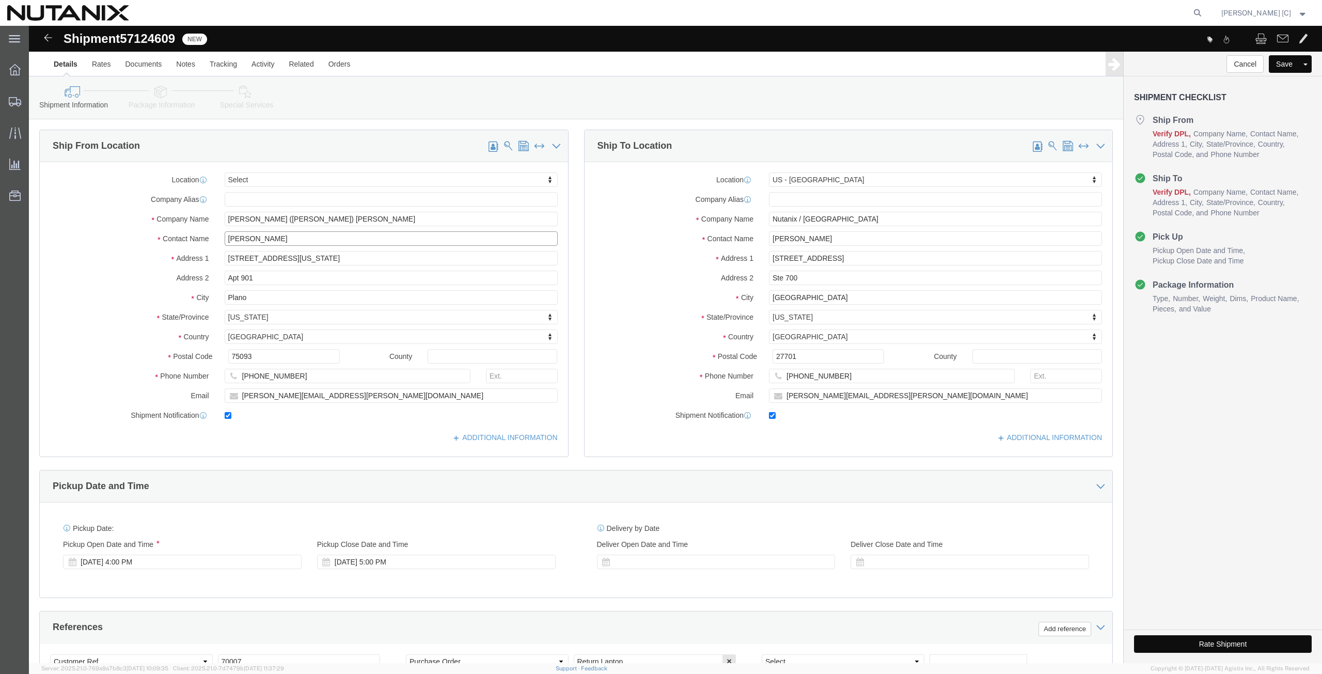
click div "[PERSON_NAME]"
paste input "[PERSON_NAME] ([PERSON_NAME]) [PERSON_NAME]"
type input "[PERSON_NAME] ([PERSON_NAME]) [PERSON_NAME]"
drag, startPoint x: 251, startPoint y: 237, endPoint x: 175, endPoint y: 223, distance: 76.7
click div "[STREET_ADDRESS][US_STATE]"
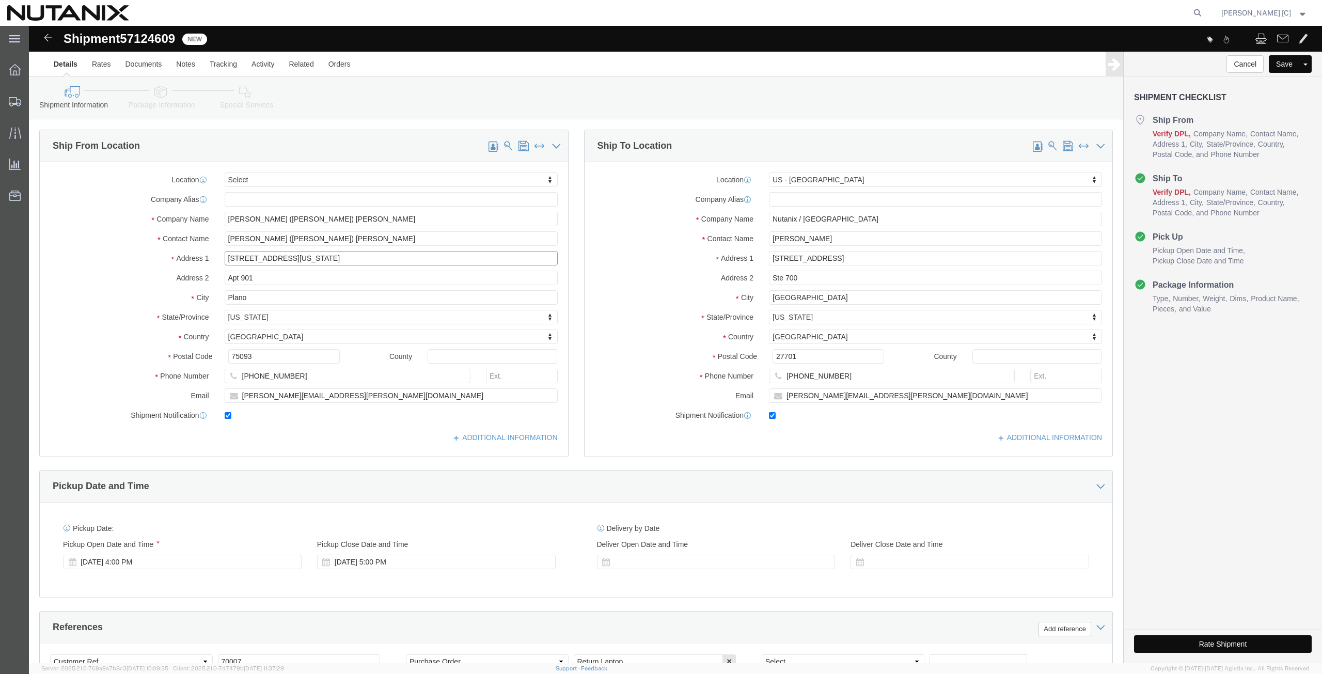
paste input "[STREET_ADDRESS][PERSON_NAME]"
type input "[STREET_ADDRESS][PERSON_NAME]"
drag, startPoint x: 218, startPoint y: 253, endPoint x: 165, endPoint y: 245, distance: 53.7
click div "Address [STREET_ADDRESS]"
drag, startPoint x: 227, startPoint y: 270, endPoint x: 174, endPoint y: 271, distance: 53.7
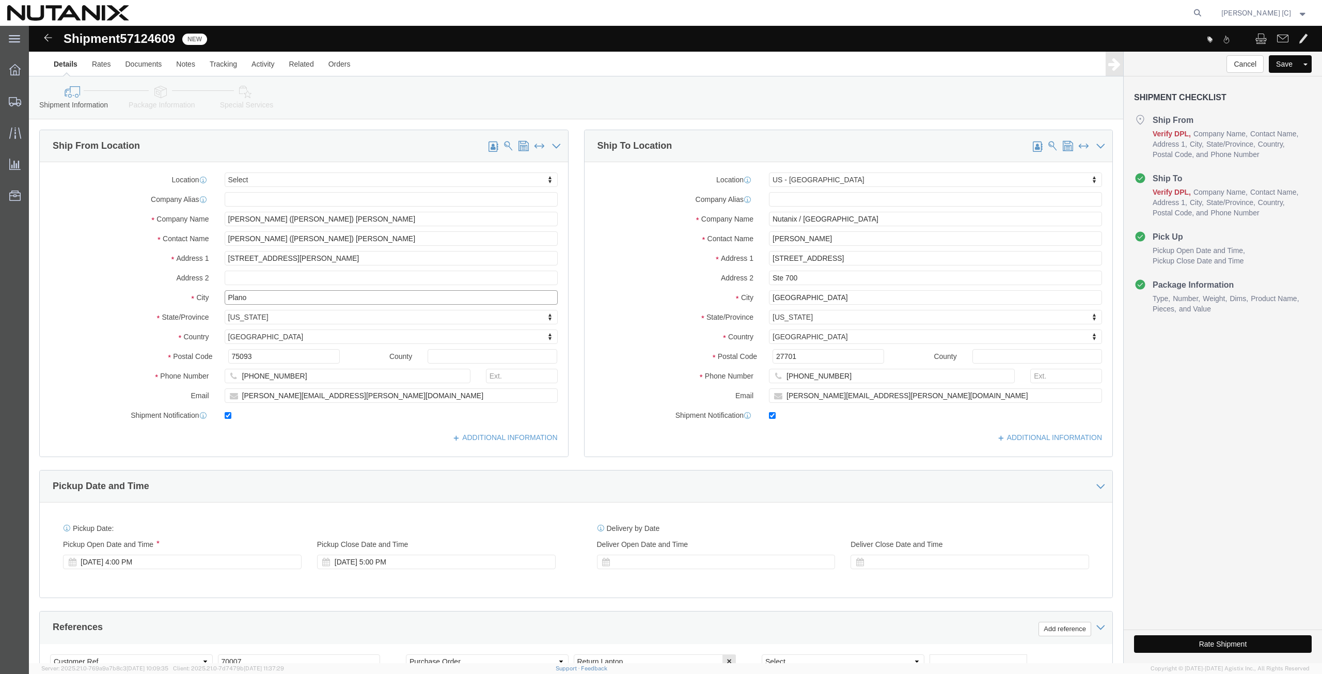
click div "City Plano"
paste input "[GEOGRAPHIC_DATA]"
type input "[GEOGRAPHIC_DATA]"
click label "City"
type input "north"
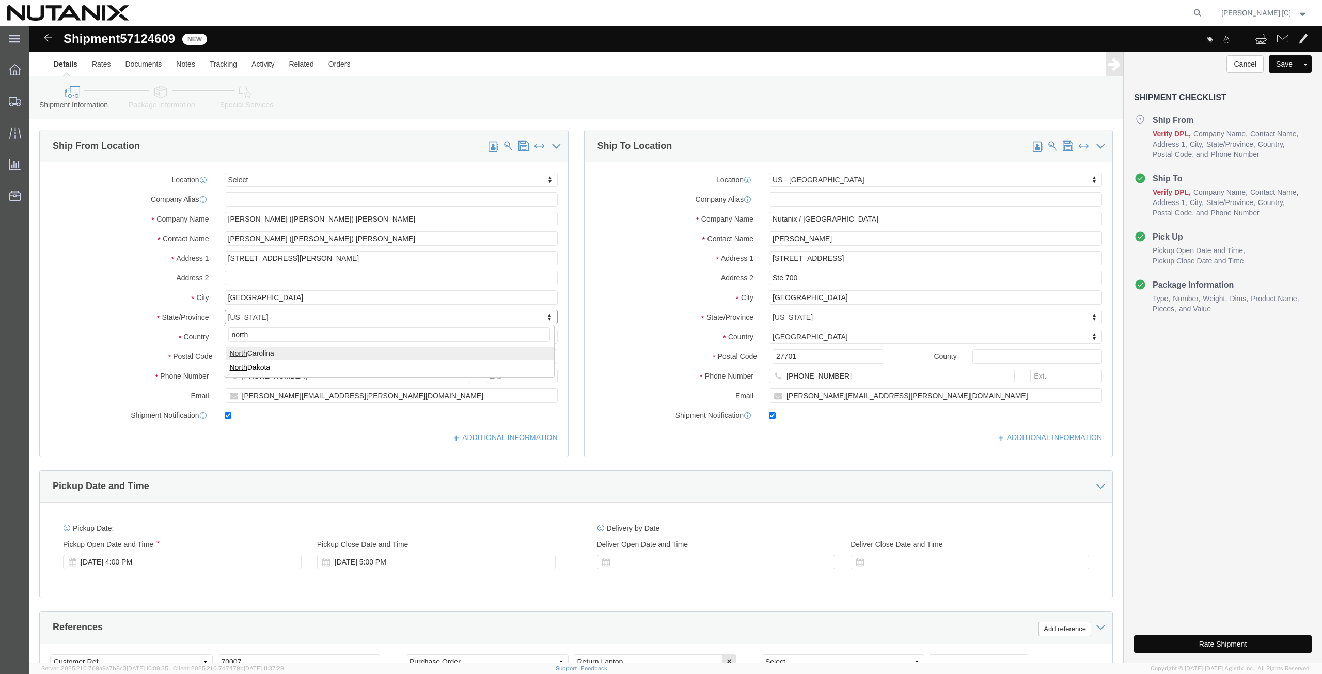
select select "NC"
drag, startPoint x: 232, startPoint y: 335, endPoint x: 114, endPoint y: 319, distance: 119.3
click div "Location Select Select My Profile Location [GEOGRAPHIC_DATA] - [GEOGRAPHIC_DATA…"
paste input "2770"
type input "27703"
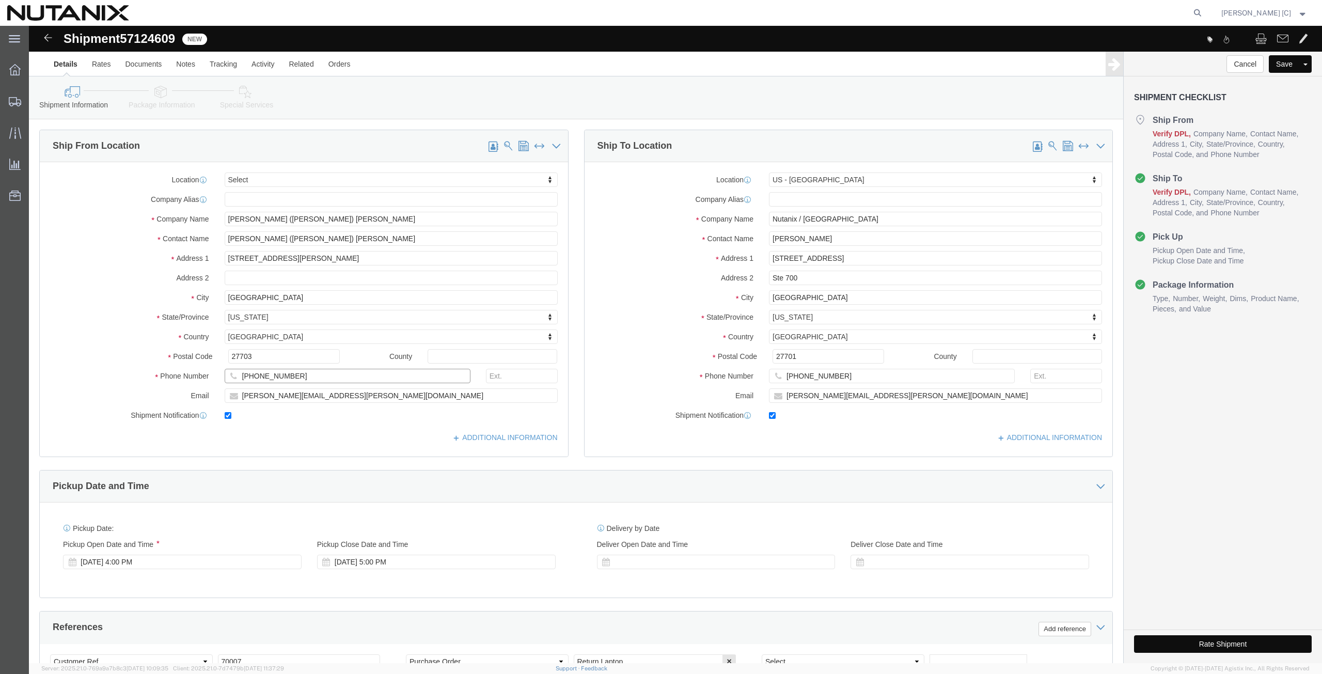
drag, startPoint x: 270, startPoint y: 352, endPoint x: 150, endPoint y: 362, distance: 120.7
click div "Phone Number [PHONE_NUMBER]"
paste input "[PHONE_NUMBER]"
type input "[PHONE_NUMBER]"
drag, startPoint x: 327, startPoint y: 368, endPoint x: 74, endPoint y: 368, distance: 252.6
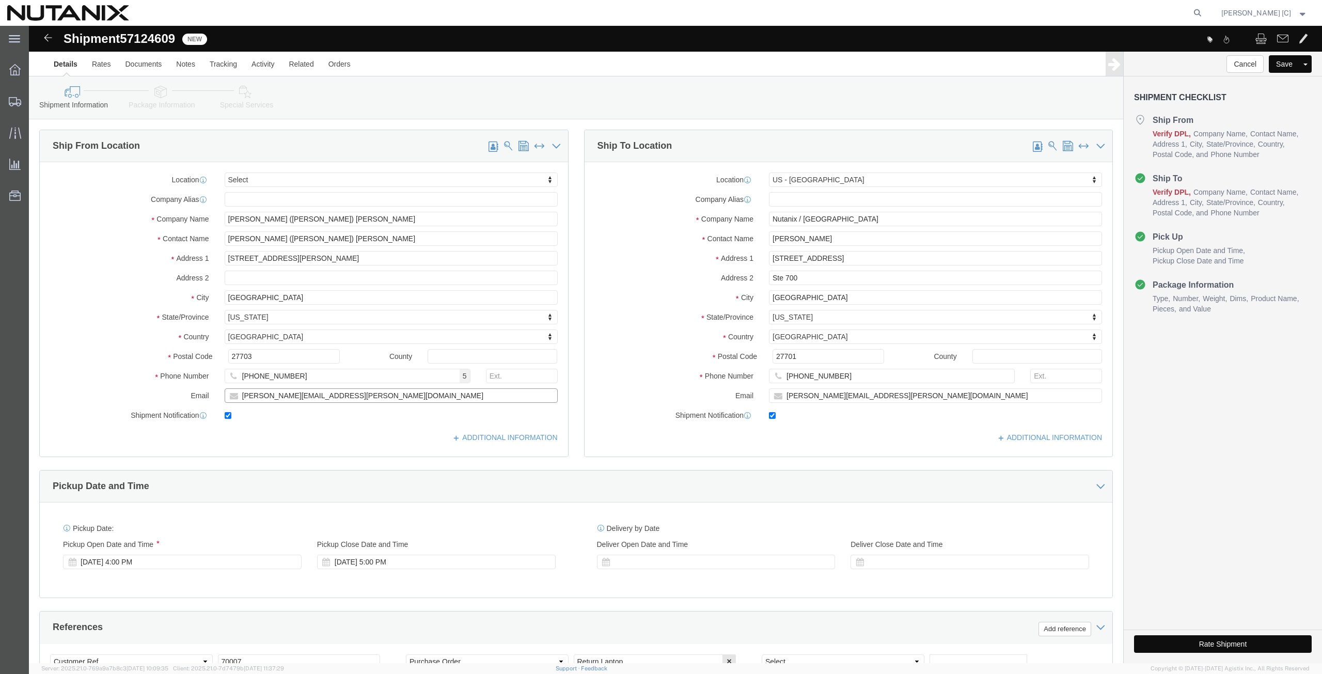
click div "Email [PERSON_NAME][EMAIL_ADDRESS][PERSON_NAME][DOMAIN_NAME]"
paste input "[PERSON_NAME][EMAIL_ADDRESS][PERSON_NAME]"
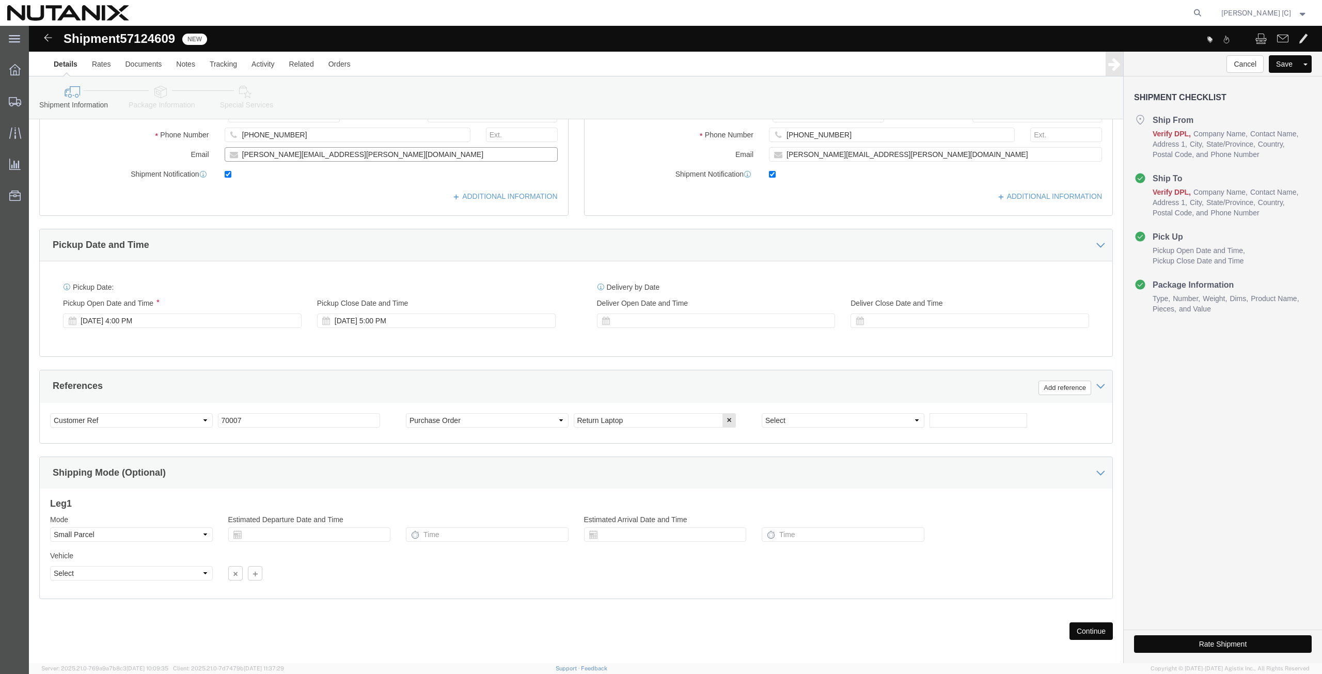
scroll to position [249, 0]
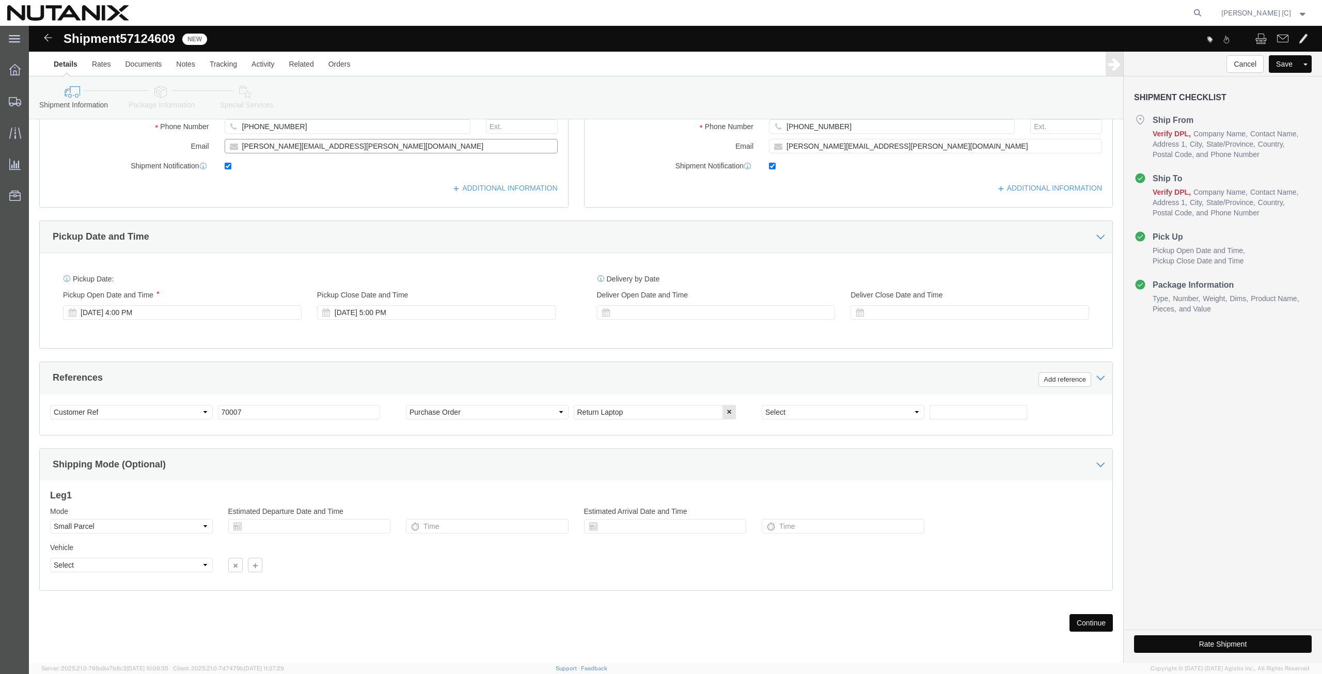
type input "[PERSON_NAME][EMAIL_ADDRESS][PERSON_NAME][DOMAIN_NAME]"
click button "Continue"
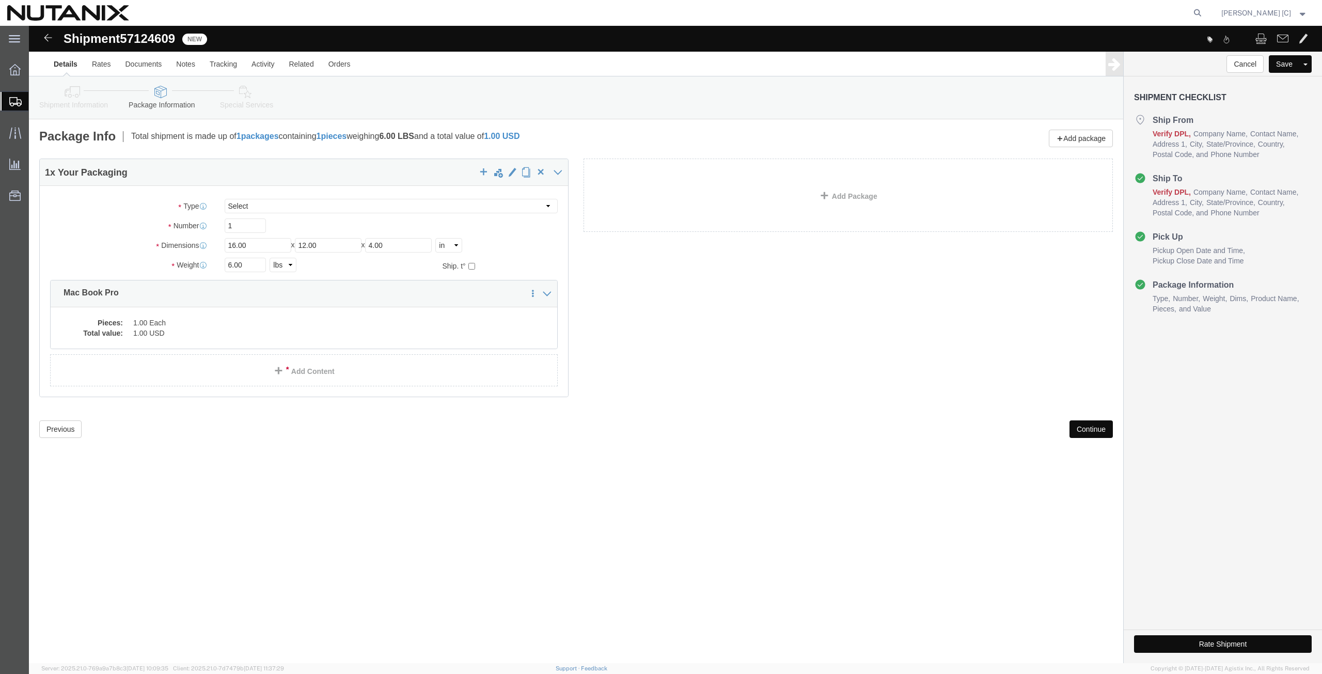
click button "Continue"
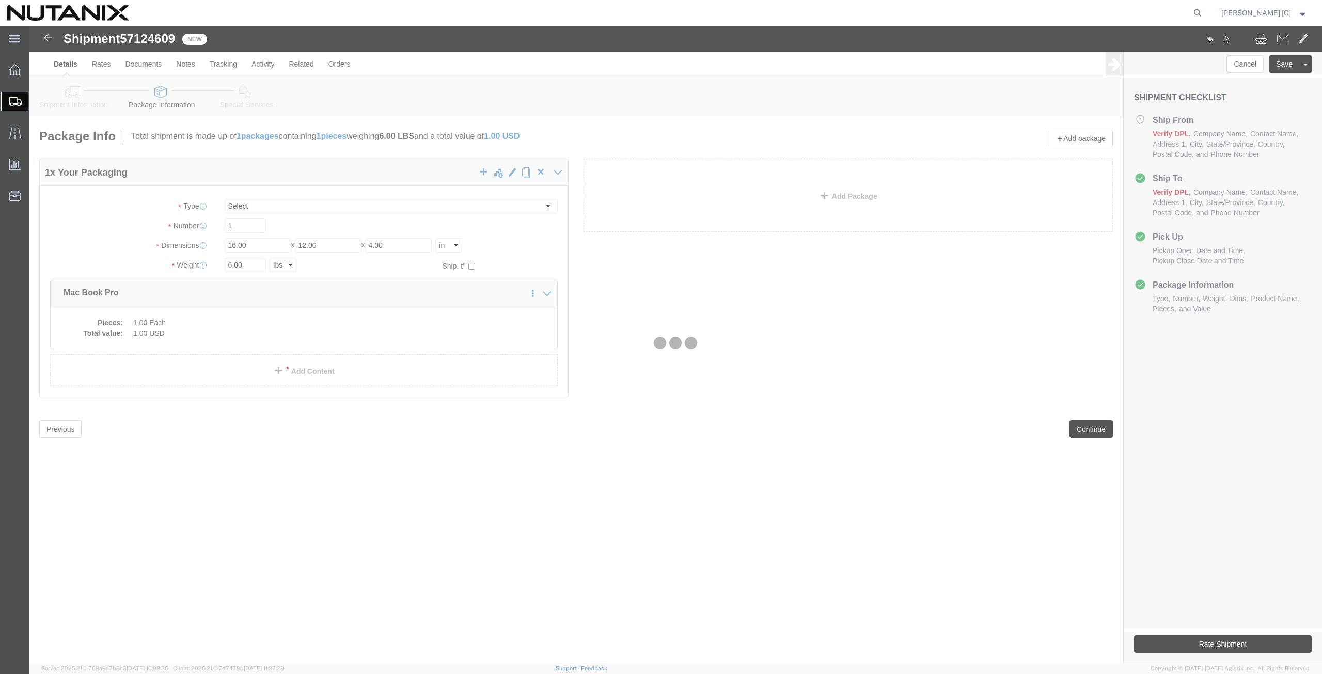
select select
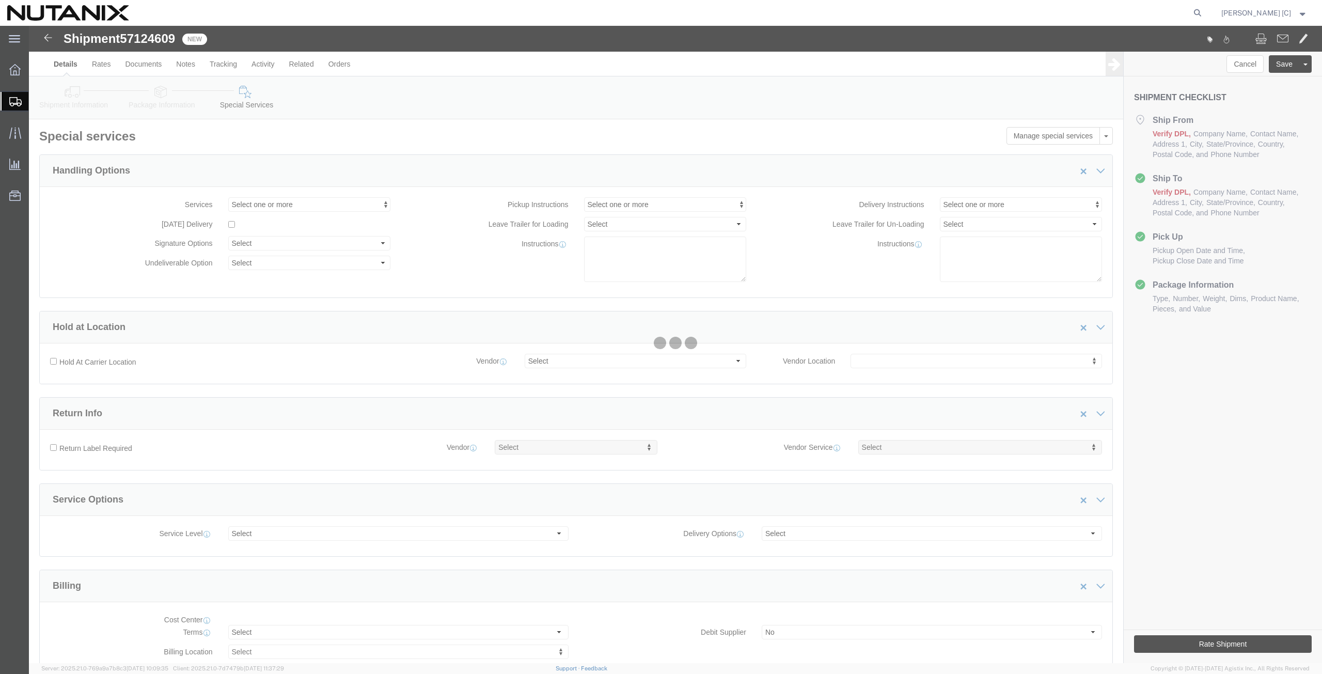
select select "COSTCENTER"
select select "48694"
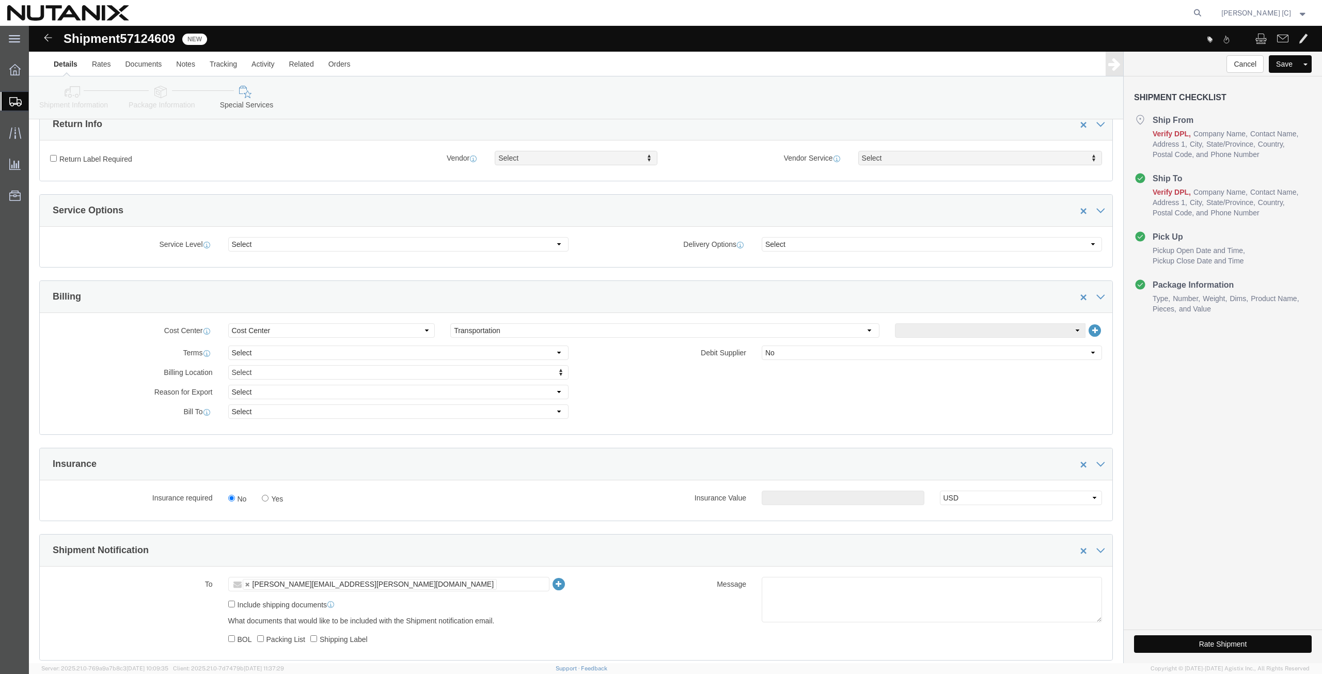
scroll to position [359, 0]
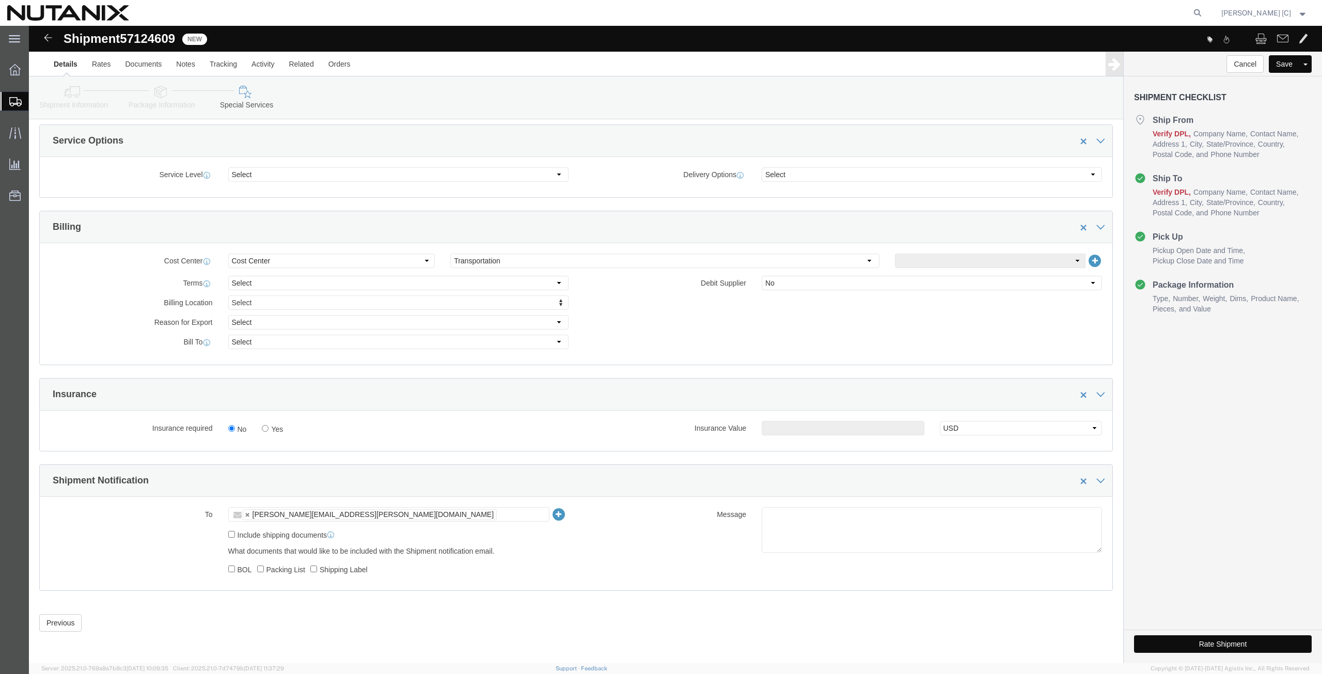
click button "Rate Shipment"
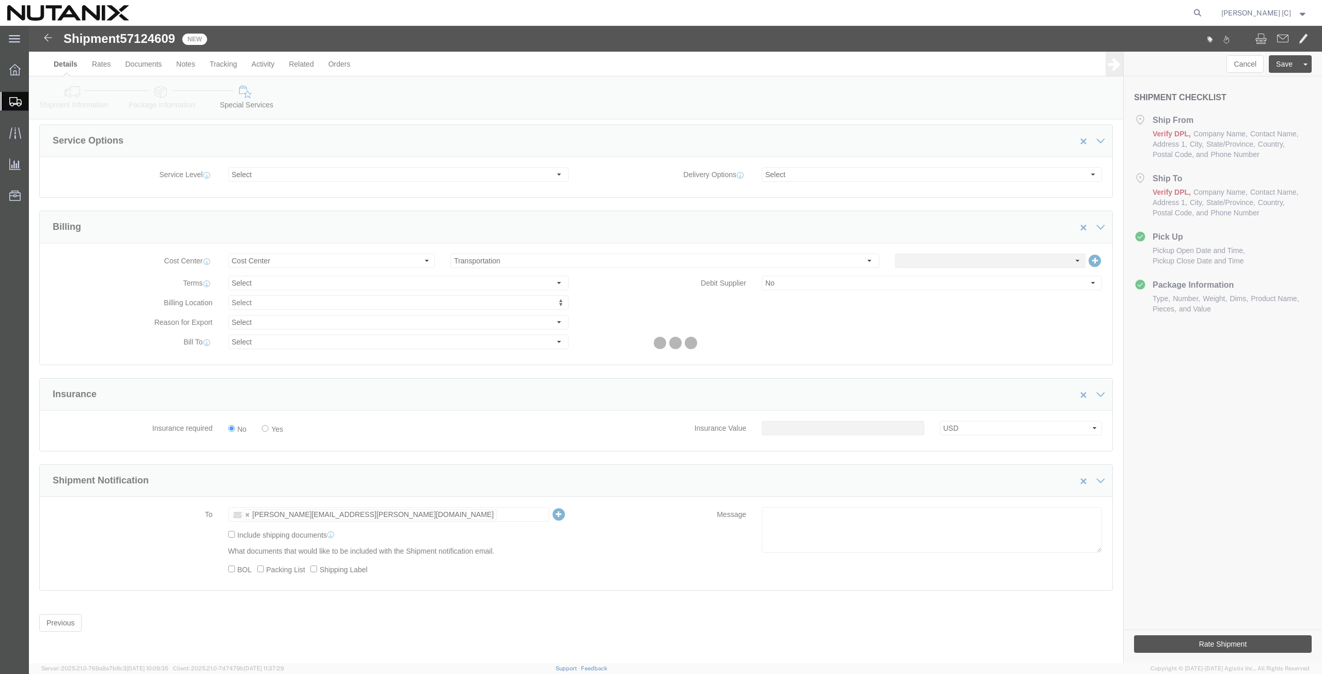
scroll to position [0, 0]
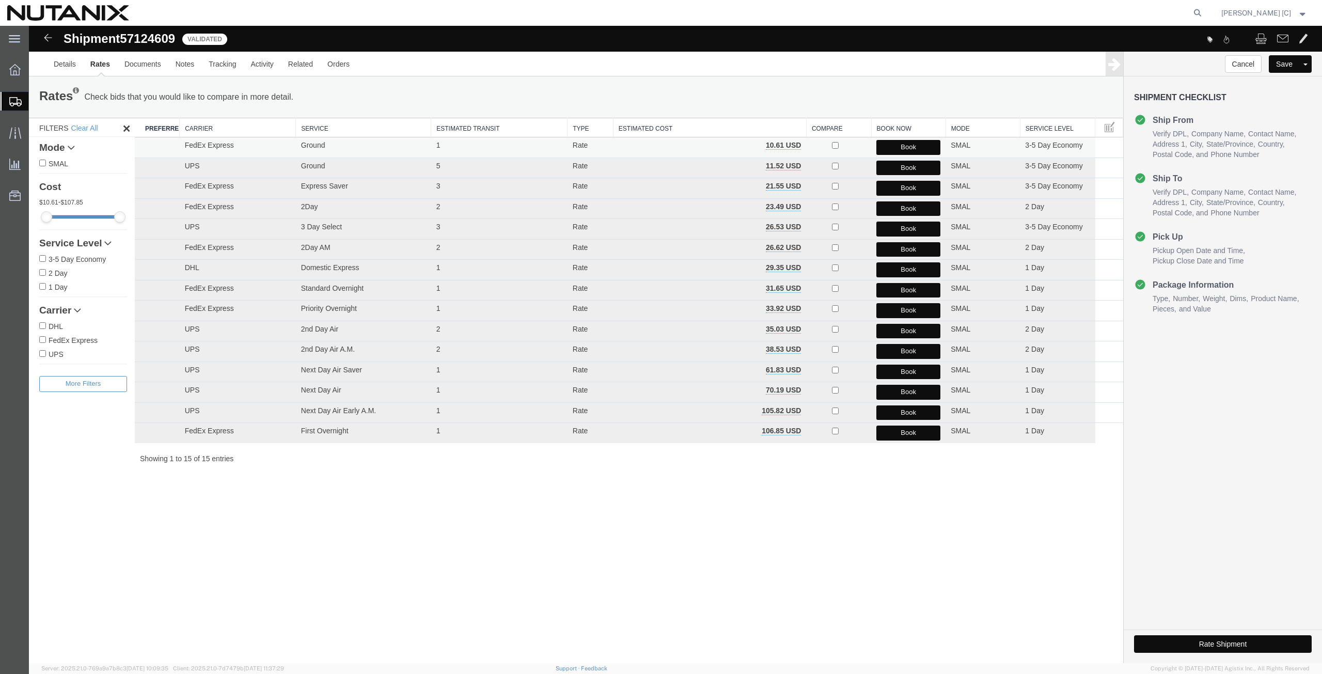
click at [890, 148] on button "Book" at bounding box center [908, 147] width 64 height 15
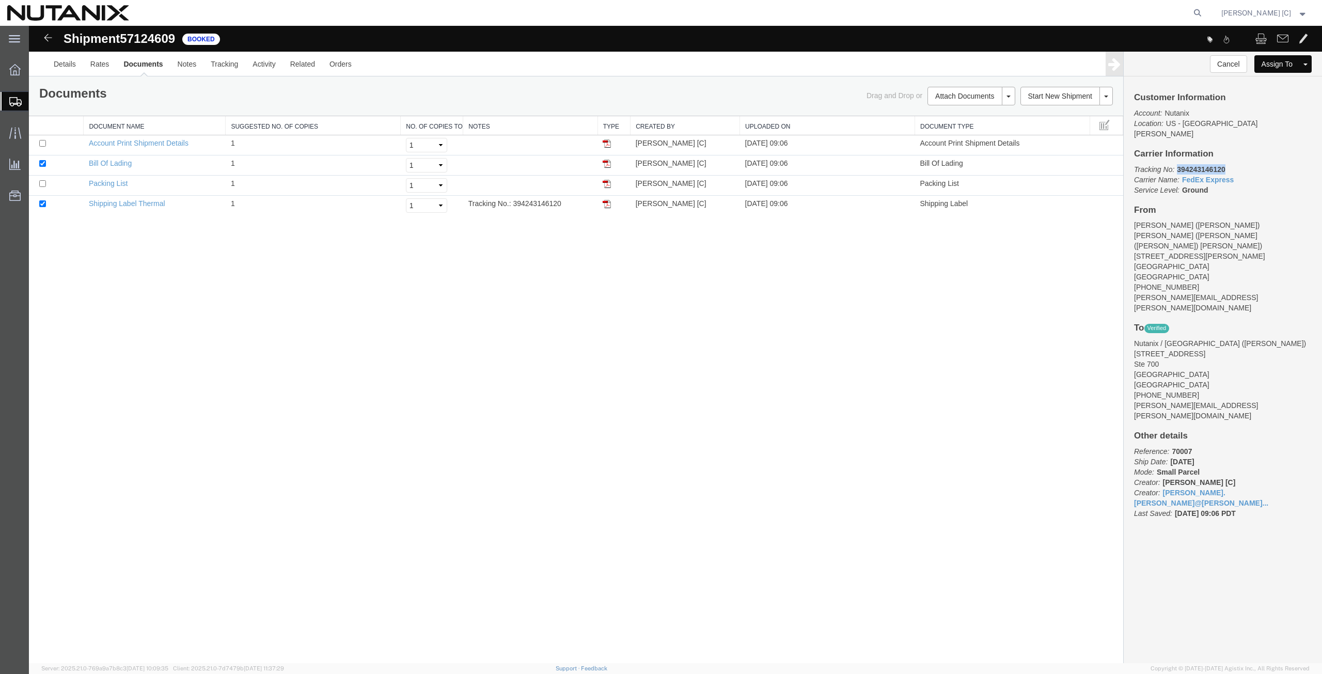
drag, startPoint x: 1236, startPoint y: 160, endPoint x: 1179, endPoint y: 161, distance: 56.8
click at [1179, 164] on p "Tracking No: 394243146120 Carrier Name: FedEx Express FedEx Express Service Lev…" at bounding box center [1223, 179] width 178 height 31
copy b "394243146120"
click at [0, 0] on span "Create from Template" at bounding box center [0, 0] width 0 height 0
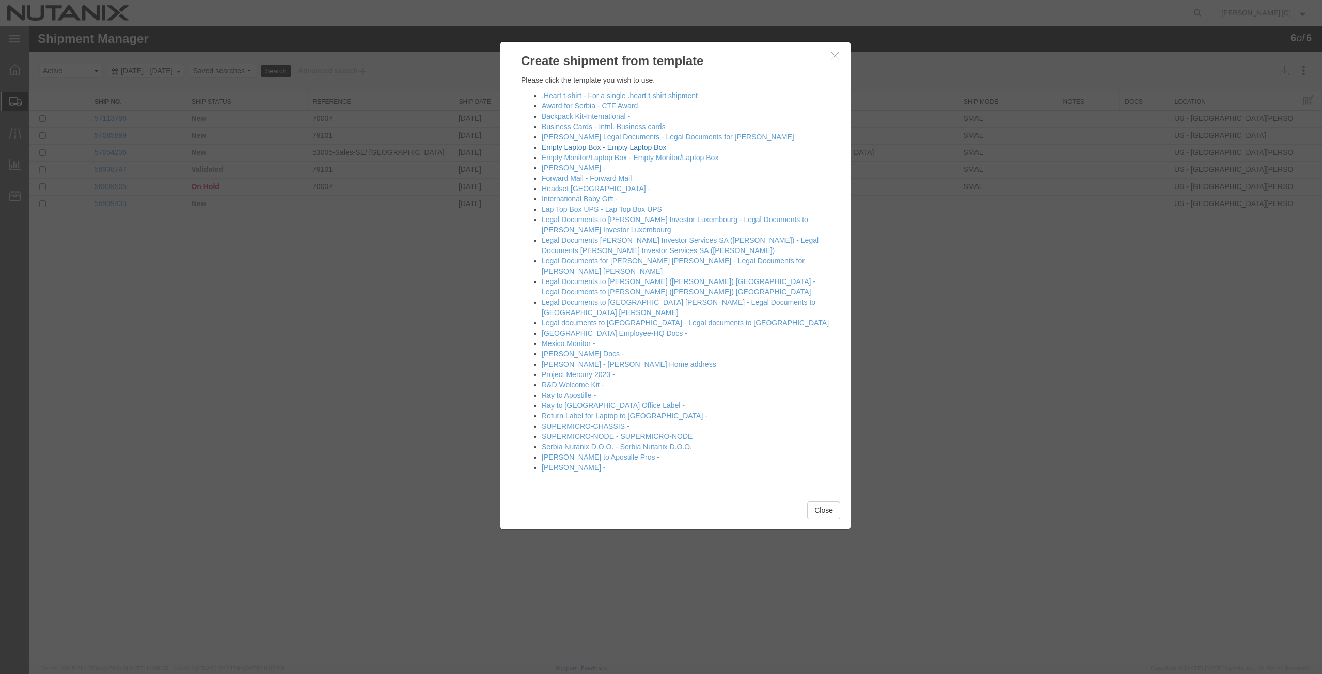
click at [591, 147] on link "Empty Laptop Box - Empty Laptop Box" at bounding box center [604, 147] width 124 height 8
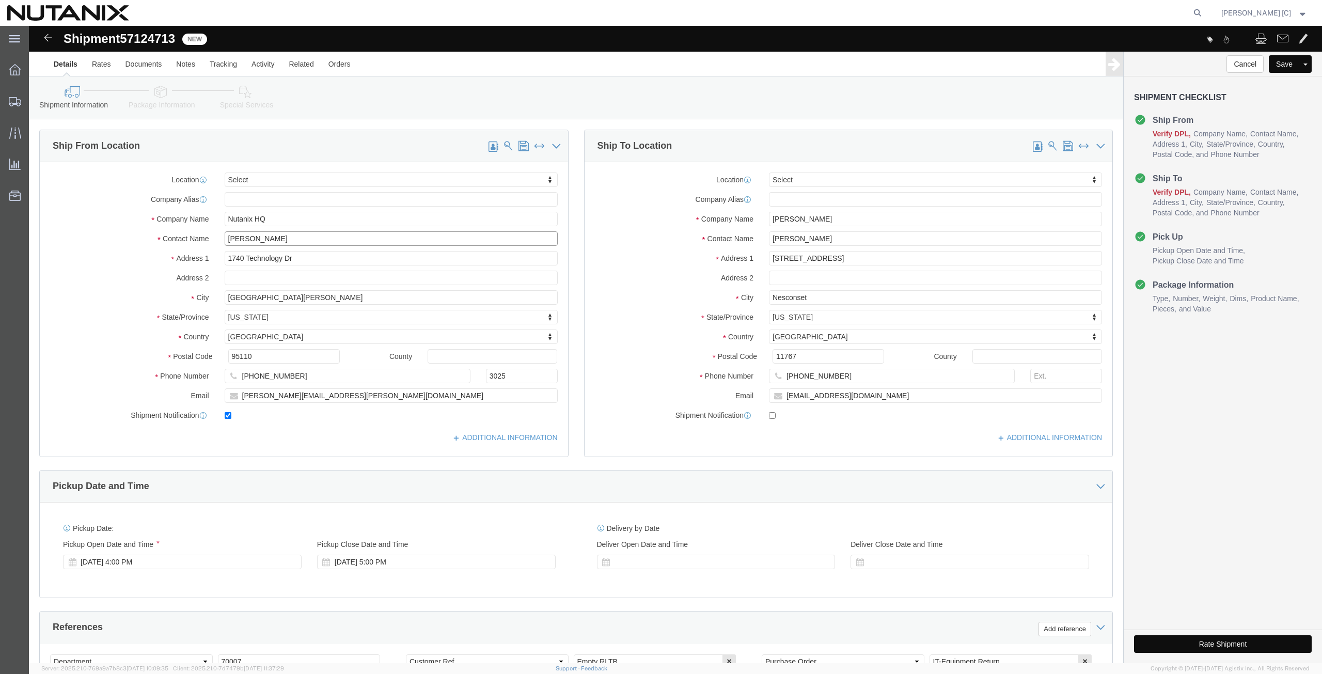
drag, startPoint x: 207, startPoint y: 198, endPoint x: 157, endPoint y: 193, distance: 50.4
click div "Location Select Select My Profile Location [GEOGRAPHIC_DATA] - [GEOGRAPHIC_DATA…"
click div "- Nutanix HQ - ([PERSON_NAME]) [STREET_ADDRESS]"
type input "[PERSON_NAME]"
type input "[PHONE_NUMBER]"
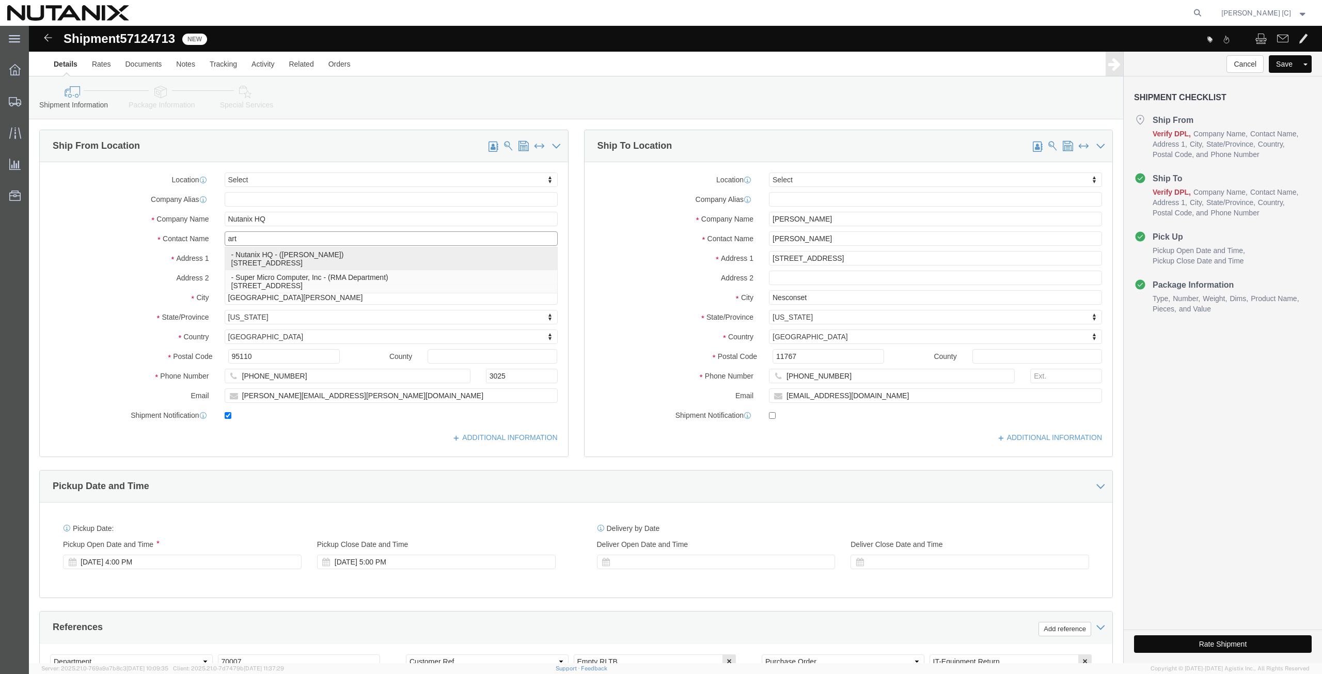
type input "[PERSON_NAME][EMAIL_ADDRESS][PERSON_NAME][DOMAIN_NAME]"
select select "CA"
type input "[PERSON_NAME]"
drag, startPoint x: 804, startPoint y: 191, endPoint x: 685, endPoint y: 171, distance: 120.4
click div "Location Select Select My Profile Location [GEOGRAPHIC_DATA] - [GEOGRAPHIC_DATA…"
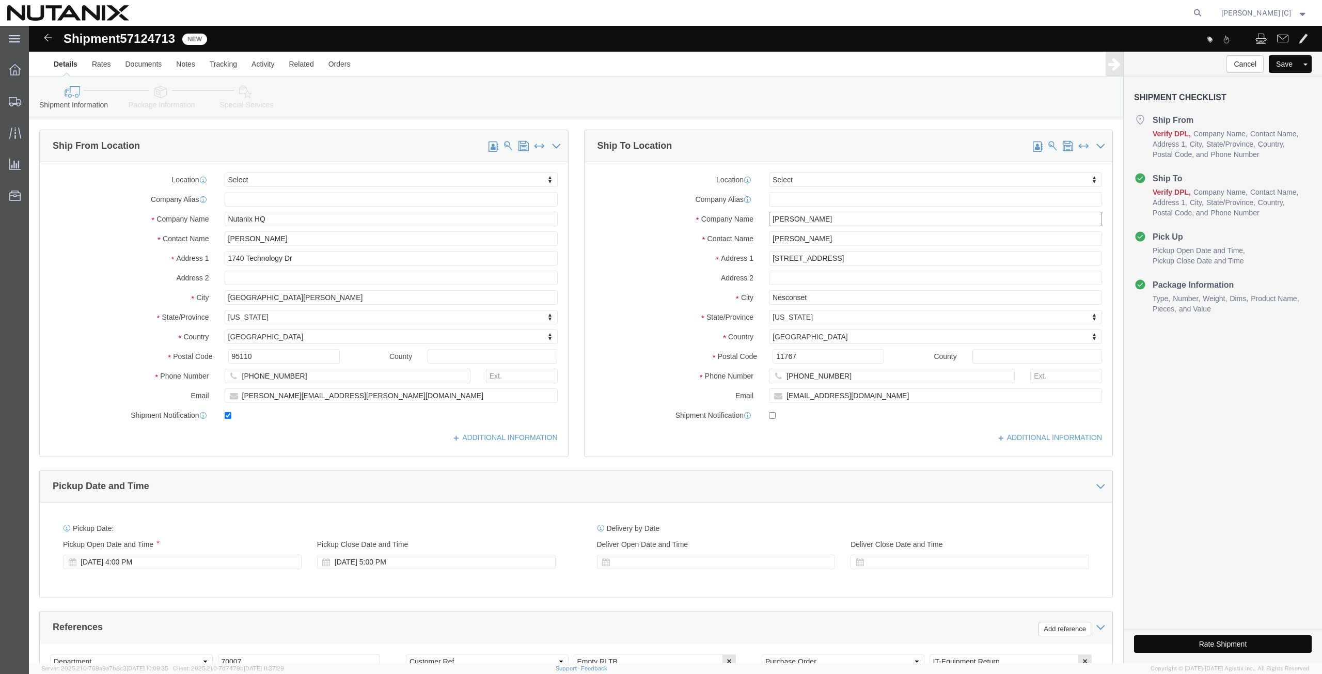
paste input "[PERSON_NAME]"
type input "[PERSON_NAME]"
drag, startPoint x: 800, startPoint y: 210, endPoint x: 745, endPoint y: 221, distance: 55.2
click div "Location Select Select My Profile Location [GEOGRAPHIC_DATA] - [GEOGRAPHIC_DATA…"
click input "[STREET_ADDRESS]"
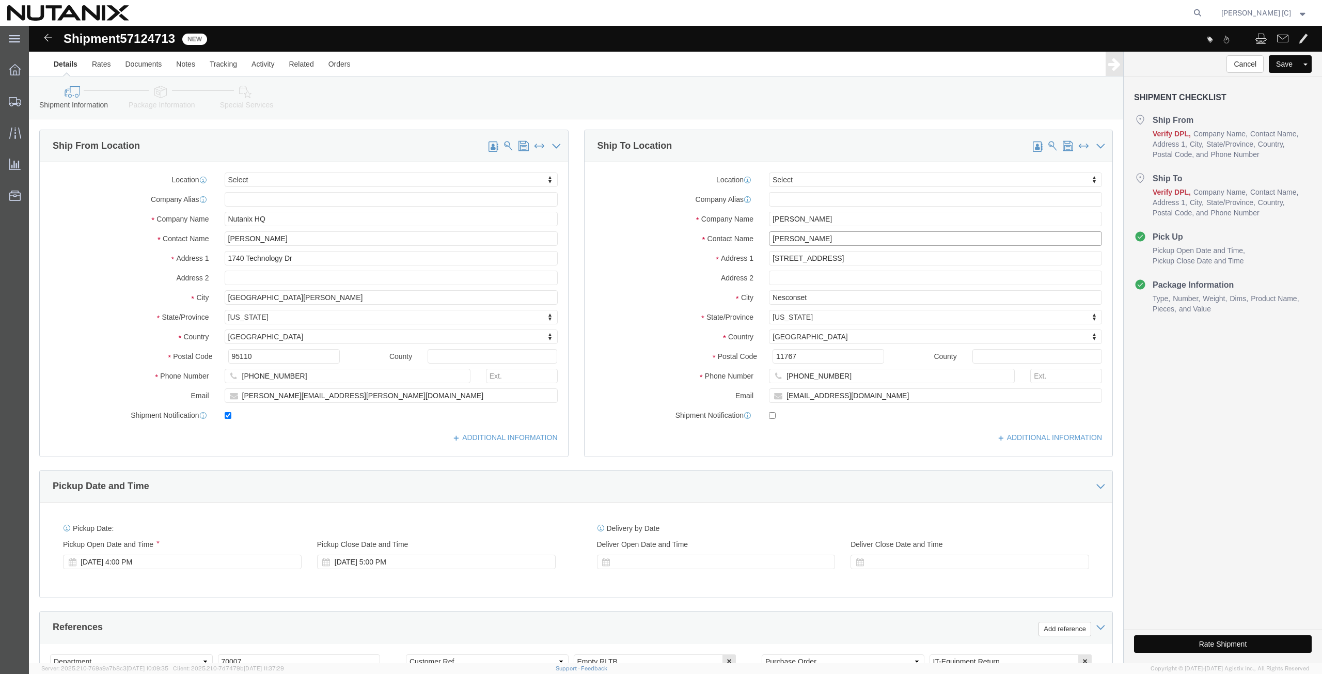
drag, startPoint x: 818, startPoint y: 215, endPoint x: 643, endPoint y: 221, distance: 174.7
click div "Location Select Select My Profile Location [GEOGRAPHIC_DATA] - [GEOGRAPHIC_DATA…"
paste input "[PERSON_NAME]"
type input "[PERSON_NAME]"
drag, startPoint x: 803, startPoint y: 229, endPoint x: 700, endPoint y: 235, distance: 102.9
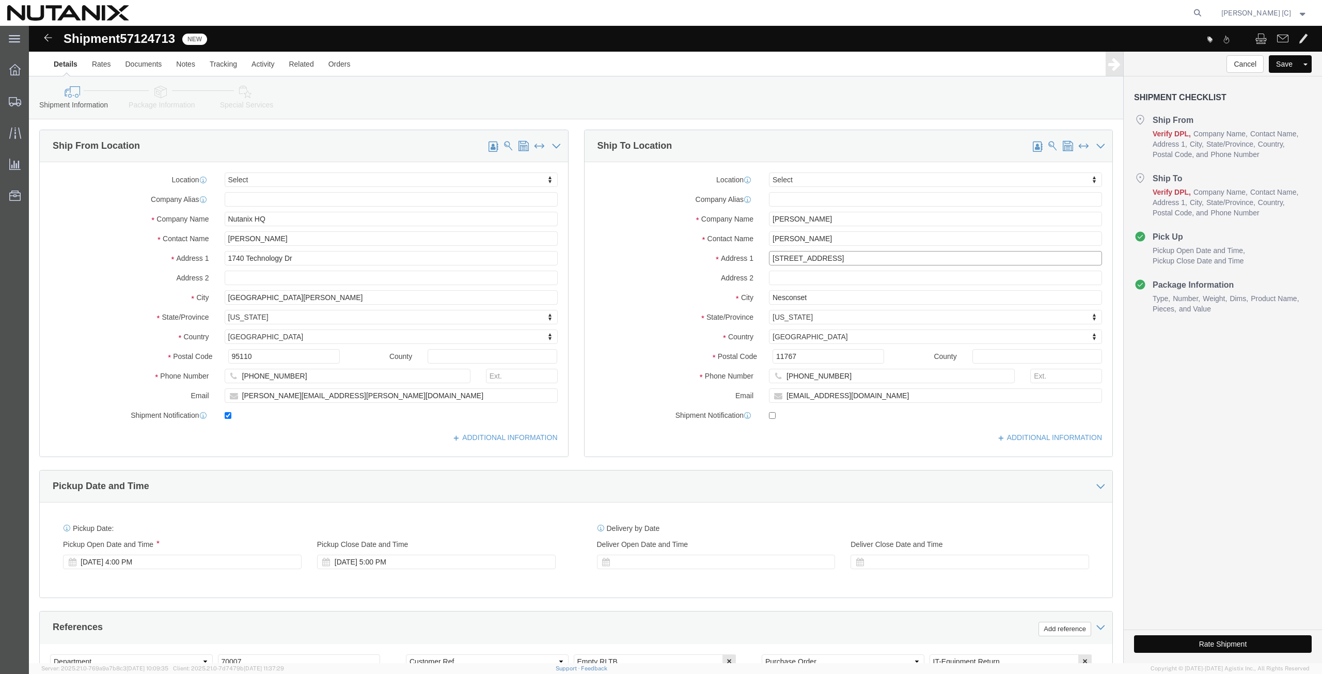
click div "Address [STREET_ADDRESS]"
paste input "768 [PERSON_NAME] Ln."
type input "[STREET_ADDRESS][PERSON_NAME]"
drag, startPoint x: 783, startPoint y: 269, endPoint x: 603, endPoint y: 268, distance: 179.7
click div "City Nesconset"
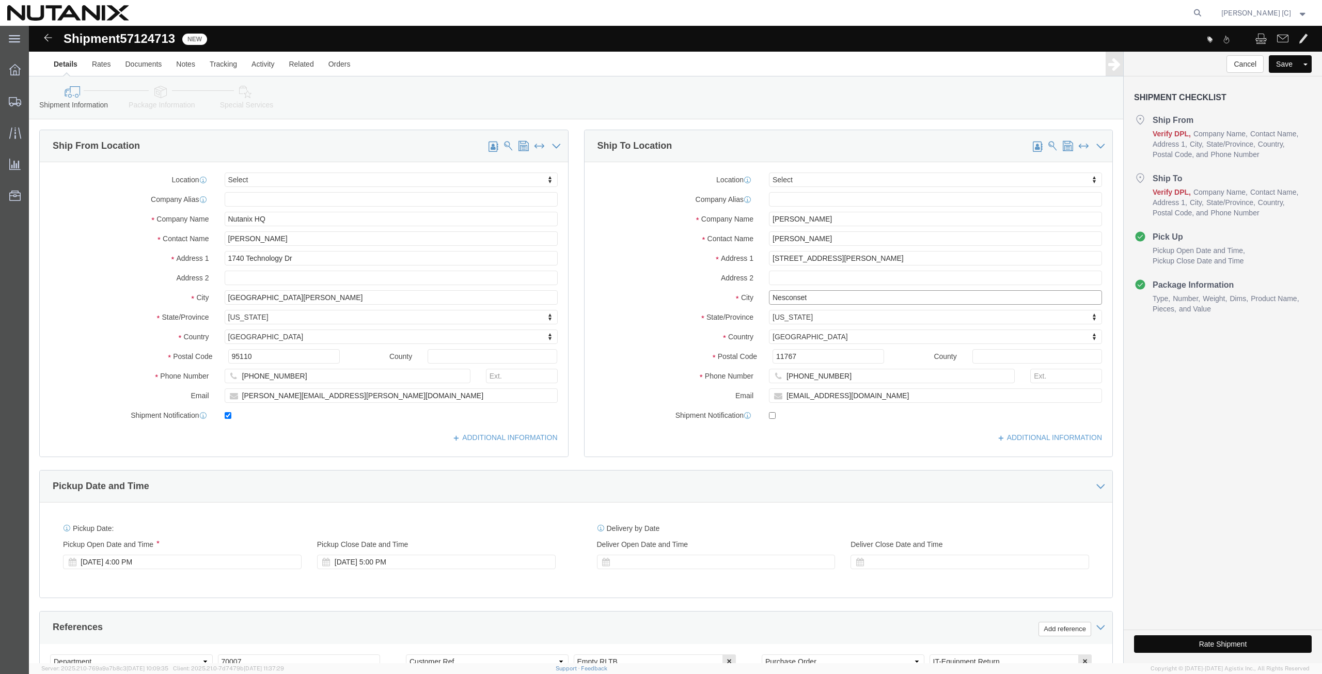
paste input "[PERSON_NAME]"
type input "[PERSON_NAME]"
type input "Ca"
select select "CA"
drag, startPoint x: 762, startPoint y: 331, endPoint x: 714, endPoint y: 336, distance: 47.9
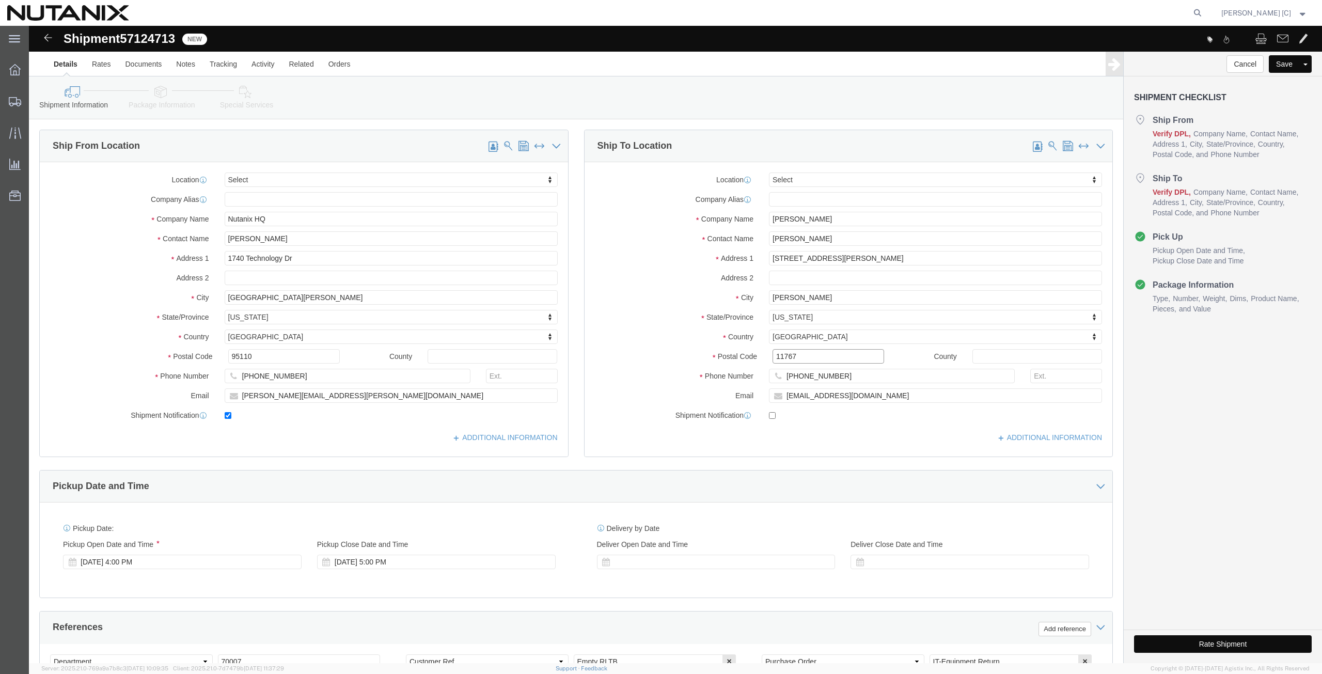
click div "Postal Code 11767"
paste input "9537"
type input "95377"
drag, startPoint x: 810, startPoint y: 349, endPoint x: 688, endPoint y: 363, distance: 123.2
click div "Location Select Select My Profile Location [GEOGRAPHIC_DATA] - [GEOGRAPHIC_DATA…"
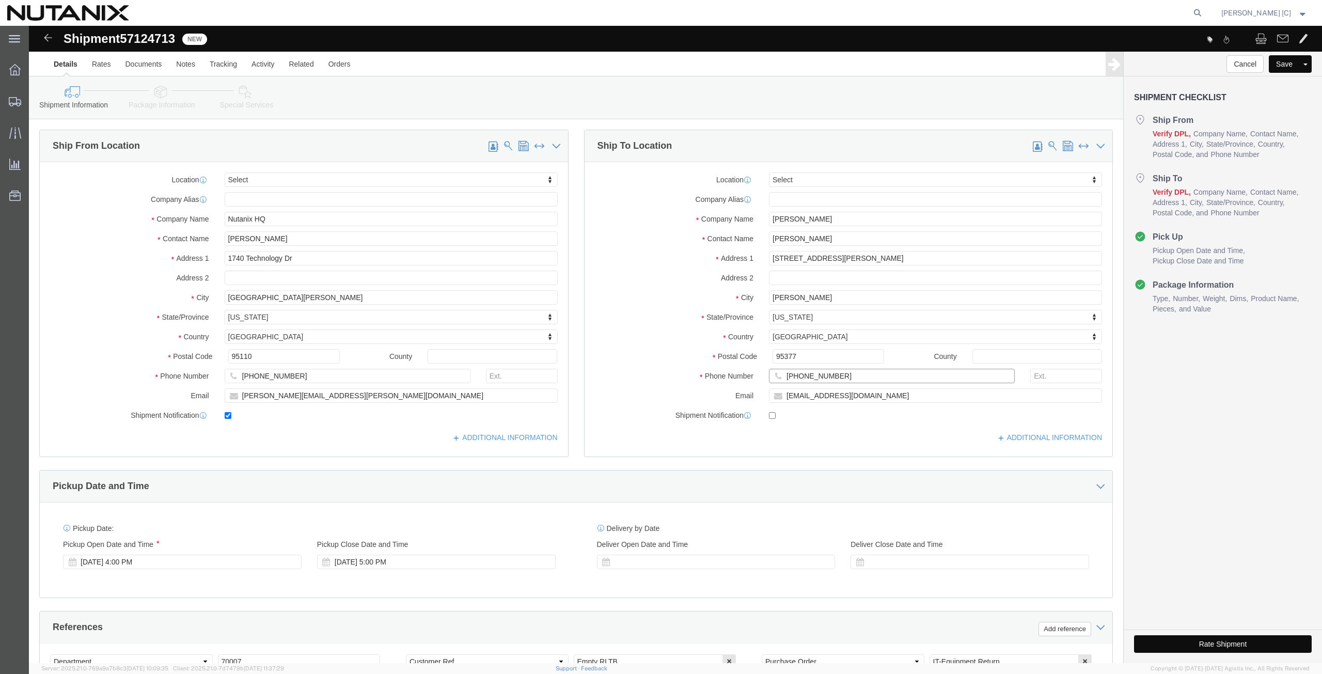
paste input "[PHONE_NUMBER]"
type input "[PHONE_NUMBER]"
drag, startPoint x: 827, startPoint y: 371, endPoint x: 708, endPoint y: 393, distance: 121.8
click div "Location Select Select My Profile Location [GEOGRAPHIC_DATA] - [GEOGRAPHIC_DATA…"
paste input "chetanbadami"
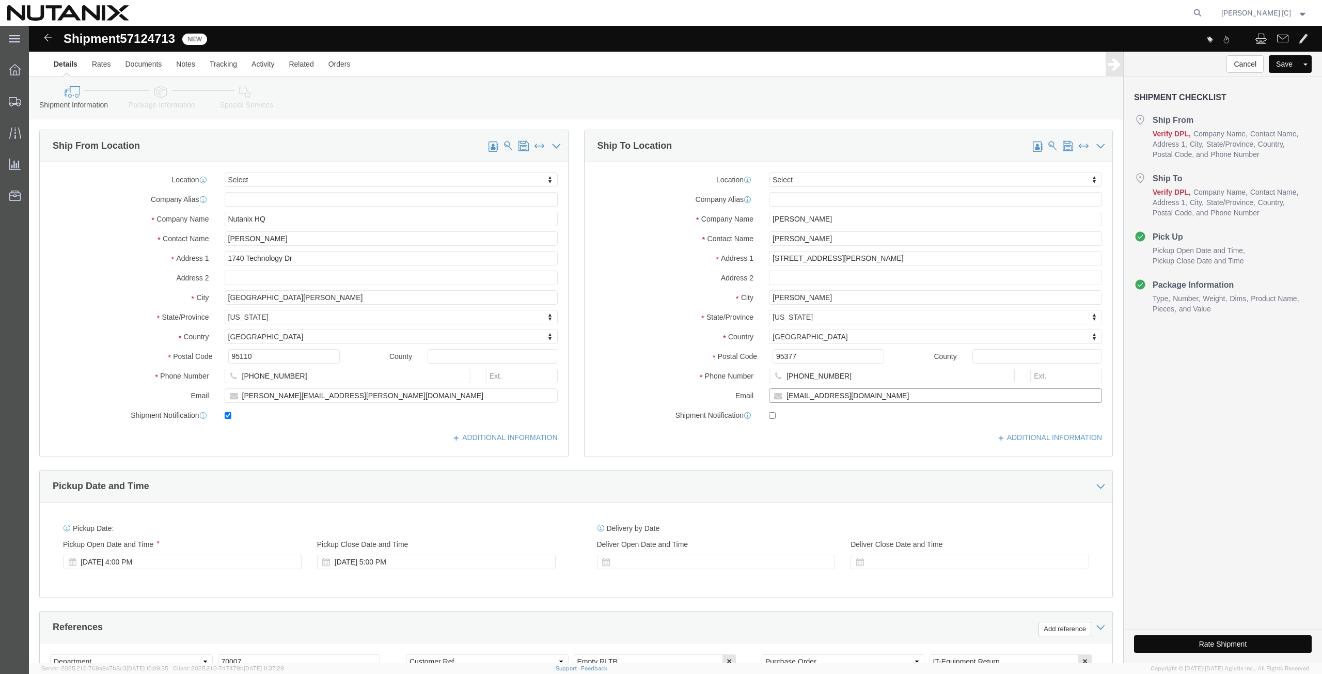
type input "[EMAIL_ADDRESS][DOMAIN_NAME]"
click input "checkbox"
checkbox input "true"
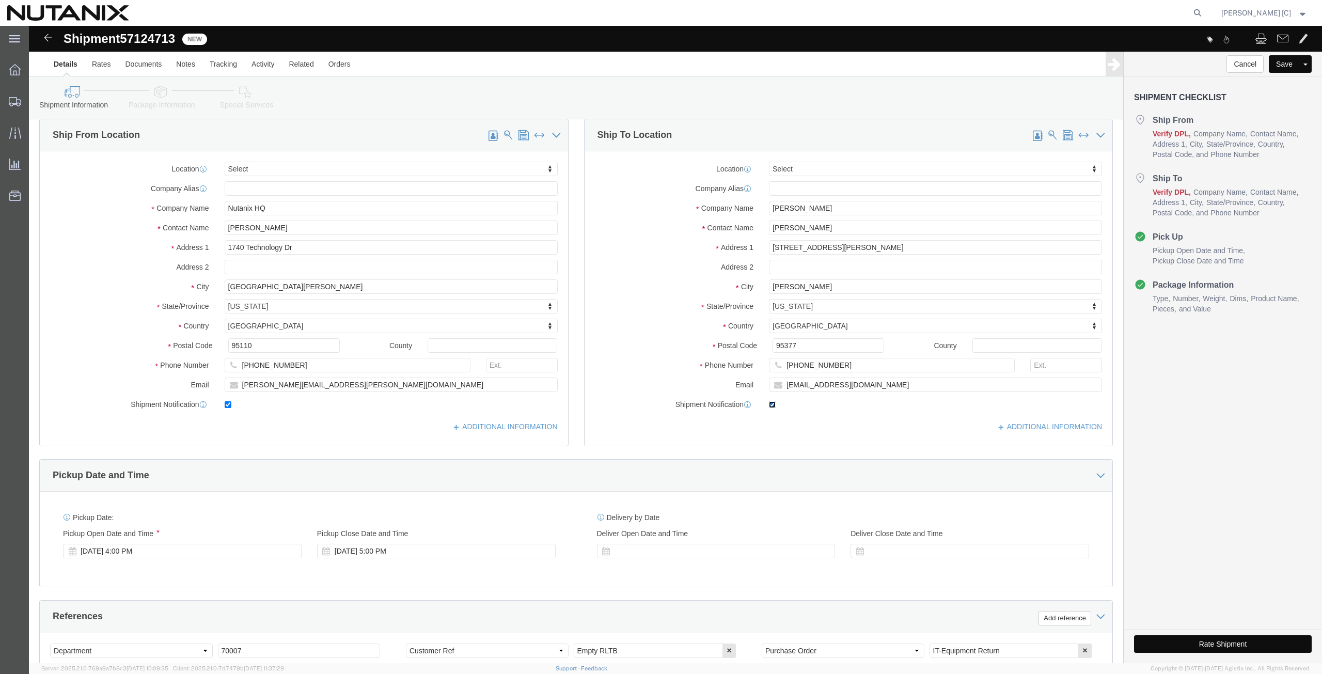
scroll to position [249, 0]
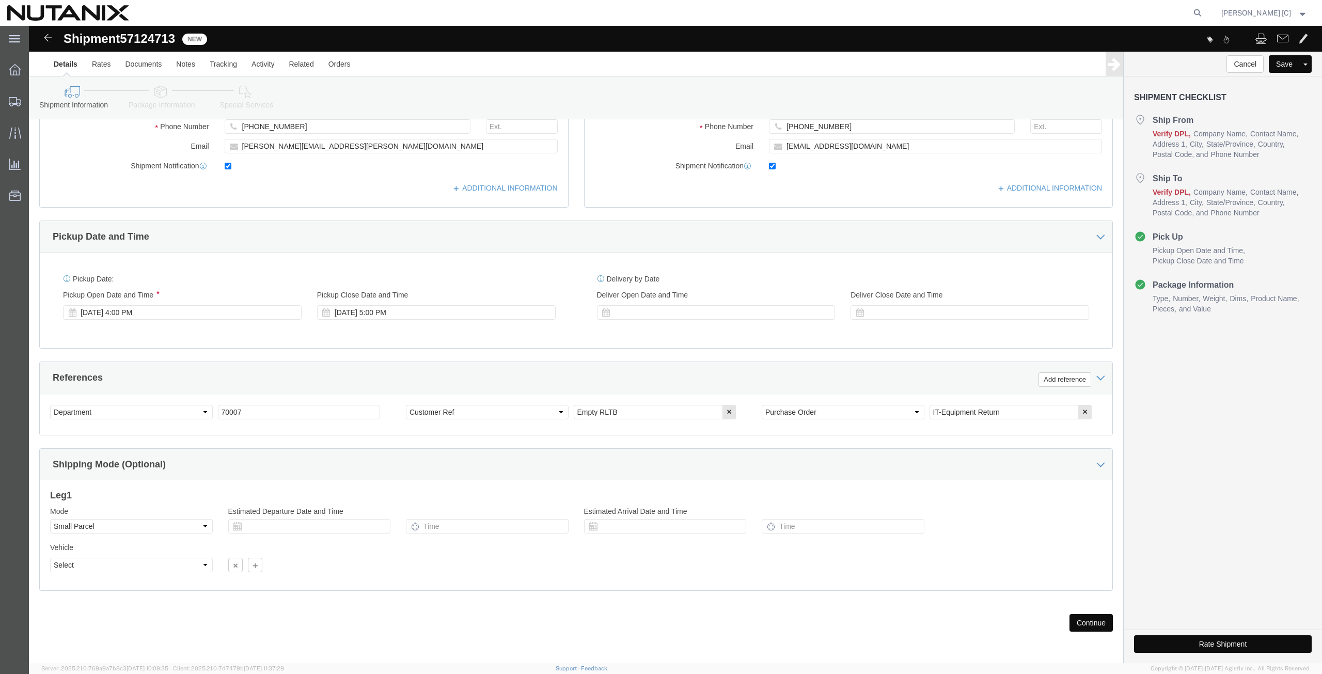
click button "Continue"
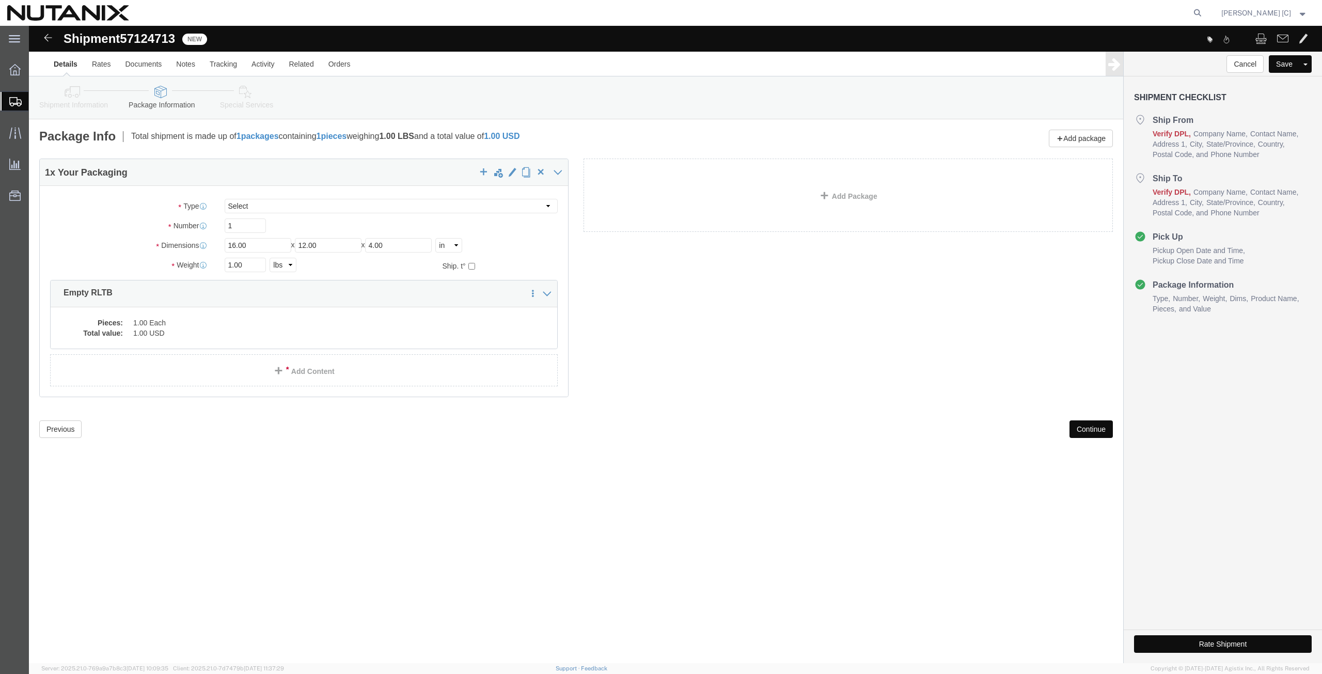
click button "Continue"
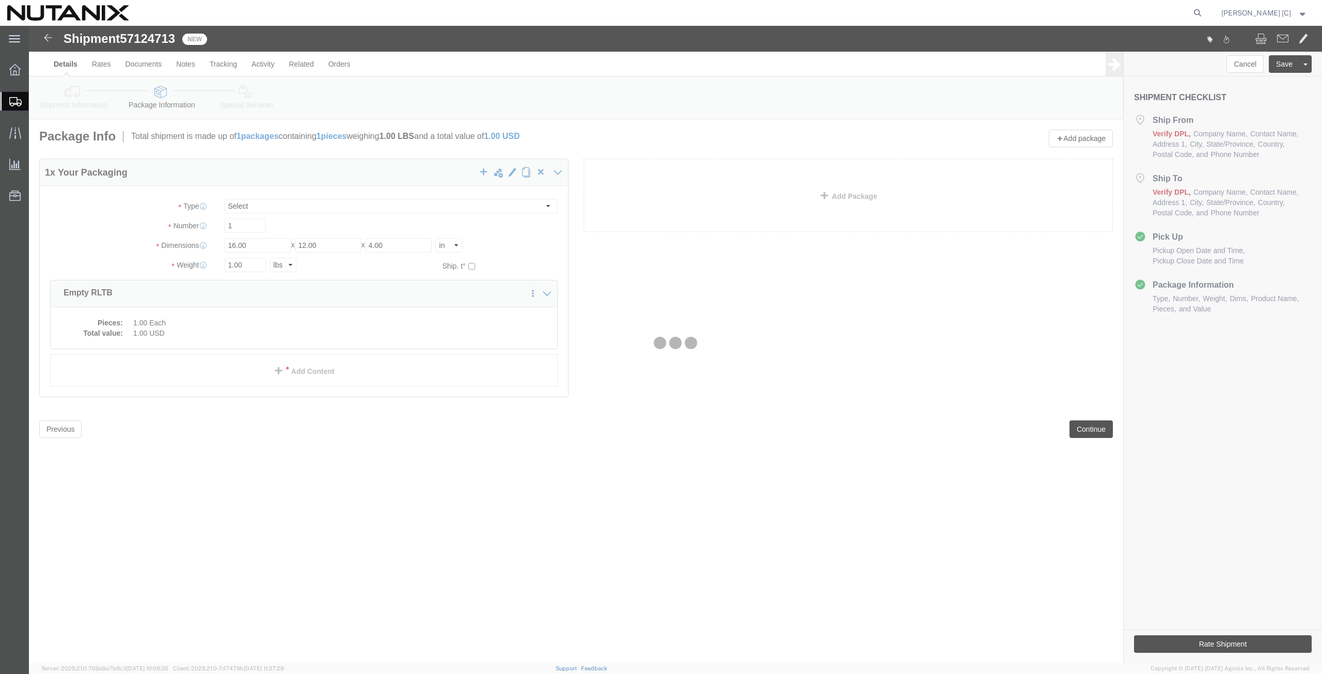
select select
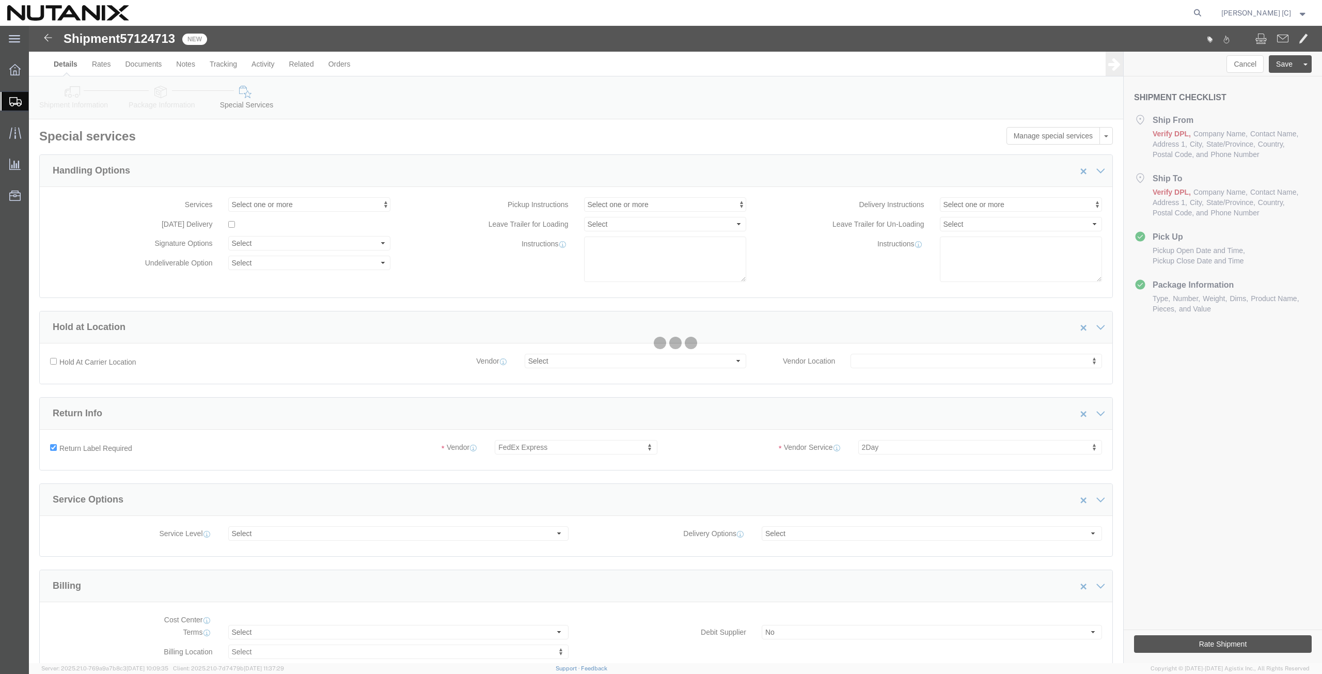
select select "COSTCENTER"
select select "59656"
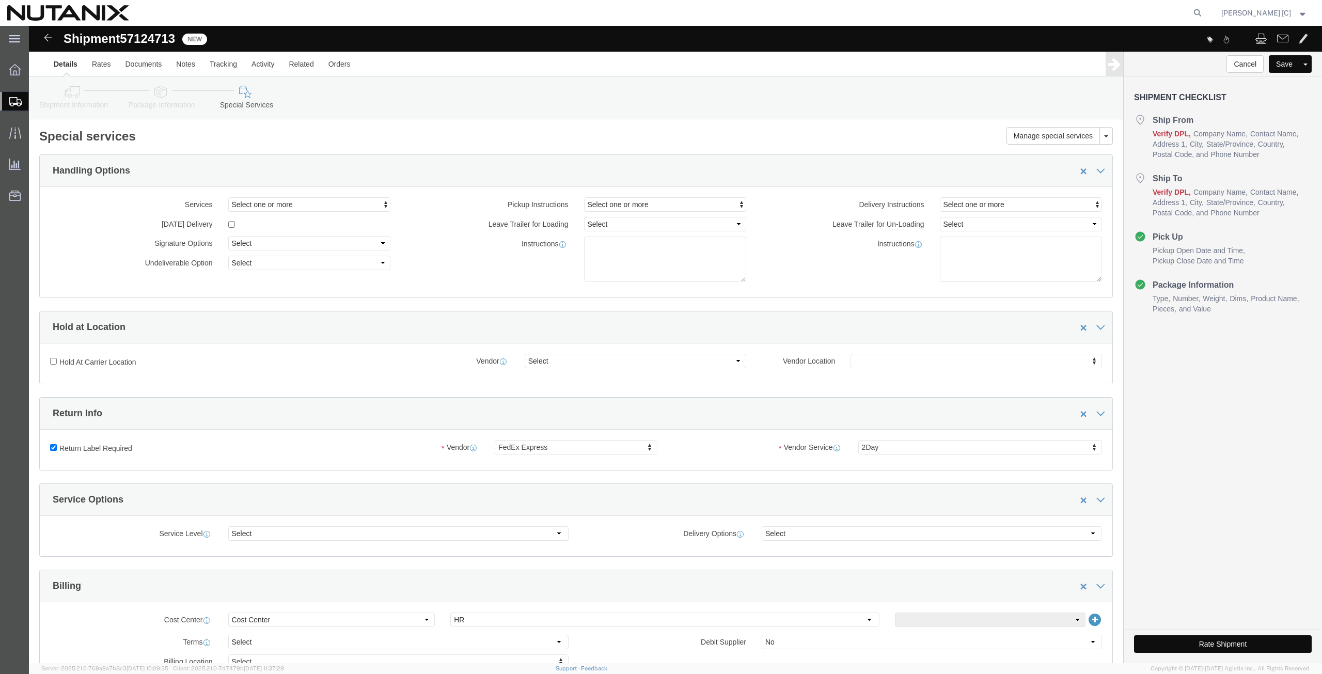
click button "Rate Shipment"
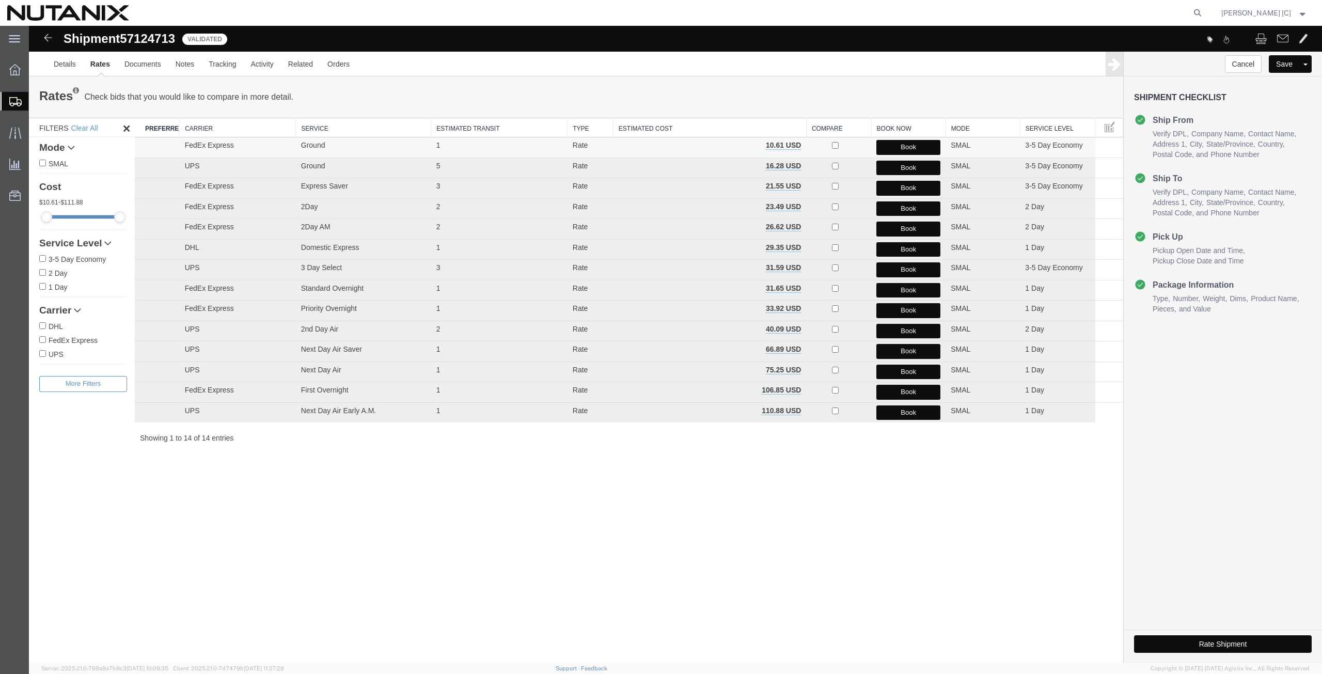
click at [891, 143] on button "Book" at bounding box center [908, 147] width 64 height 15
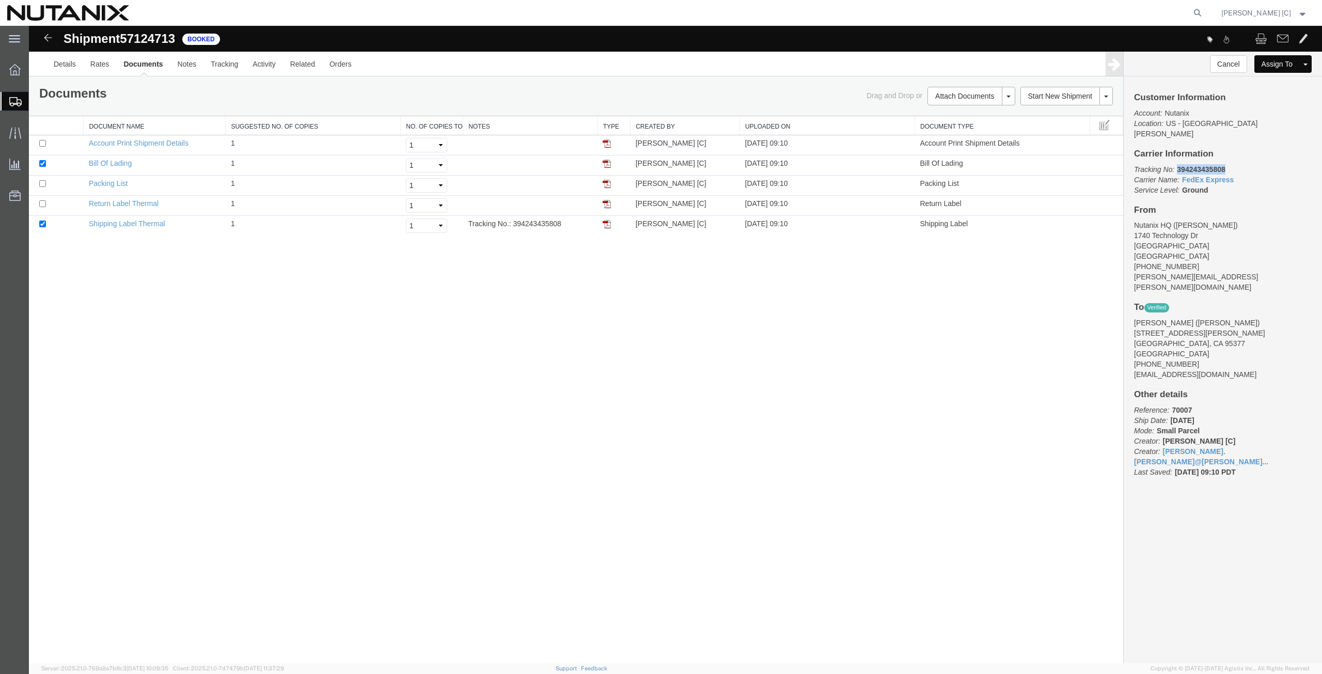
drag, startPoint x: 1234, startPoint y: 155, endPoint x: 1178, endPoint y: 158, distance: 56.3
click at [1178, 164] on p "Tracking No: 394243435808 Carrier Name: FedEx Express FedEx Express Service Lev…" at bounding box center [1223, 179] width 178 height 31
copy b "394243435808"
click at [607, 205] on img at bounding box center [607, 204] width 8 height 8
